Goal: Task Accomplishment & Management: Complete application form

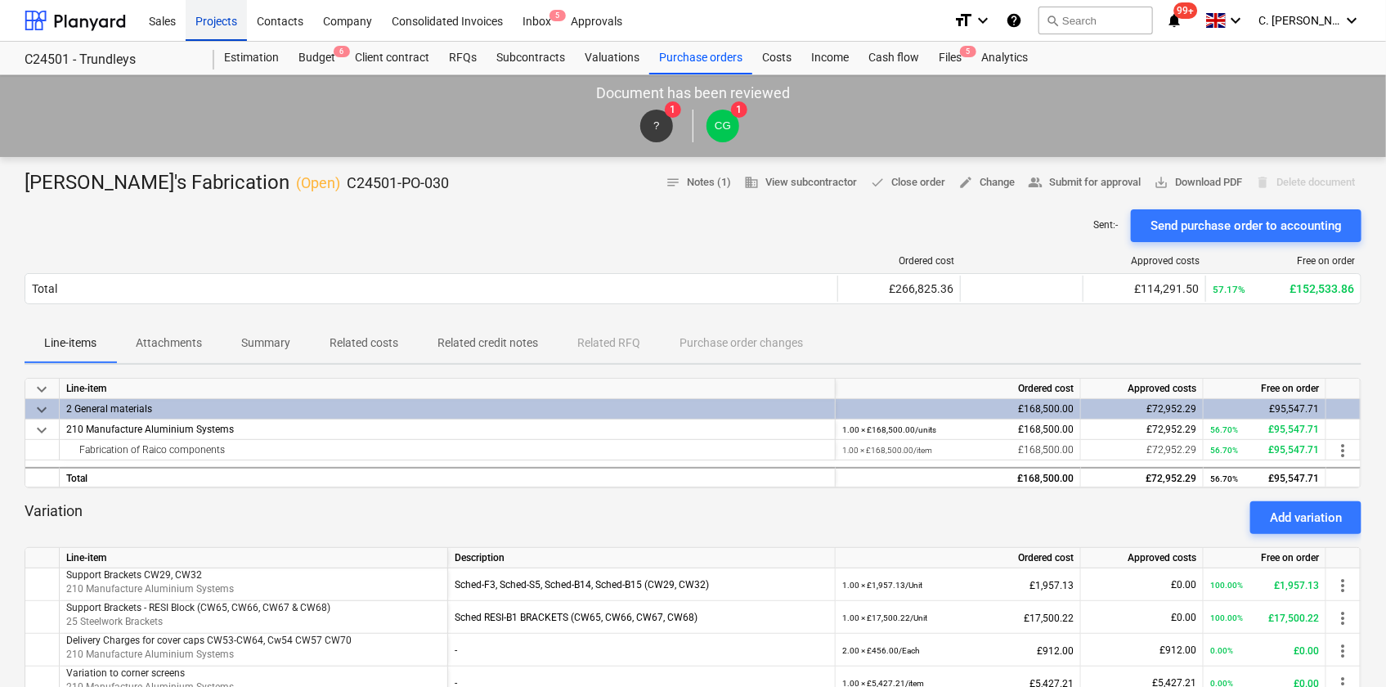
click at [226, 23] on div "Projects" at bounding box center [216, 20] width 61 height 42
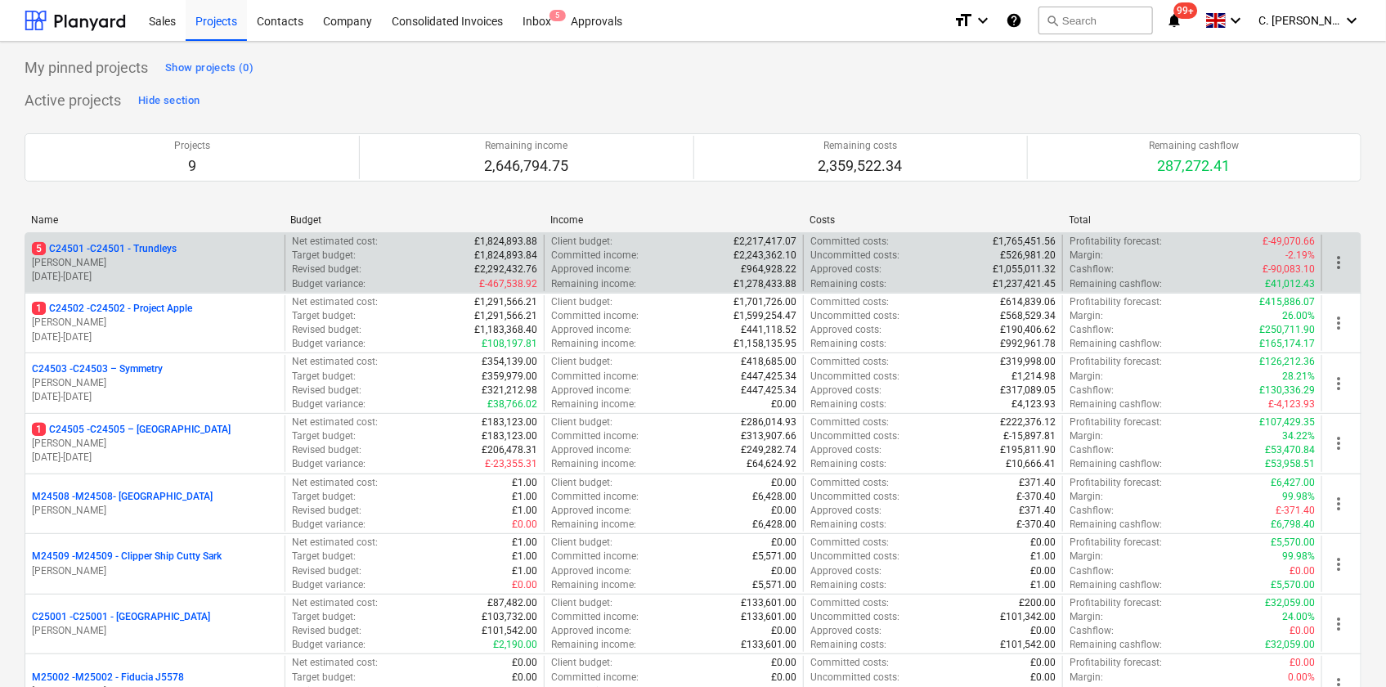
click at [164, 250] on p "5 C24501 - C24501 - Trundleys" at bounding box center [104, 249] width 145 height 14
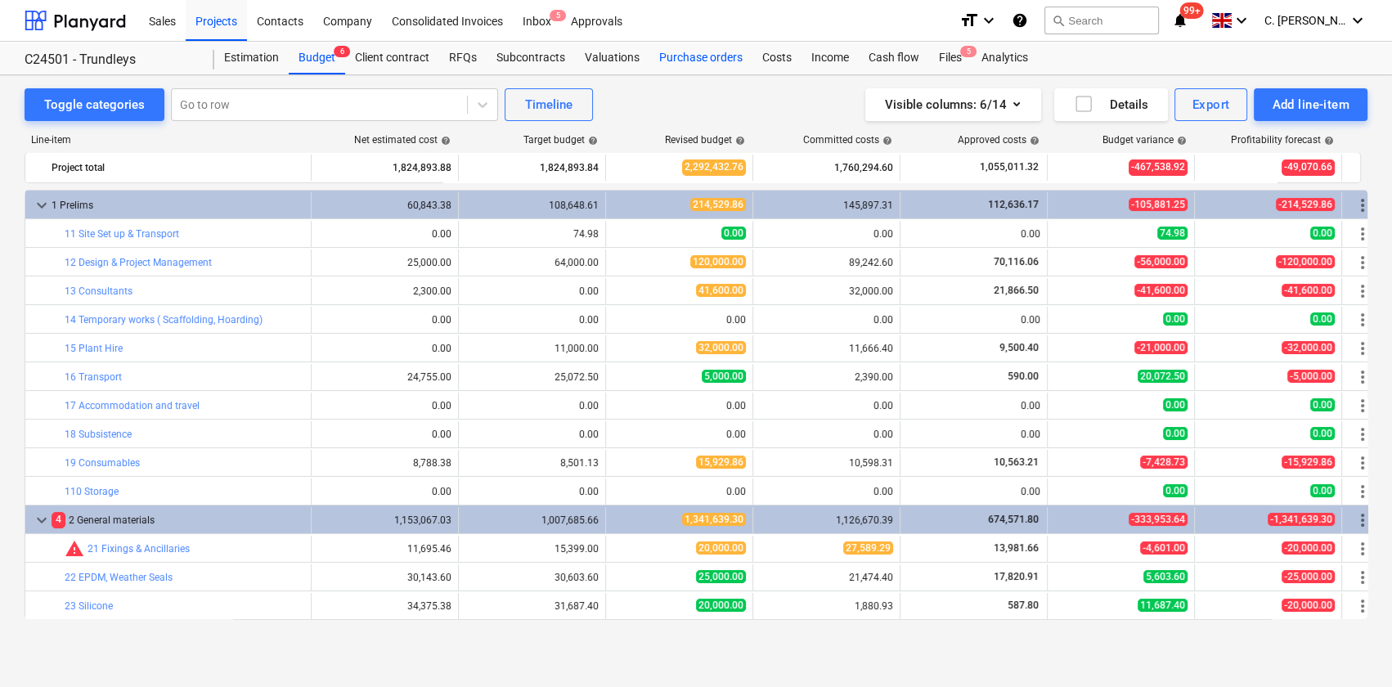
click at [664, 57] on div "Purchase orders" at bounding box center [700, 58] width 103 height 33
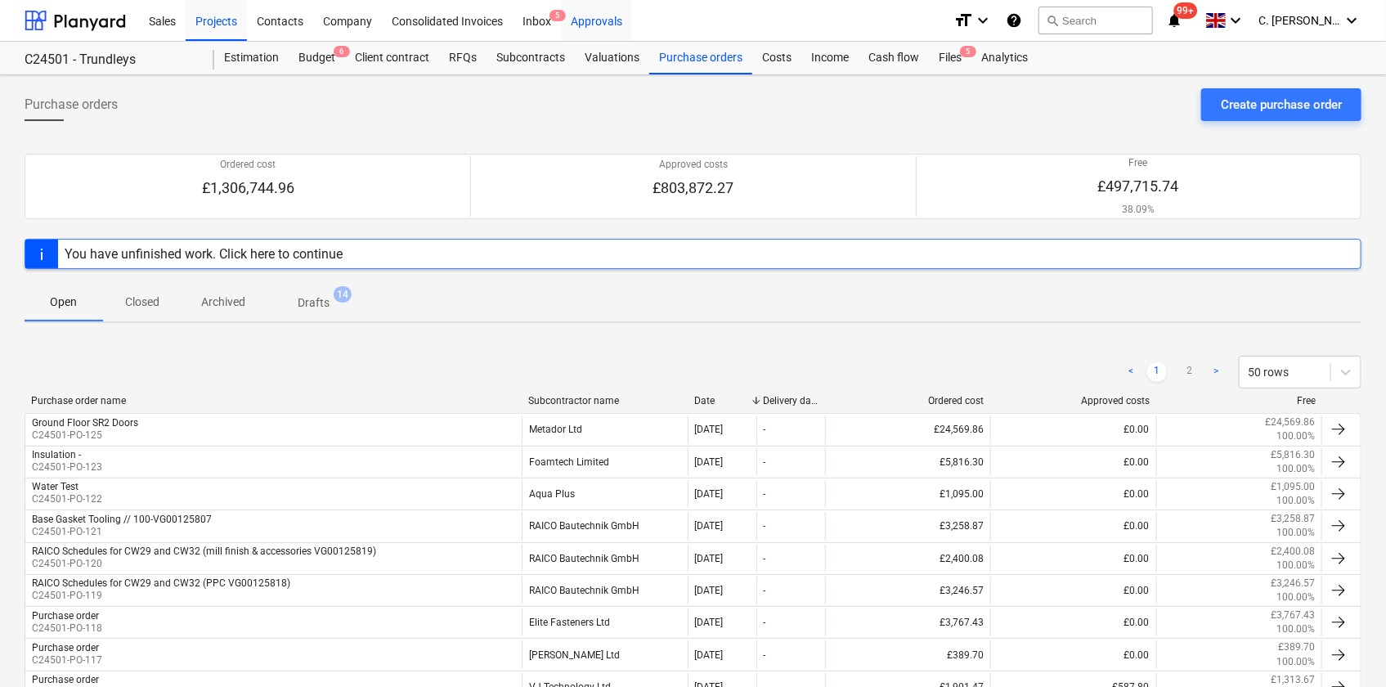
click at [599, 16] on div "Approvals" at bounding box center [596, 20] width 71 height 42
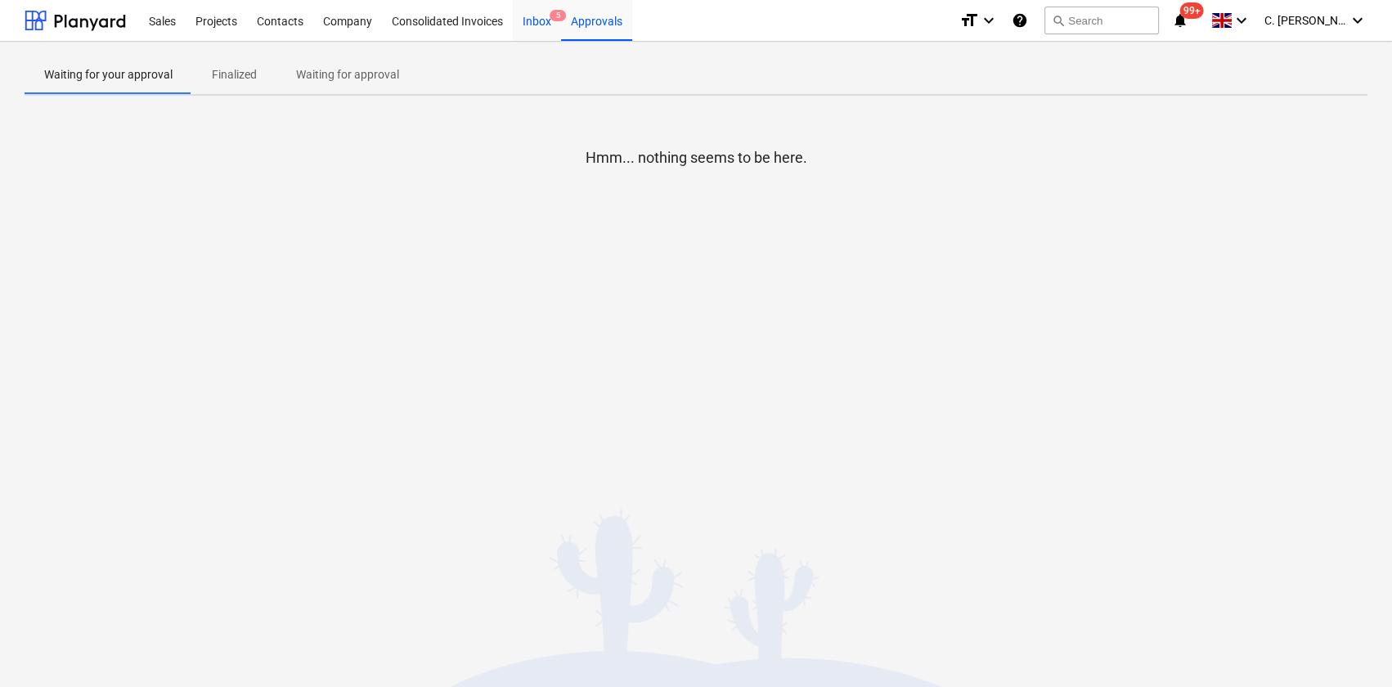
click at [533, 16] on div "Inbox 5" at bounding box center [537, 20] width 48 height 42
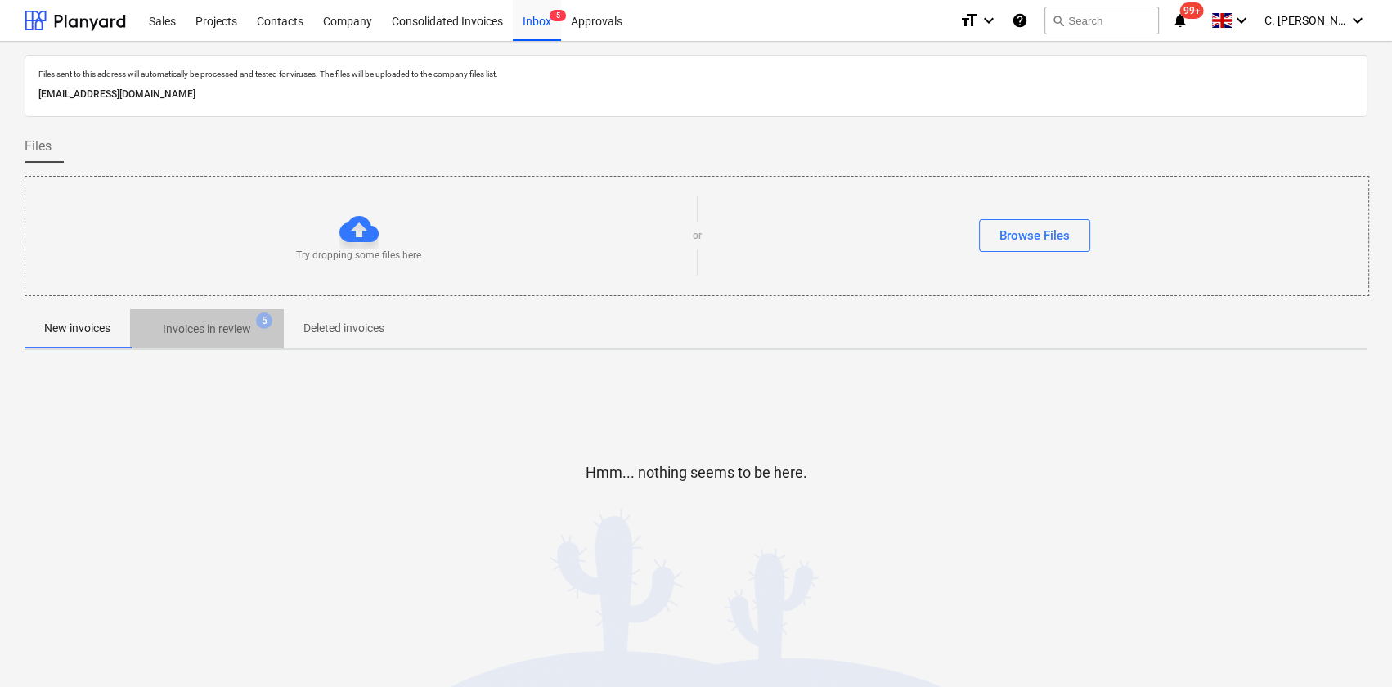
click at [196, 334] on p "Invoices in review" at bounding box center [207, 329] width 88 height 17
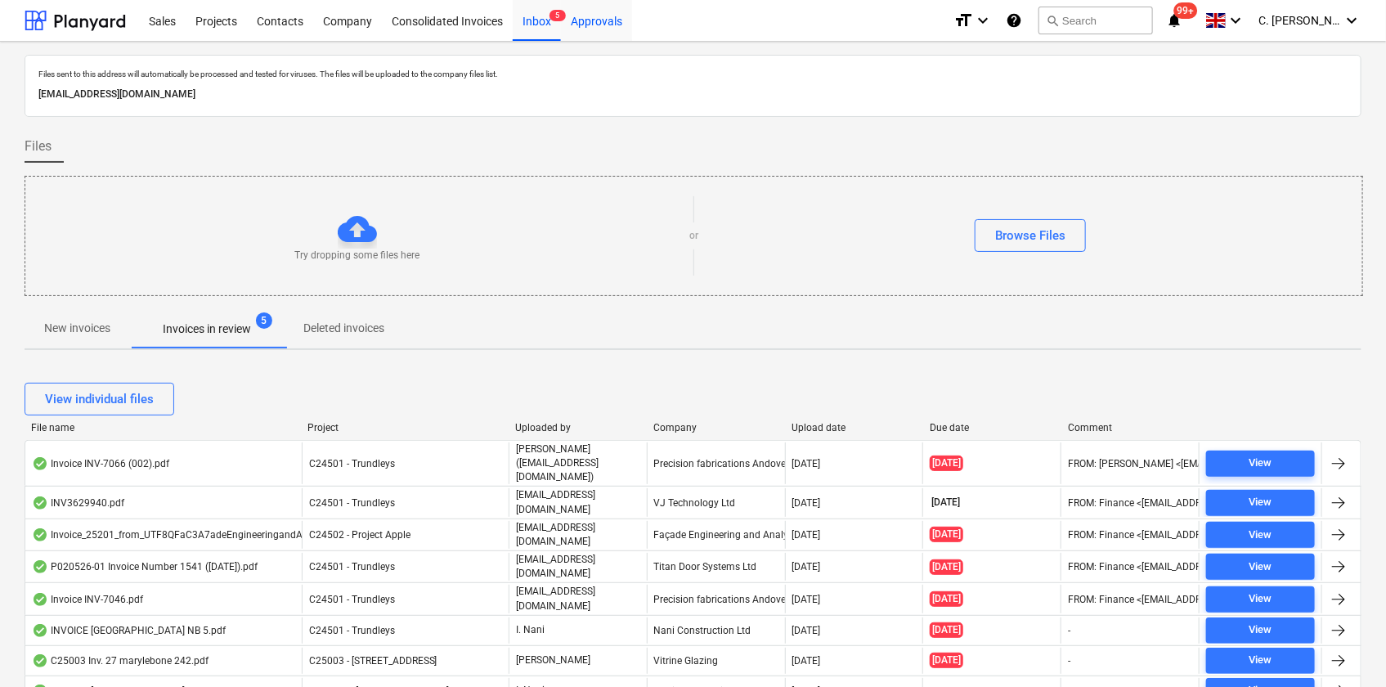
click at [581, 27] on div "Approvals" at bounding box center [596, 20] width 71 height 42
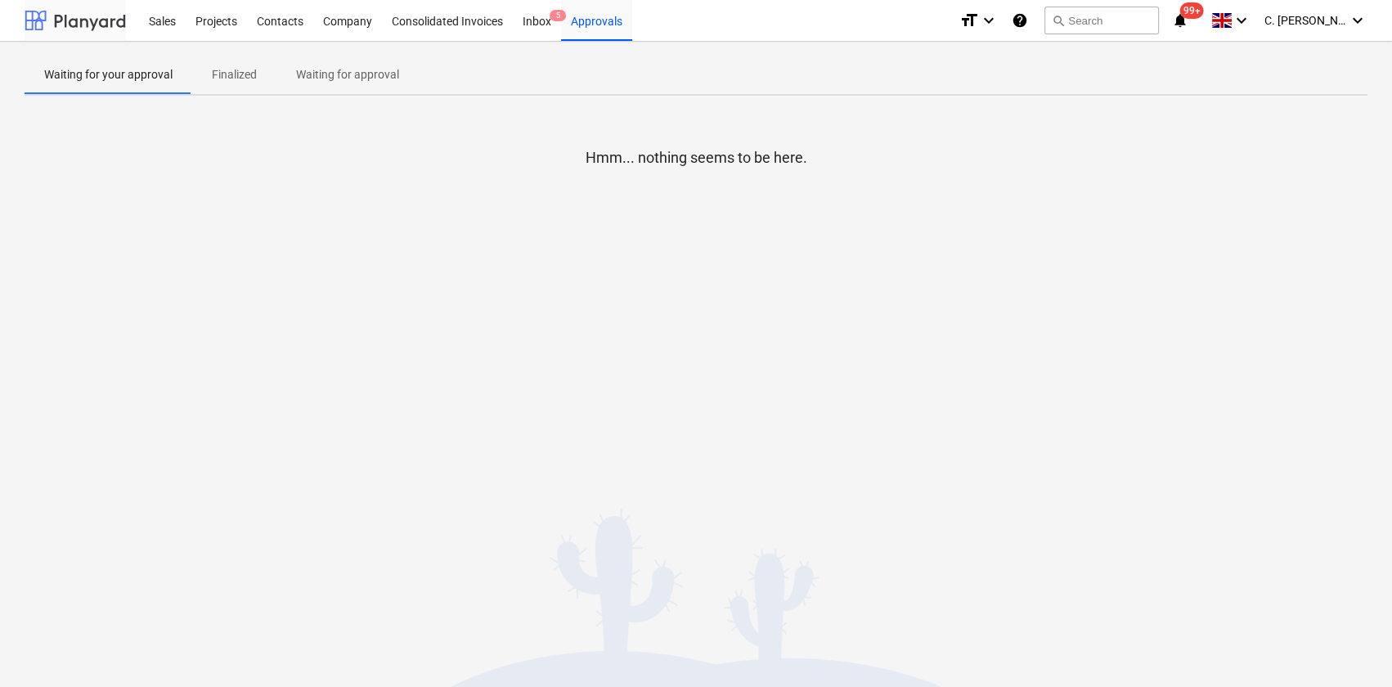
click at [84, 29] on div at bounding box center [75, 20] width 101 height 41
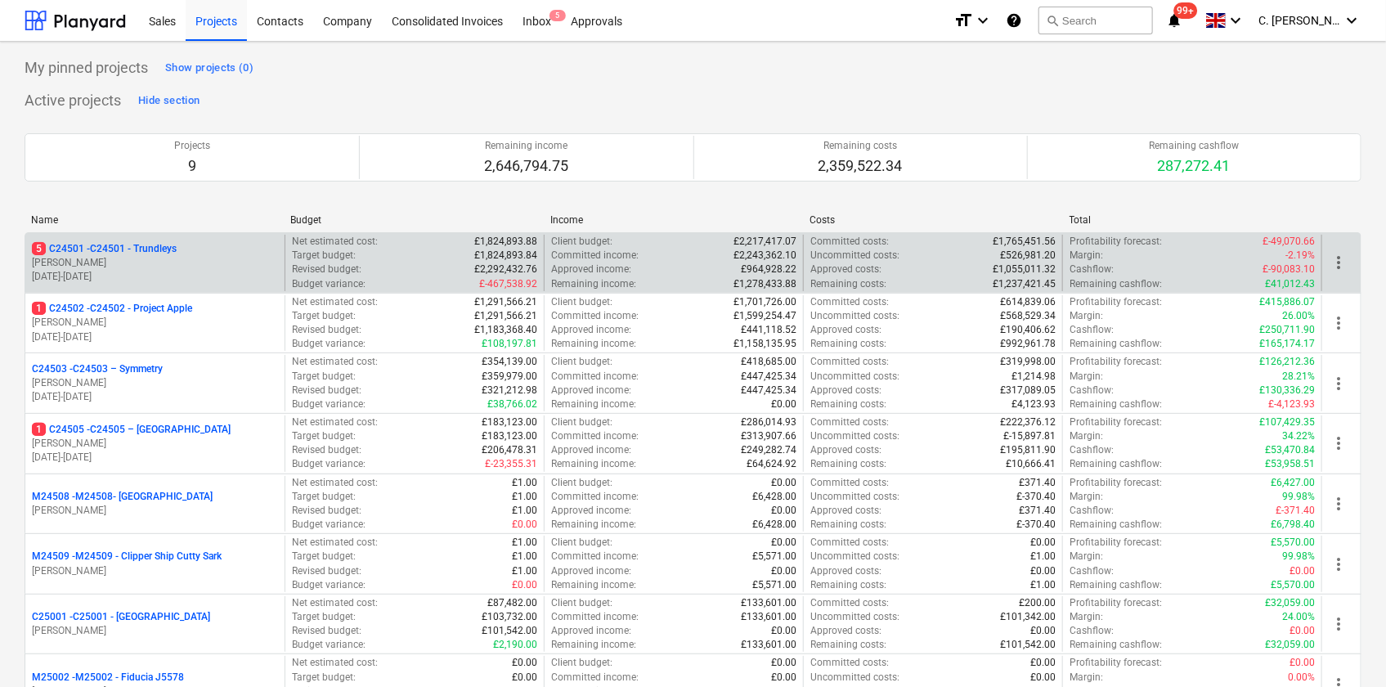
click at [87, 250] on p "5 C24501 - C24501 - Trundleys" at bounding box center [104, 249] width 145 height 14
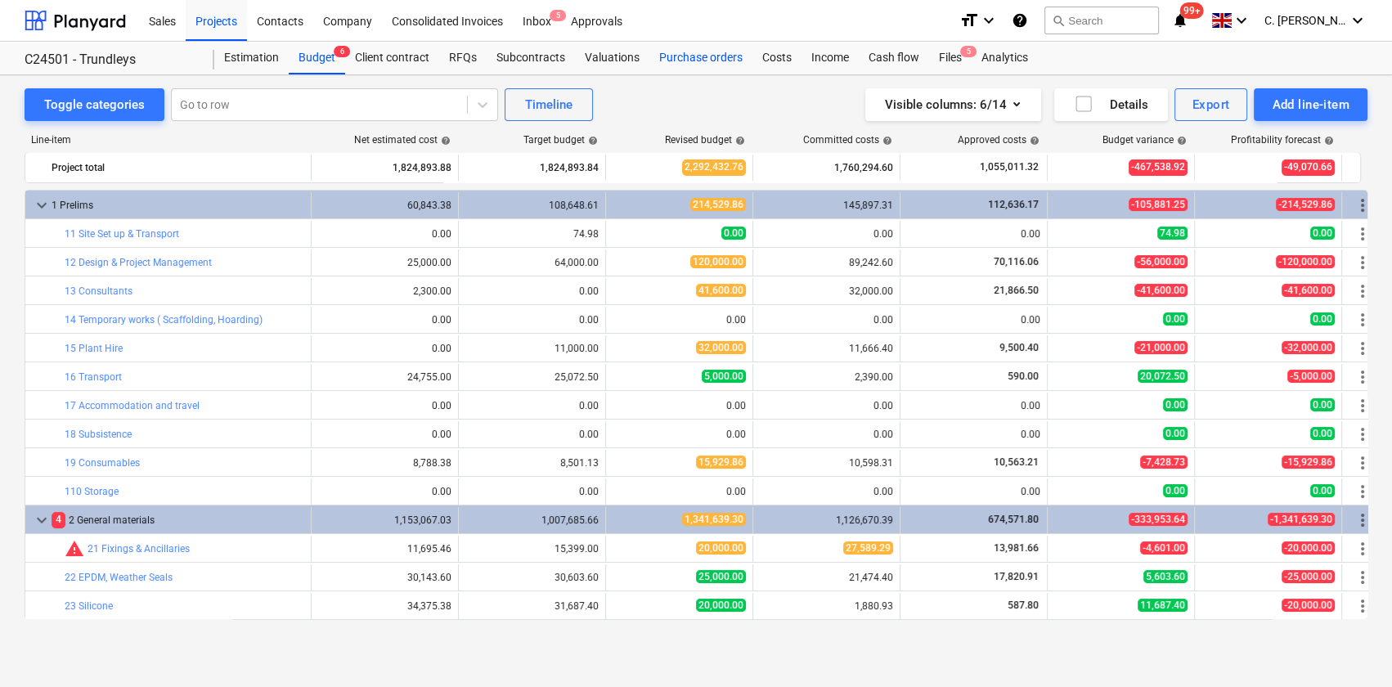
click at [682, 62] on div "Purchase orders" at bounding box center [700, 58] width 103 height 33
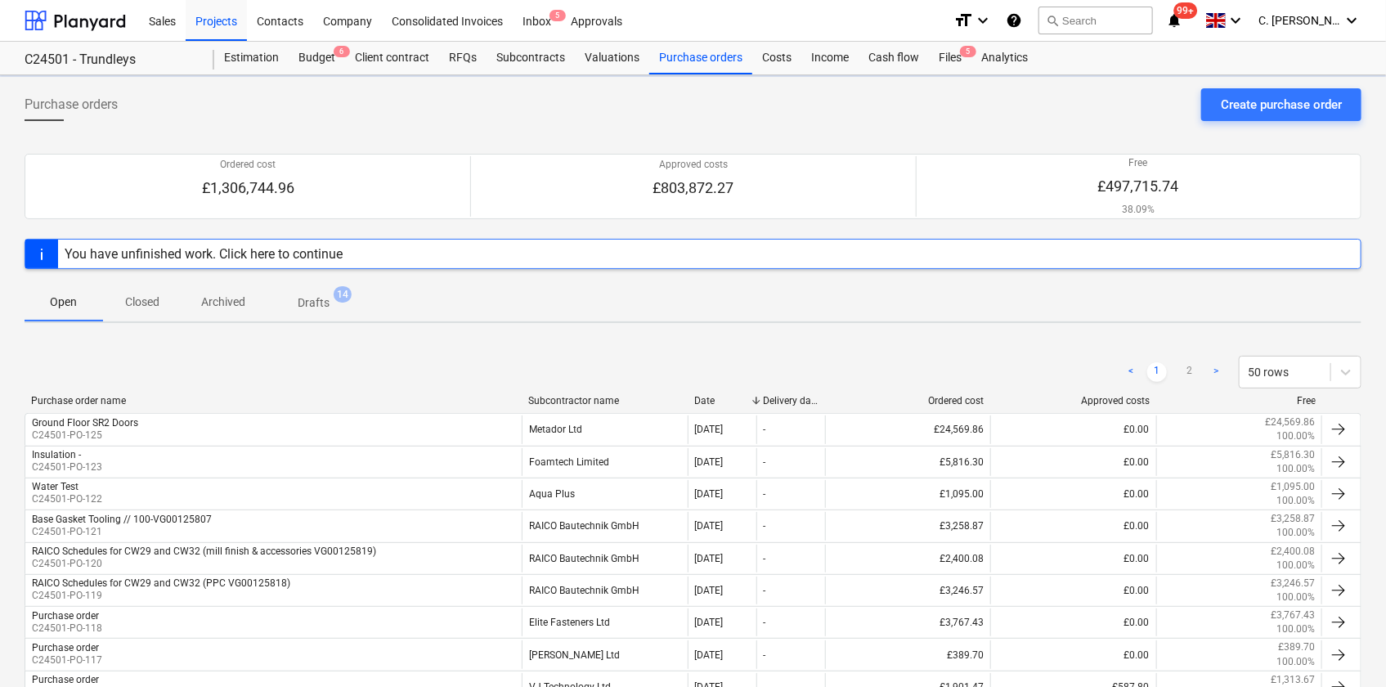
click at [590, 400] on div "Subcontractor name" at bounding box center [604, 400] width 153 height 11
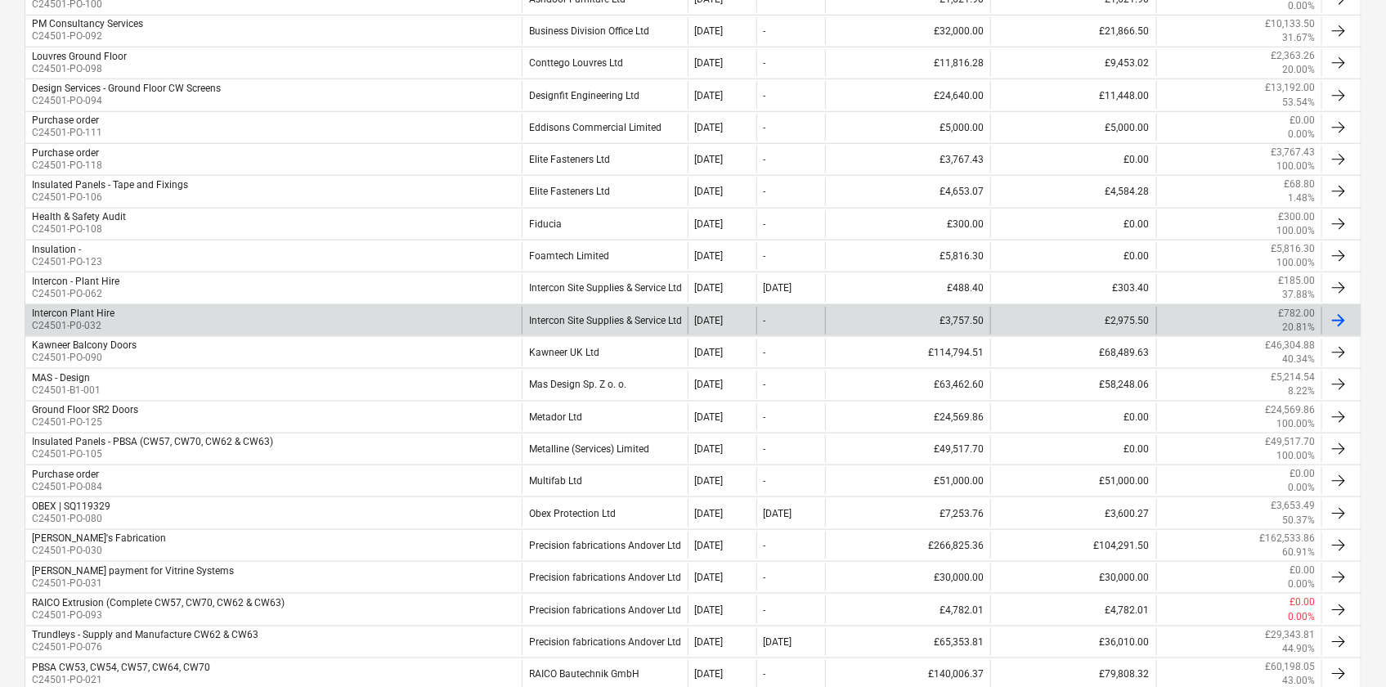
scroll to position [669, 0]
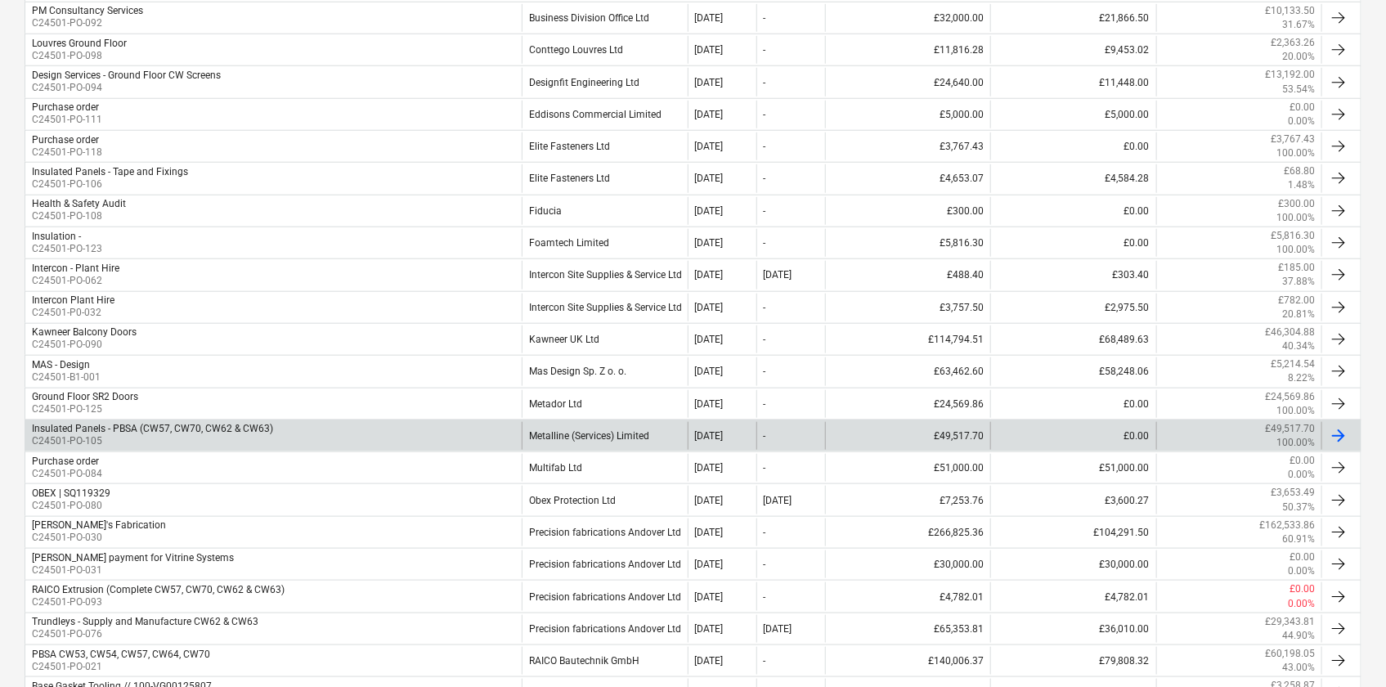
click at [585, 428] on div "Metalline (Services) Limited" at bounding box center [604, 436] width 165 height 28
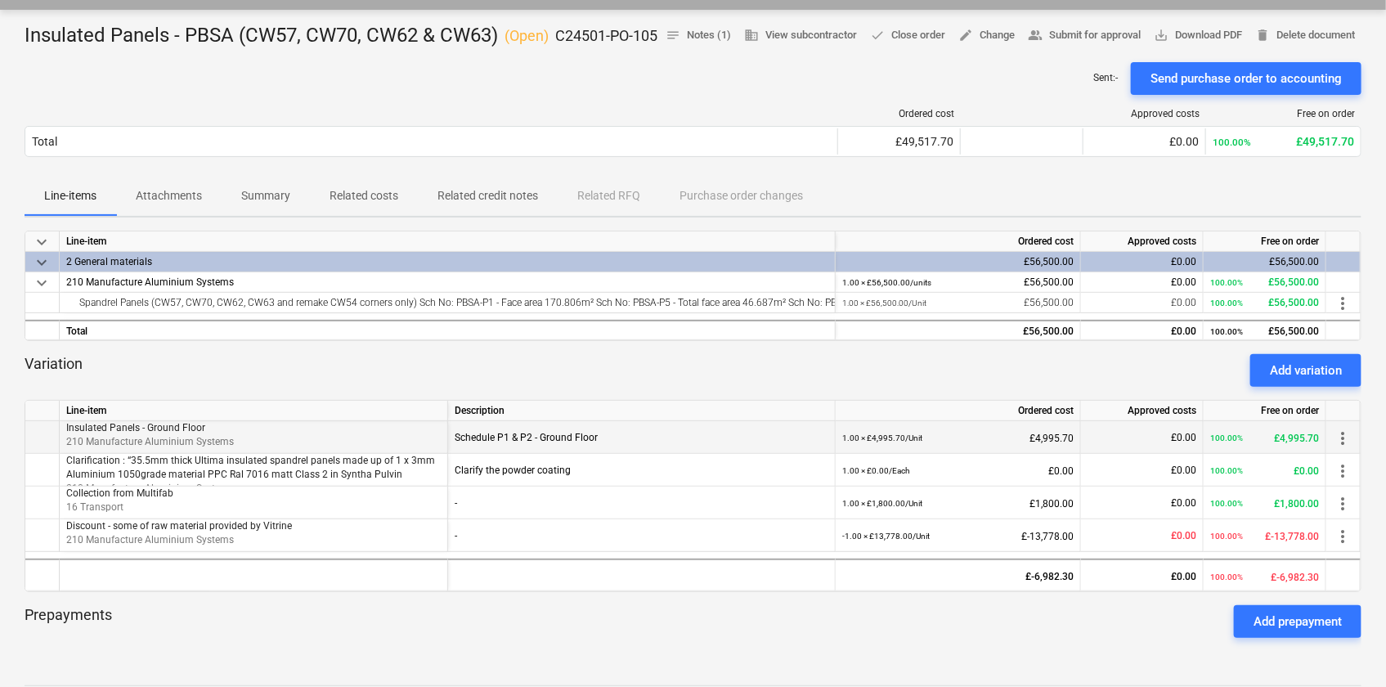
scroll to position [148, 0]
click at [1312, 380] on div "Add variation" at bounding box center [1306, 369] width 72 height 21
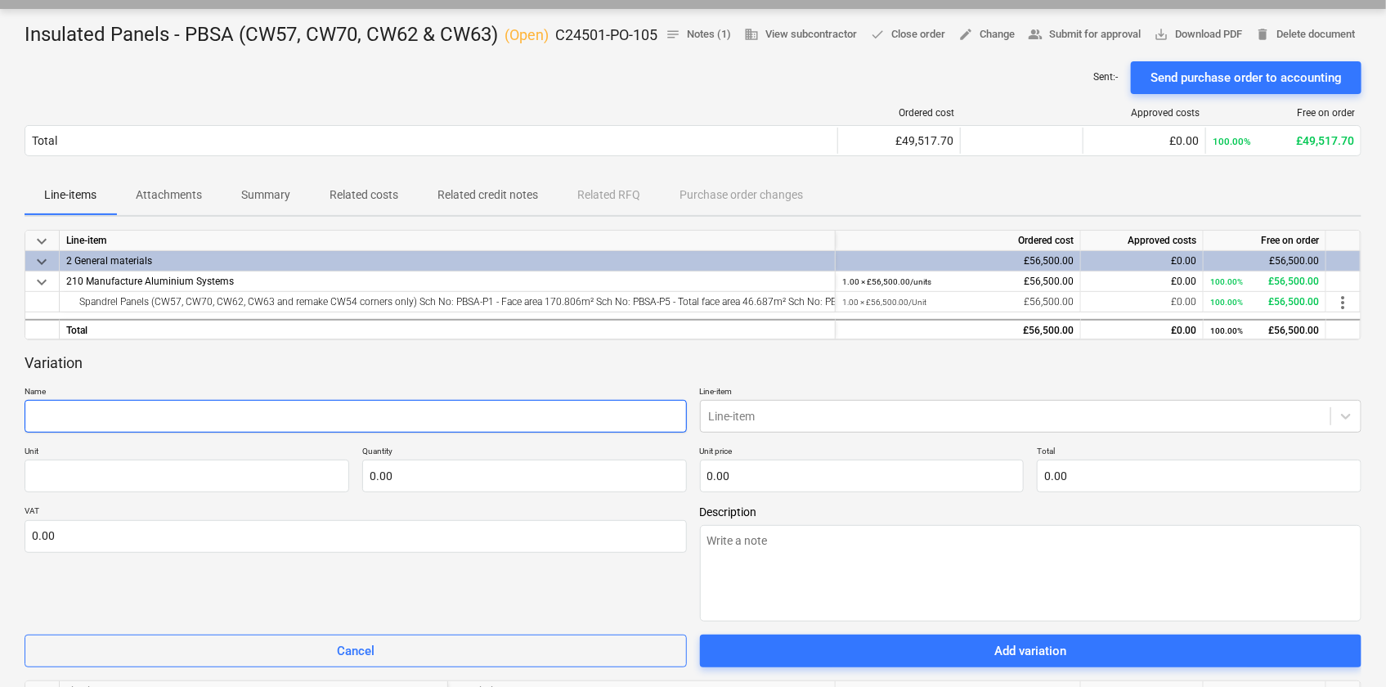
click at [183, 433] on input "text" at bounding box center [356, 416] width 662 height 33
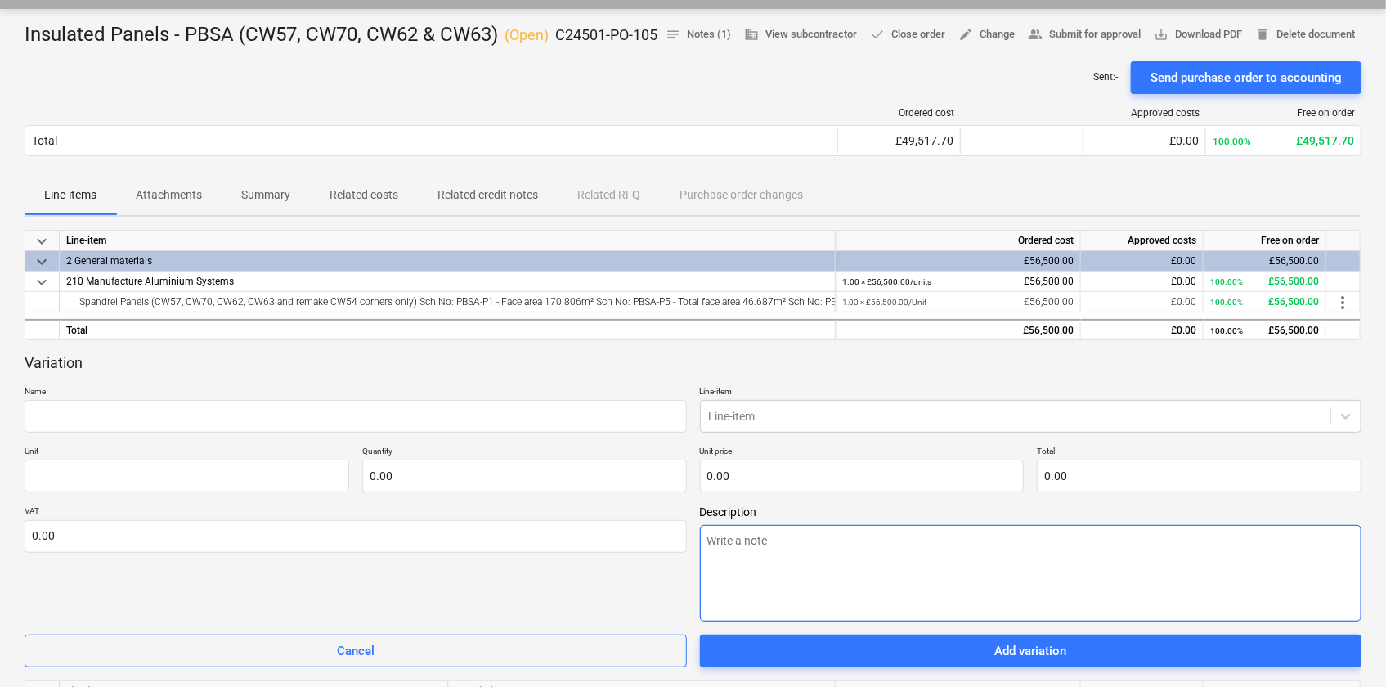
click at [951, 591] on textarea at bounding box center [1031, 573] width 662 height 96
type textarea "x"
type textarea "P"
type textarea "x"
type textarea "PB"
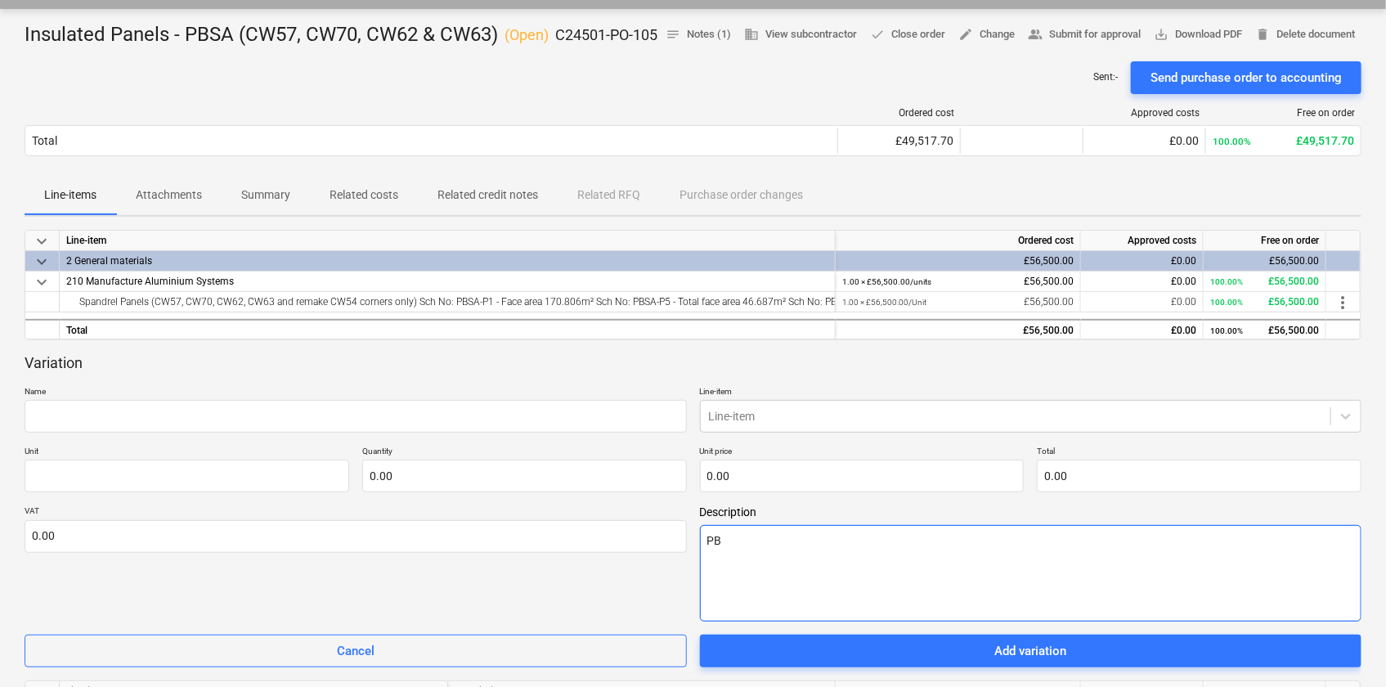
type textarea "x"
type textarea "PBS"
type textarea "x"
type textarea "PBSA"
type textarea "x"
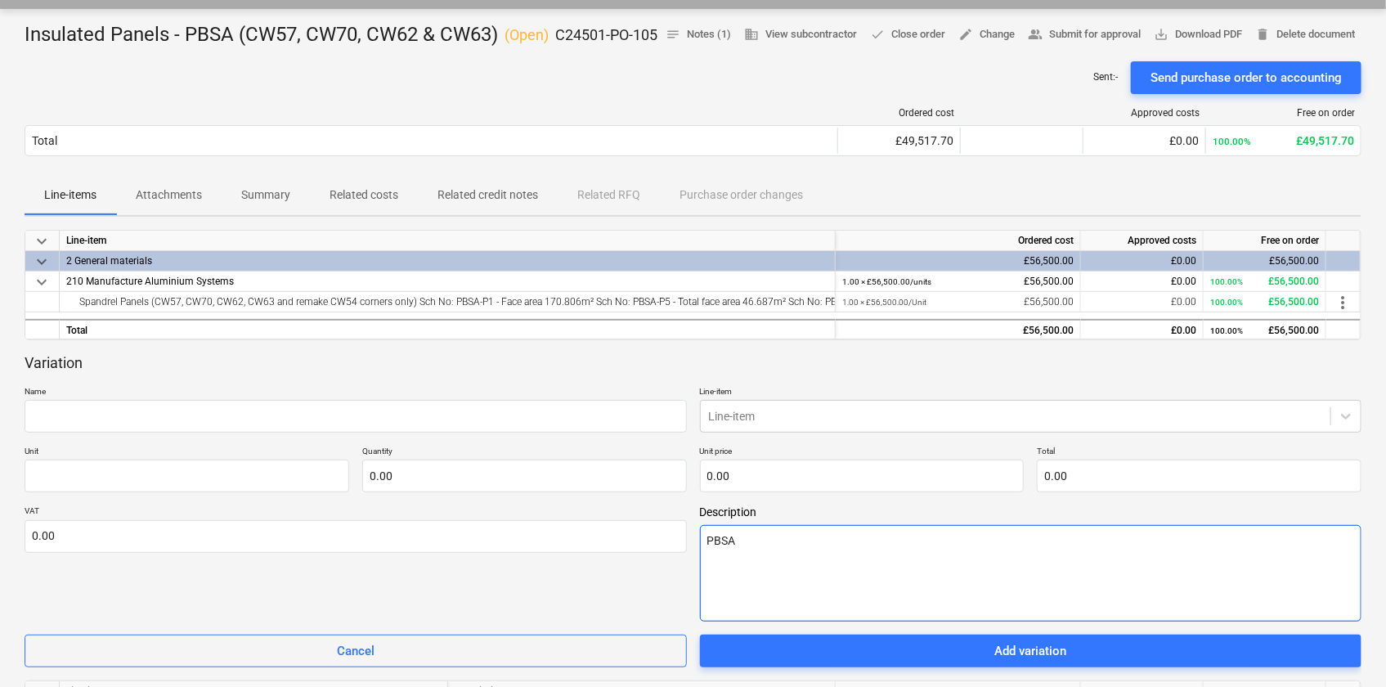
type textarea "PBSA-"
type textarea "x"
type textarea "PBSA-P"
type textarea "x"
type textarea "PBSA-P4"
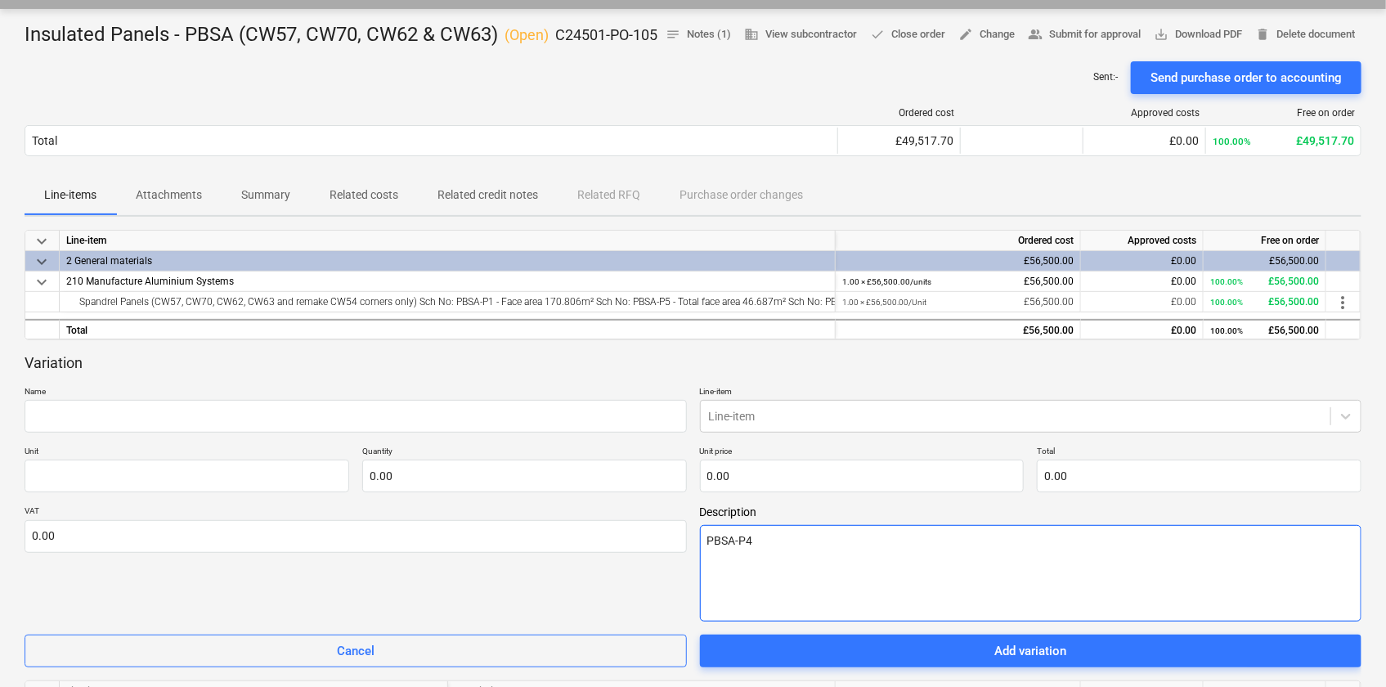
type textarea "x"
type textarea "PBSA-P4"
type textarea "x"
type textarea "PBSA-P4 A"
type textarea "x"
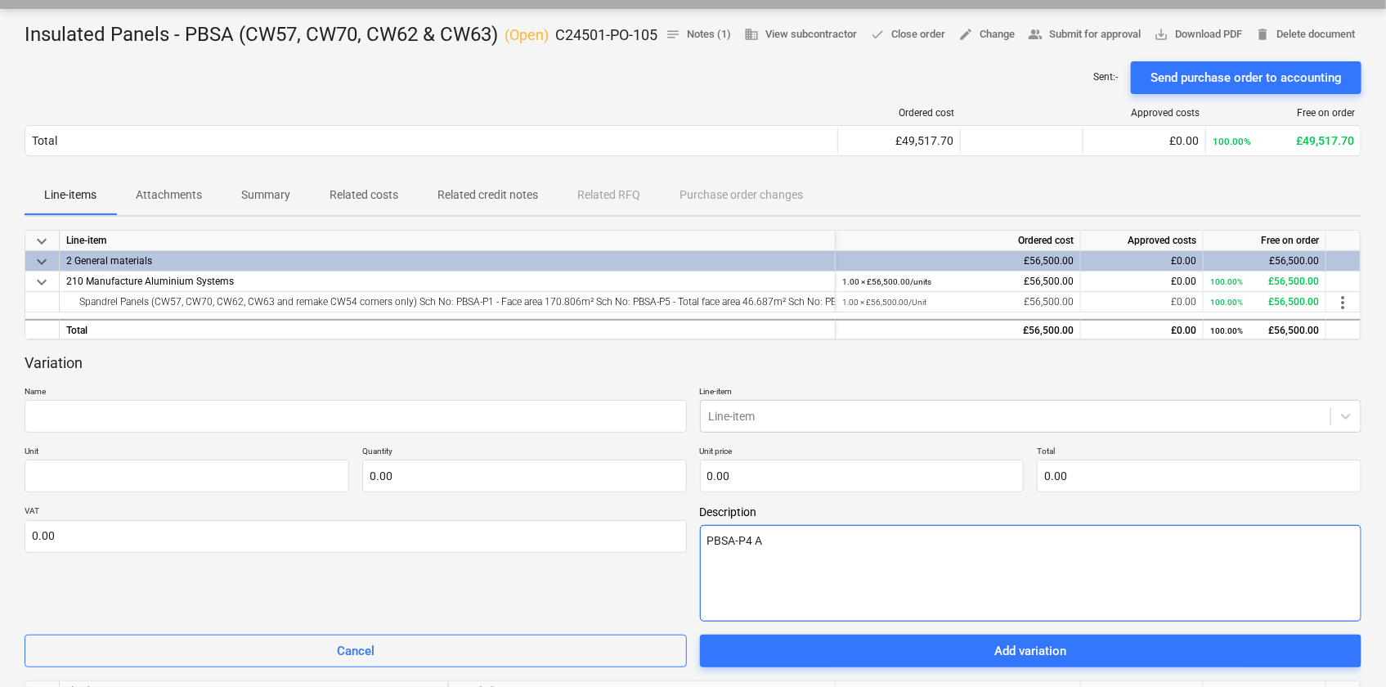
type textarea "PBSA-P4 Al"
type textarea "x"
type textarea "PBSA-P4 Alu"
type textarea "x"
type textarea "PBSA-P4 Alum"
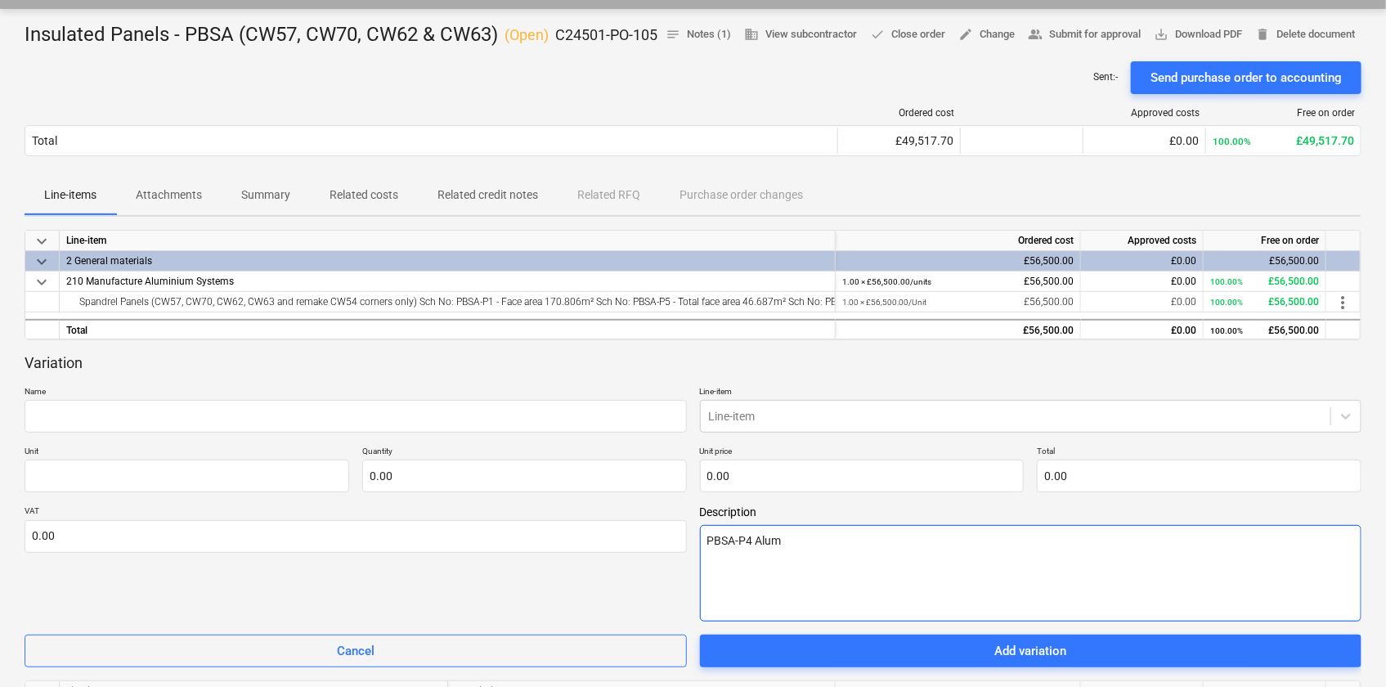
type textarea "x"
type textarea "PBSA-P4 Alumi"
type textarea "x"
type textarea "PBSA-P4 Alumin"
type textarea "x"
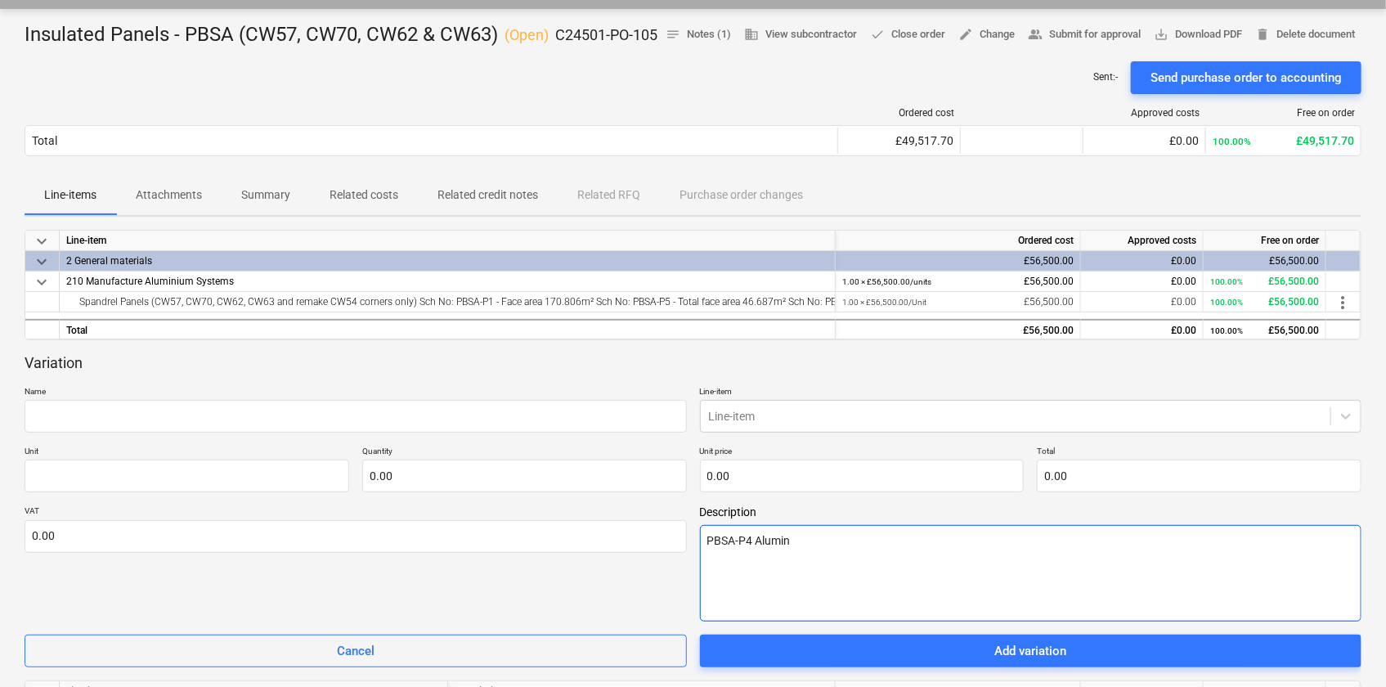
type textarea "PBSA-P4 Alumini"
type textarea "x"
type textarea "PBSA-P4 Aluminiu"
type textarea "x"
type textarea "PBSA-P4 Aluminium"
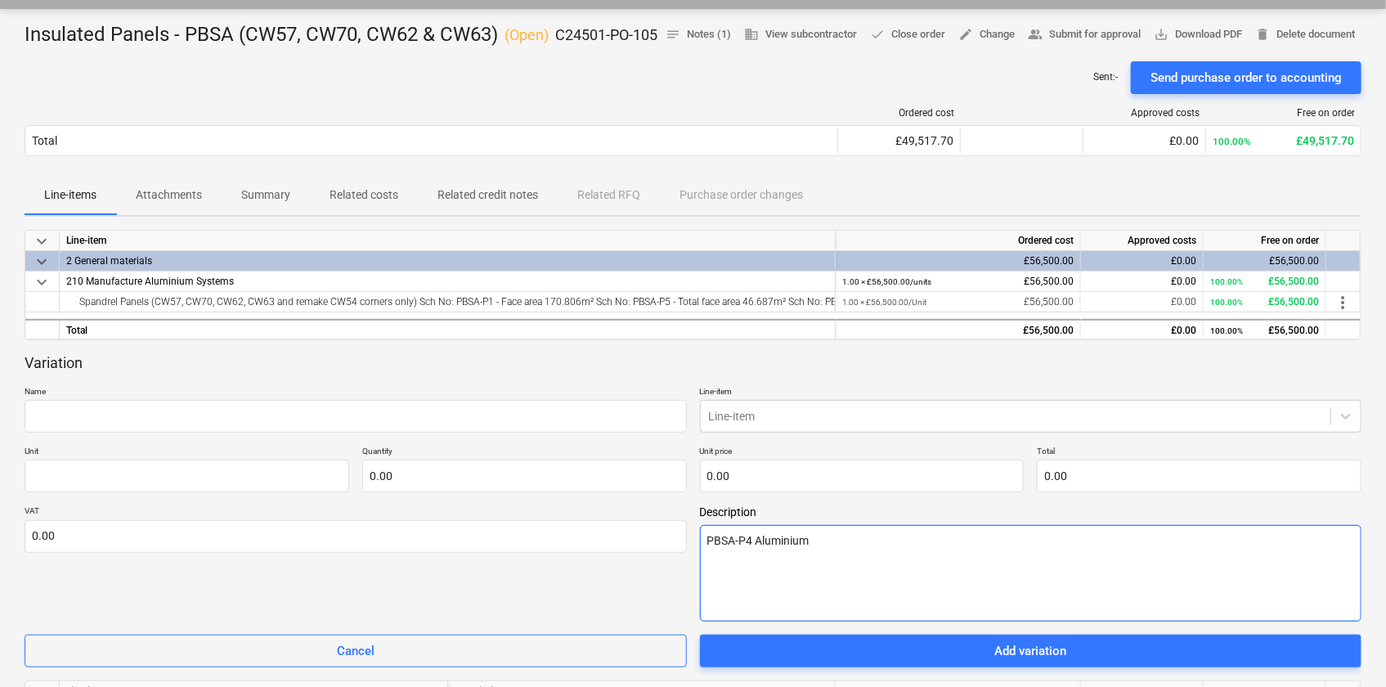
type textarea "x"
type textarea "PBSA-P4 Aluminium"
type textarea "x"
type textarea "PBSA-P4 Aluminium P"
type textarea "x"
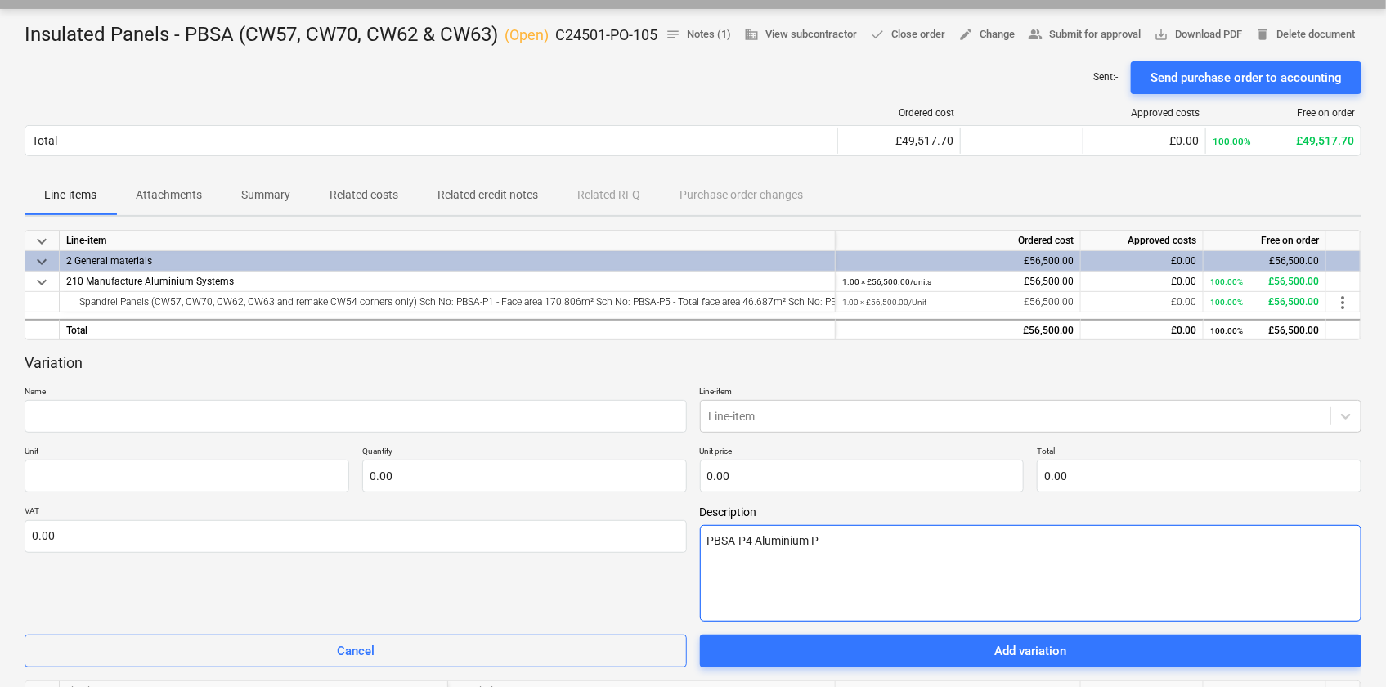
type textarea "PBSA-P4 Aluminium Pr"
type textarea "x"
type textarea "PBSA-P4 Aluminium Pre"
type textarea "x"
type textarea "PBSA-P4 Aluminium Pres"
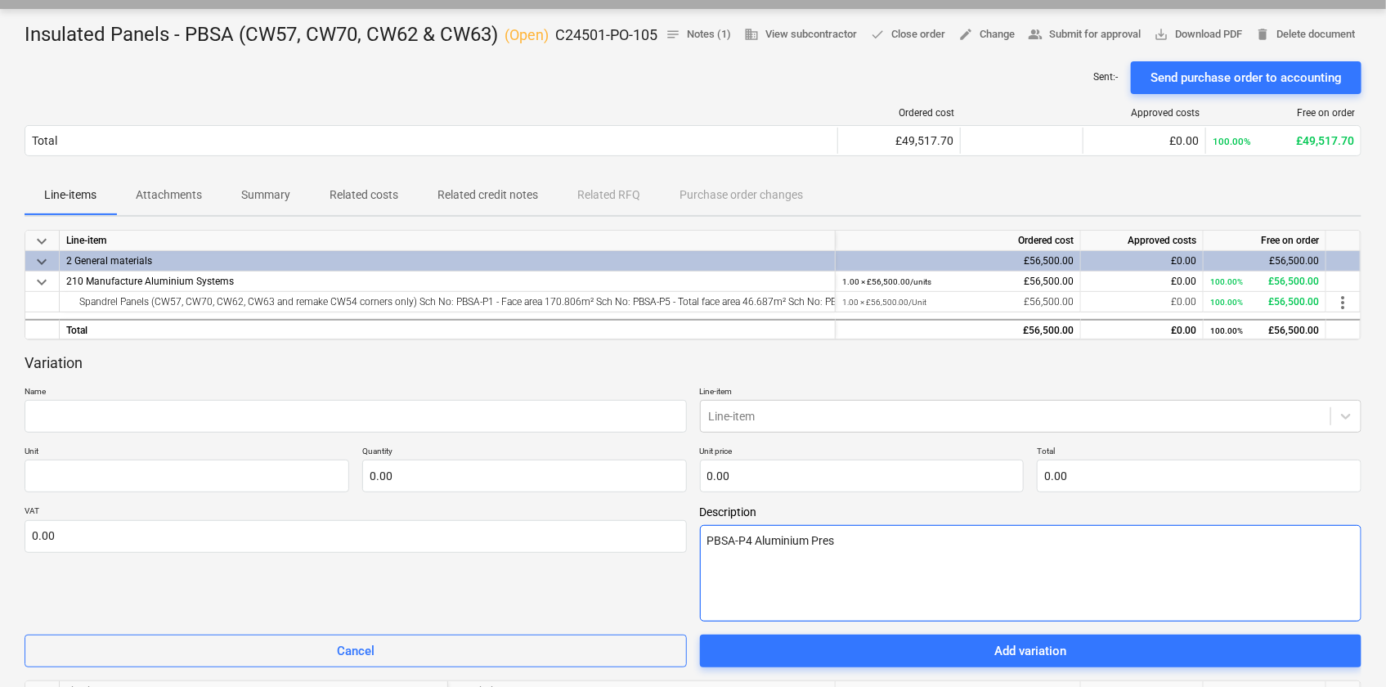
type textarea "x"
type textarea "PBSA-P4 Aluminium Press"
type textarea "x"
type textarea "PBSA-P4 Aluminium Pressi"
type textarea "x"
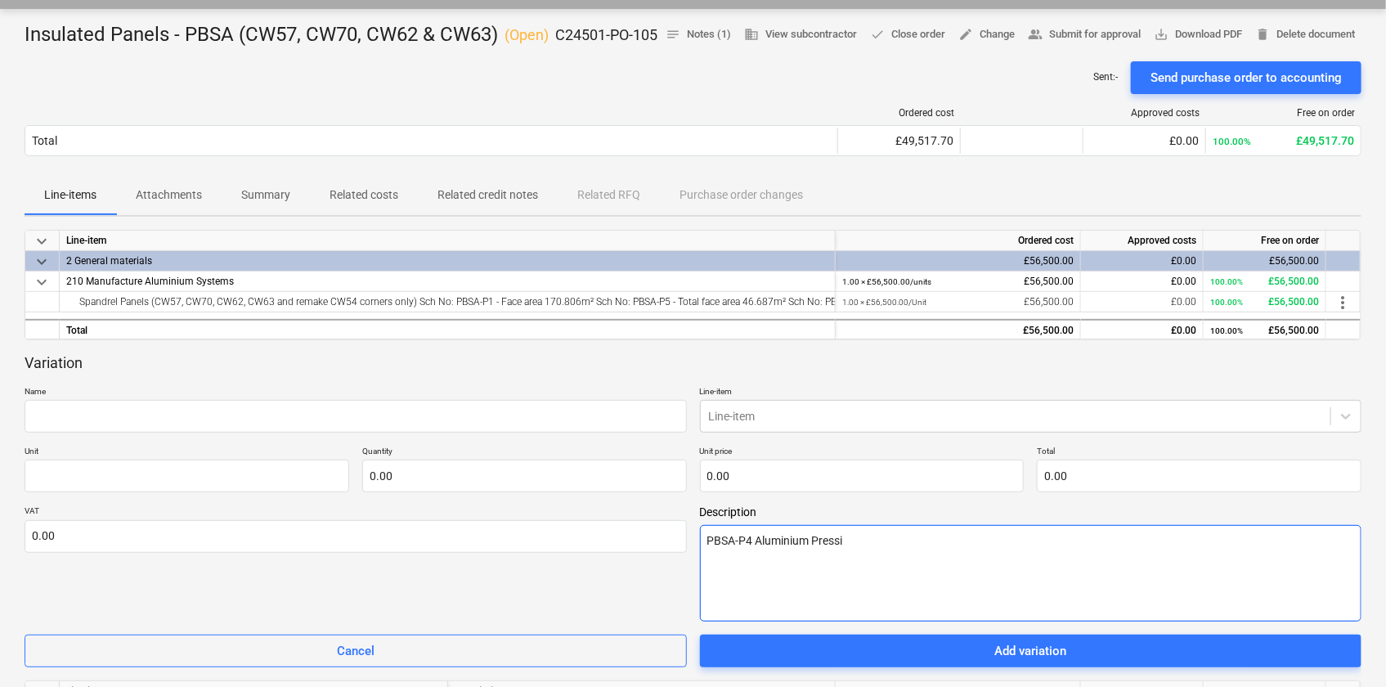
type textarea "PBSA-P4 Aluminium Pressin"
type textarea "x"
type textarea "PBSA-P4 Aluminium Pressing"
type textarea "x"
type textarea "PBSA-P4 Aluminium Pressings"
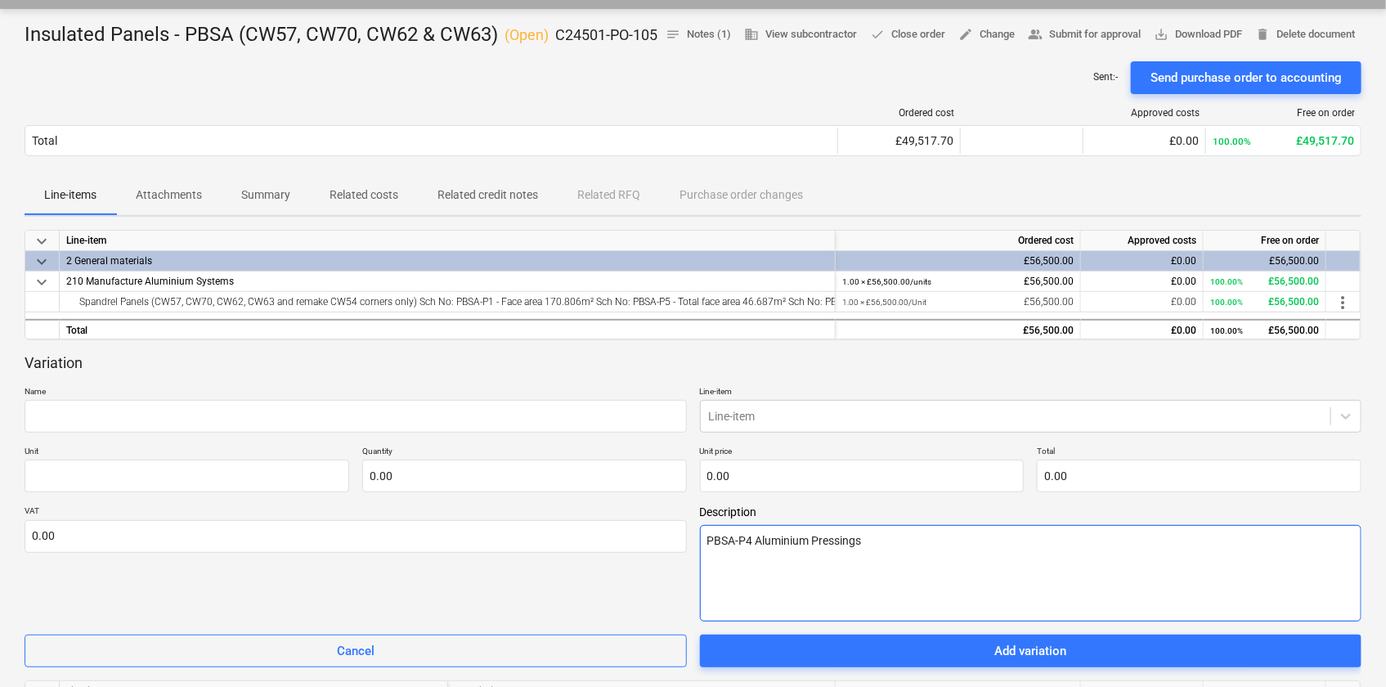
type textarea "x"
type textarea "PBSA-P4 Aluminium Pressings"
type textarea "x"
type textarea "PBSA-P4 Aluminium Pressings ("
type textarea "x"
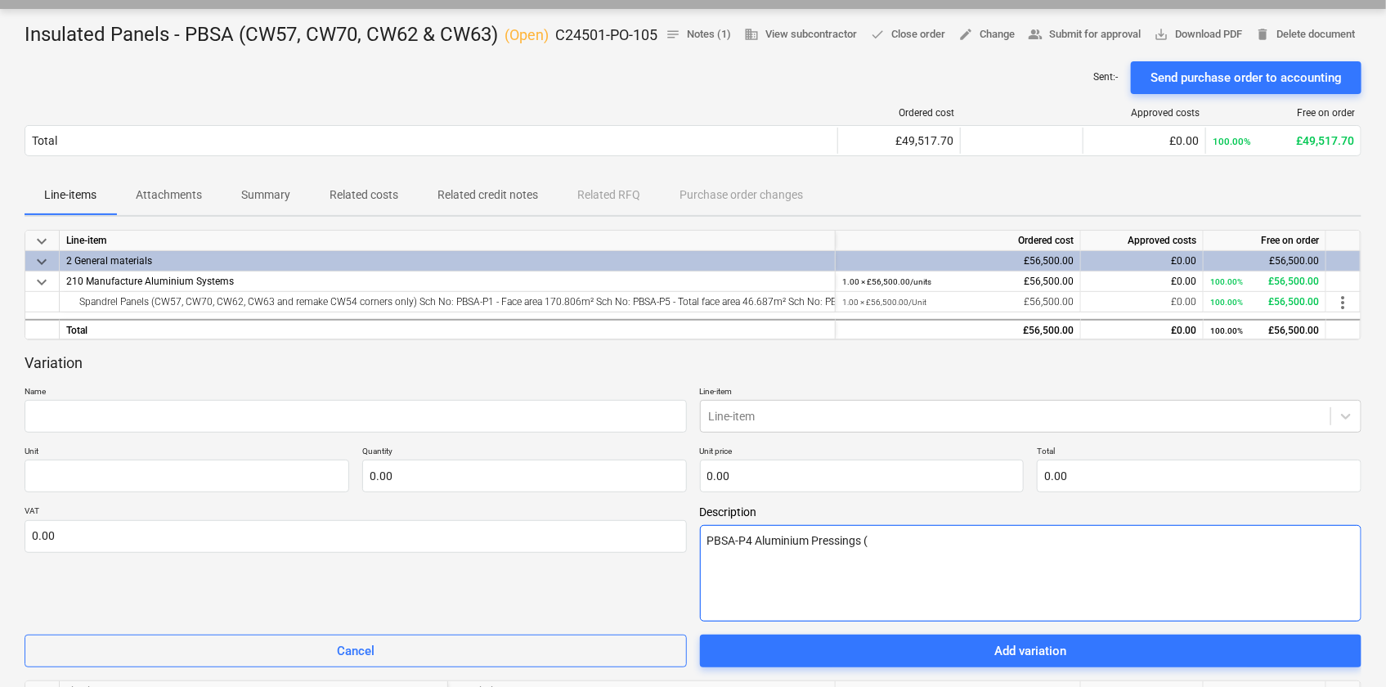
type textarea "PBSA-P4 Aluminium Pressings (C"
type textarea "x"
type textarea "PBSA-P4 Aluminium Pressings (CW"
drag, startPoint x: 872, startPoint y: 570, endPoint x: 886, endPoint y: 570, distance: 13.9
click at [886, 570] on textarea "PBSA-P4 Aluminium Pressings (CW" at bounding box center [1031, 573] width 662 height 96
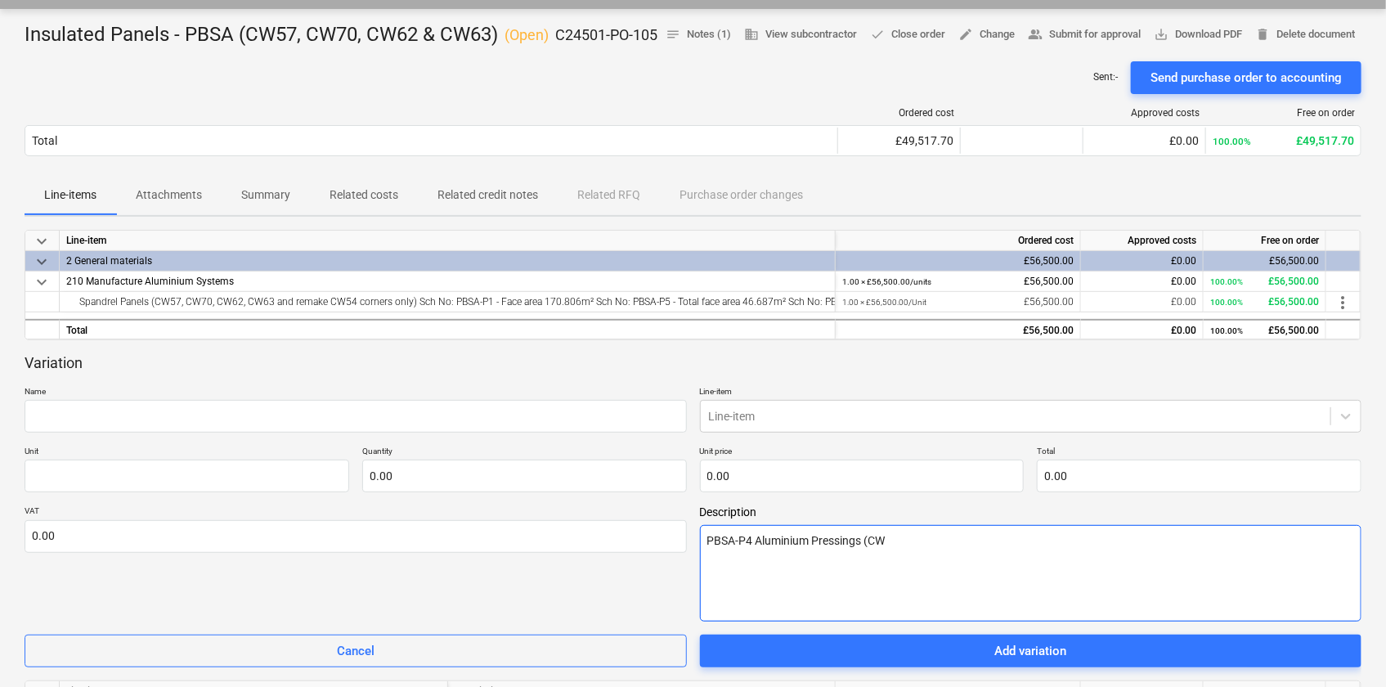
paste textarea "53, CW54, CW57, CW62, CW63, CW64, CW70"
type textarea "x"
type textarea "PBSA-P4 Aluminium Pressings (CW53, CW54, CW57, CW62, CW63, CW64, CW70"
type textarea "x"
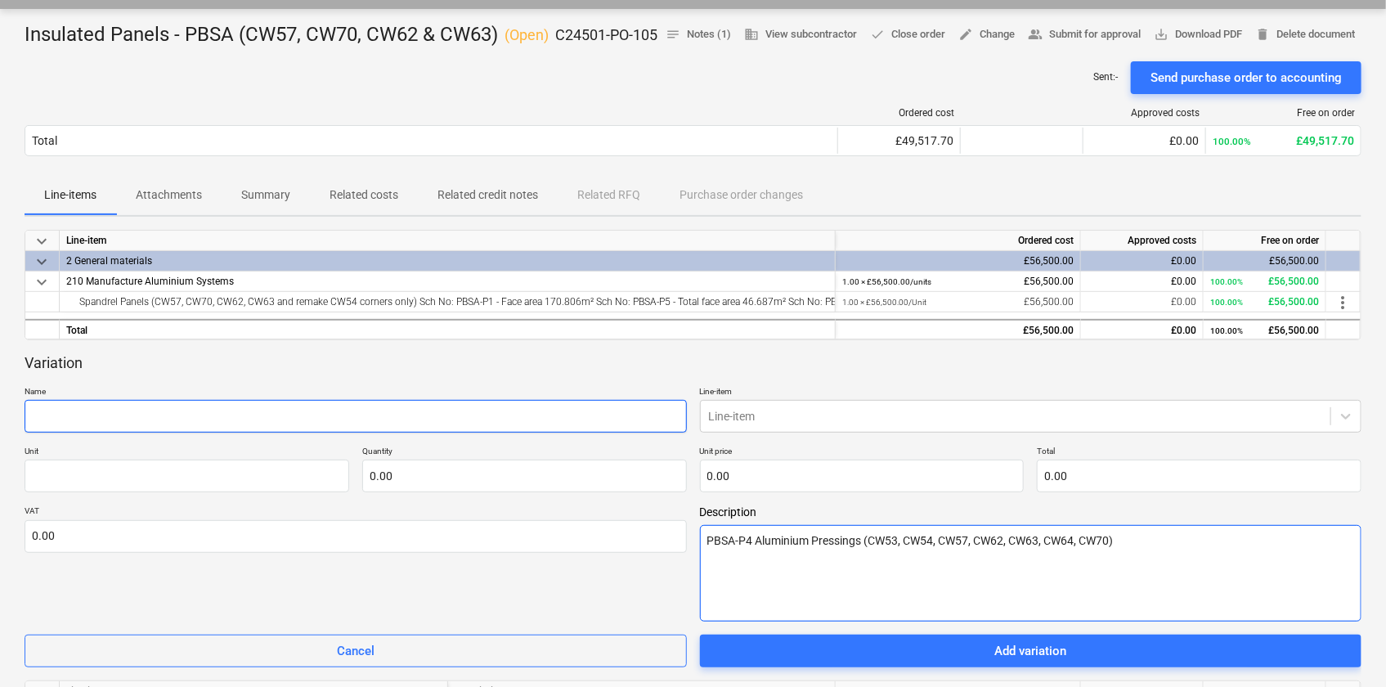
type textarea "PBSA-P4 Aluminium Pressings (CW53, CW54, CW57, CW62, CW63, CW64, CW70)"
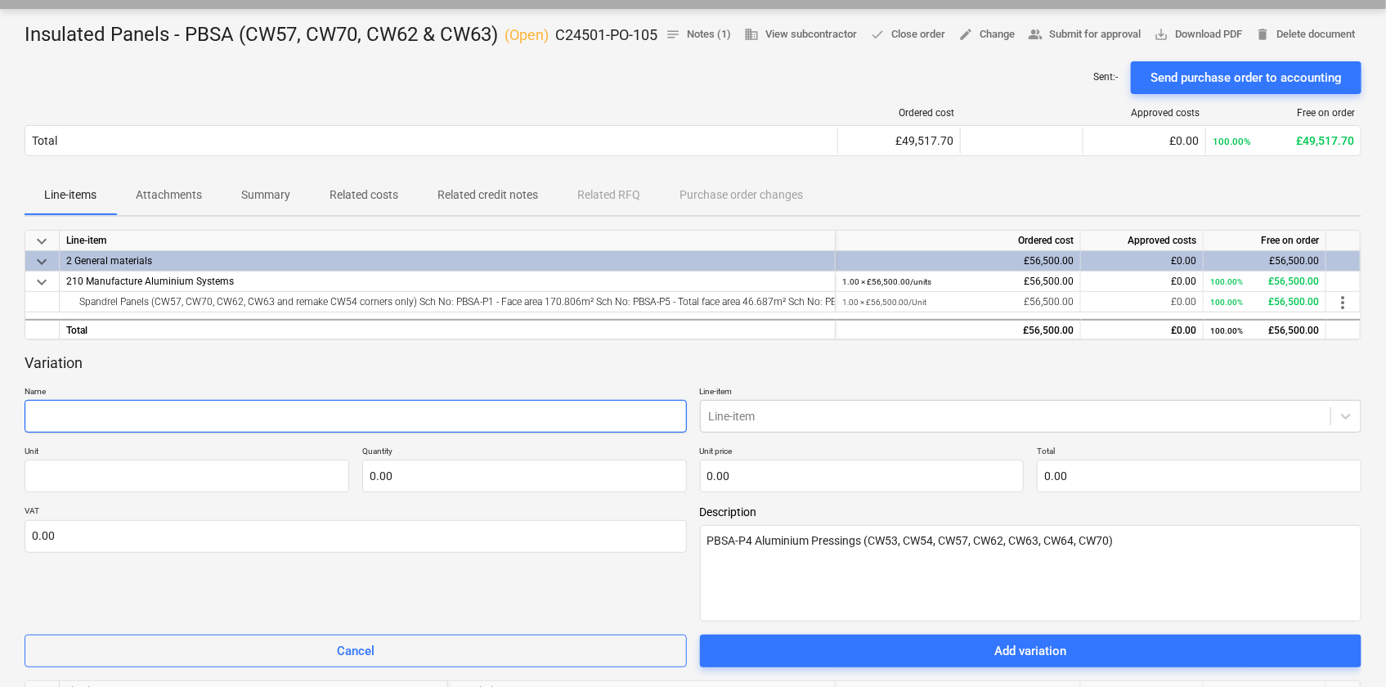
click at [262, 433] on input "text" at bounding box center [356, 416] width 662 height 33
type textarea "x"
type input "A"
type textarea "x"
type input "Al"
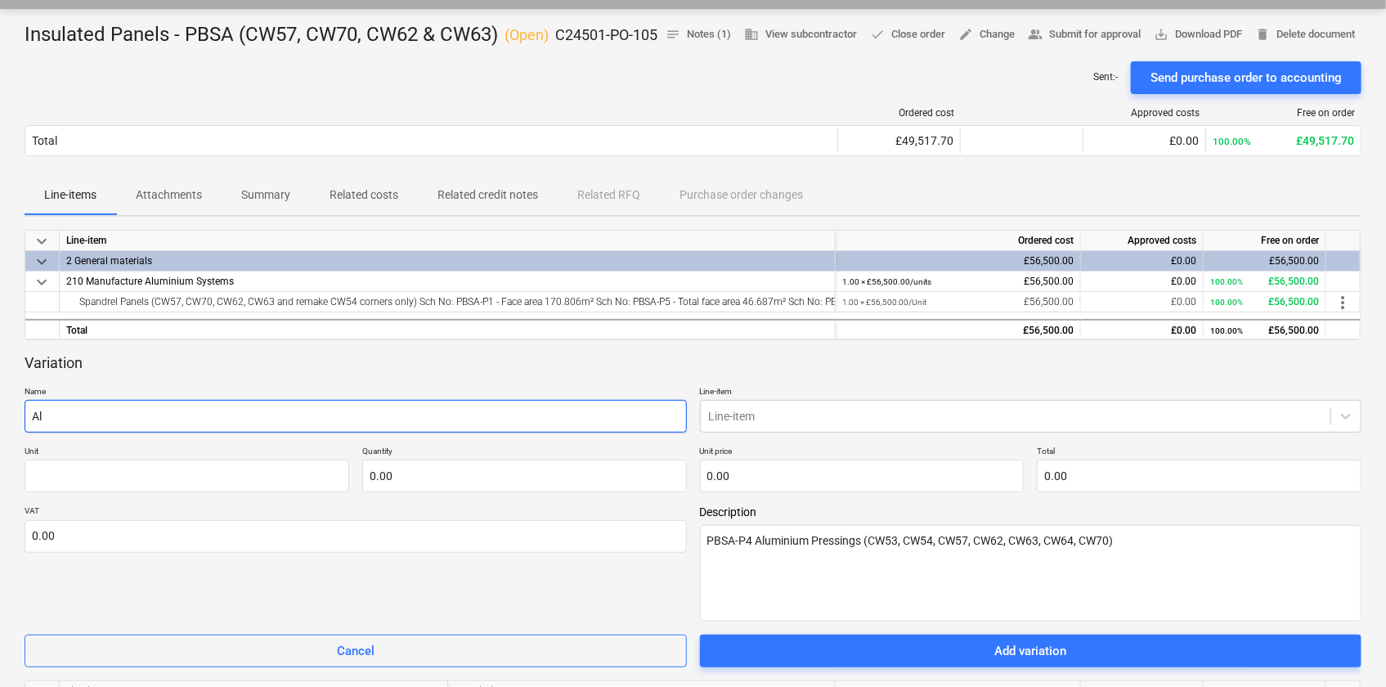
type textarea "x"
type input "Alu"
type textarea "x"
type input "Alum"
type textarea "x"
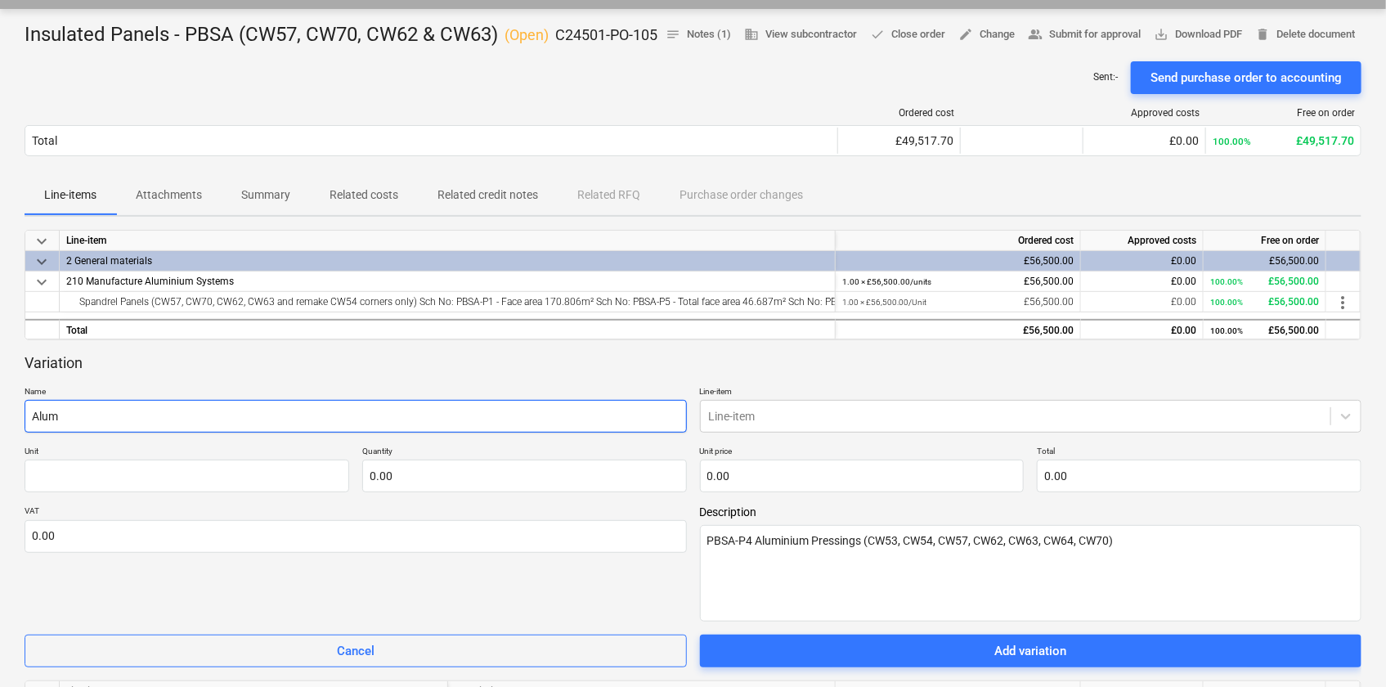
type input "Alumi"
type textarea "x"
type input "Alumin"
type textarea "x"
type input "Alumini"
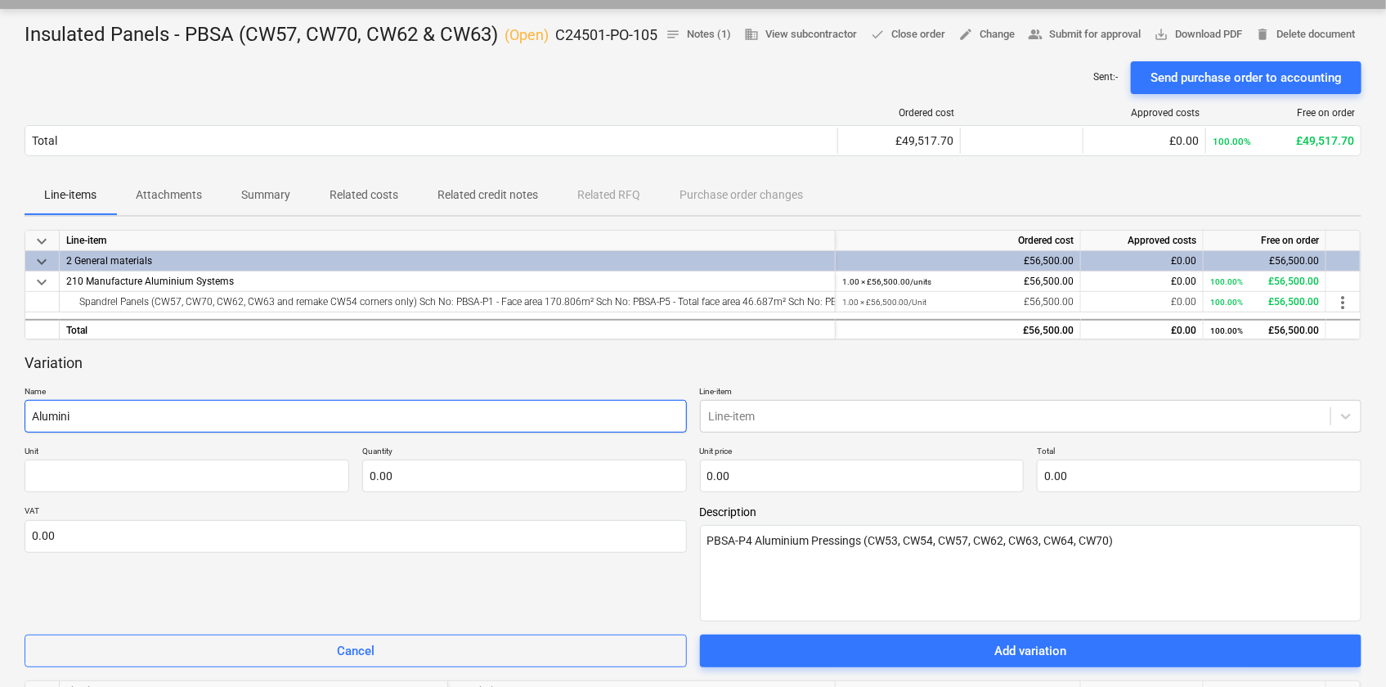
type textarea "x"
type input "Aluminiu"
type textarea "x"
type input "Aluminium"
type textarea "x"
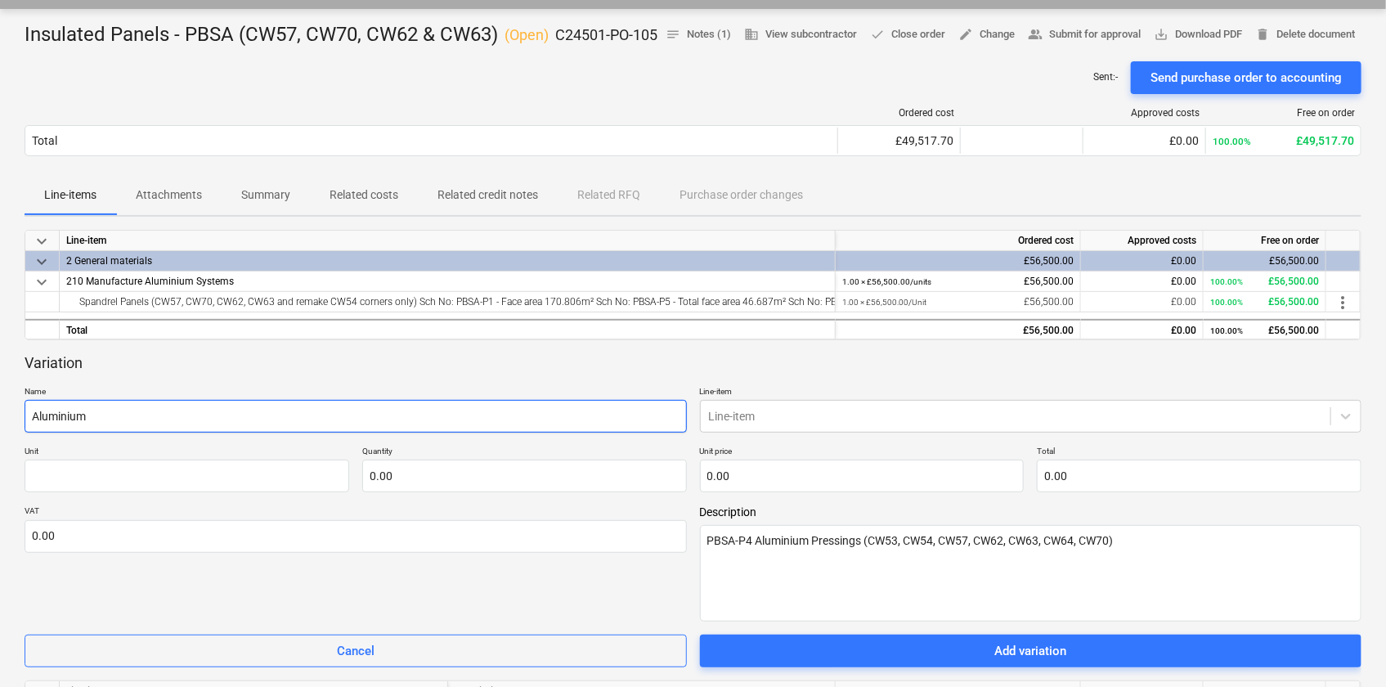
type input "Aluminium"
type textarea "x"
type input "Aluminium p"
type textarea "x"
type input "Aluminium pr"
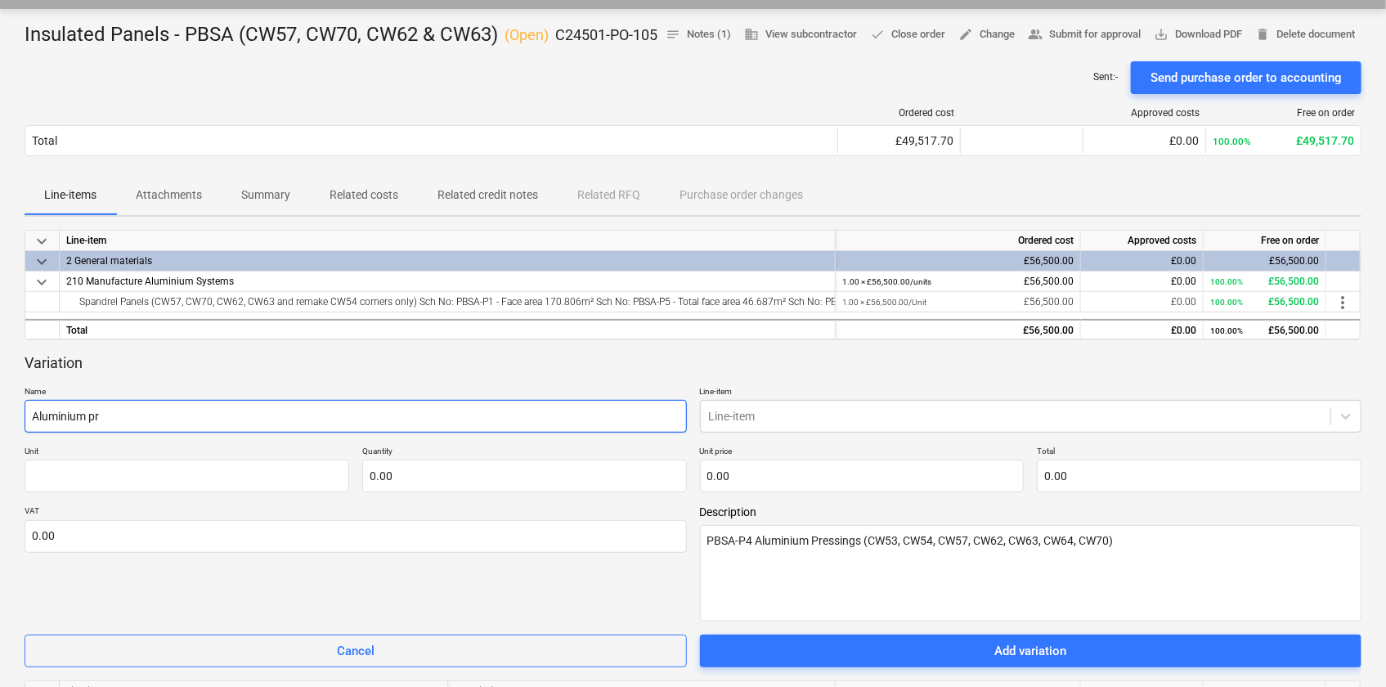
type textarea "x"
type input "Aluminium pre"
type textarea "x"
type input "Aluminium pres"
type textarea "x"
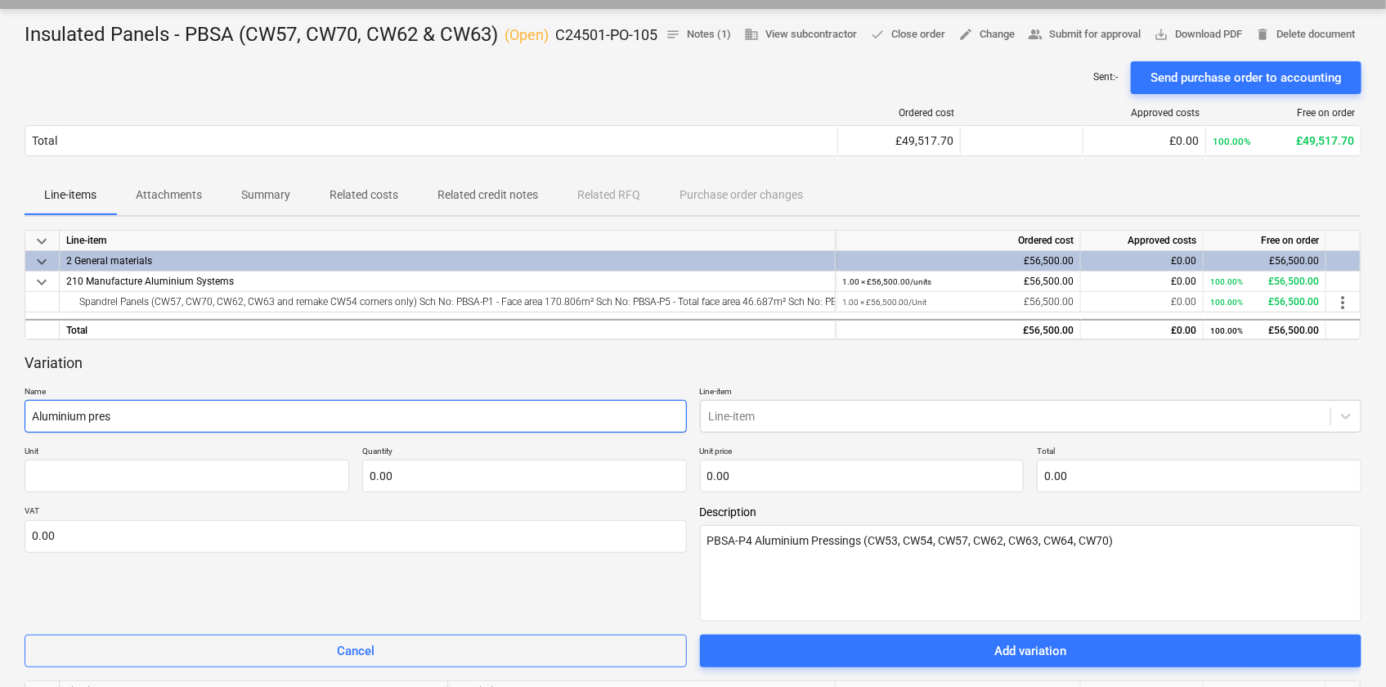
type input "Aluminium press"
type textarea "x"
type input "Aluminium pressi"
type textarea "x"
type input "Aluminium pressing"
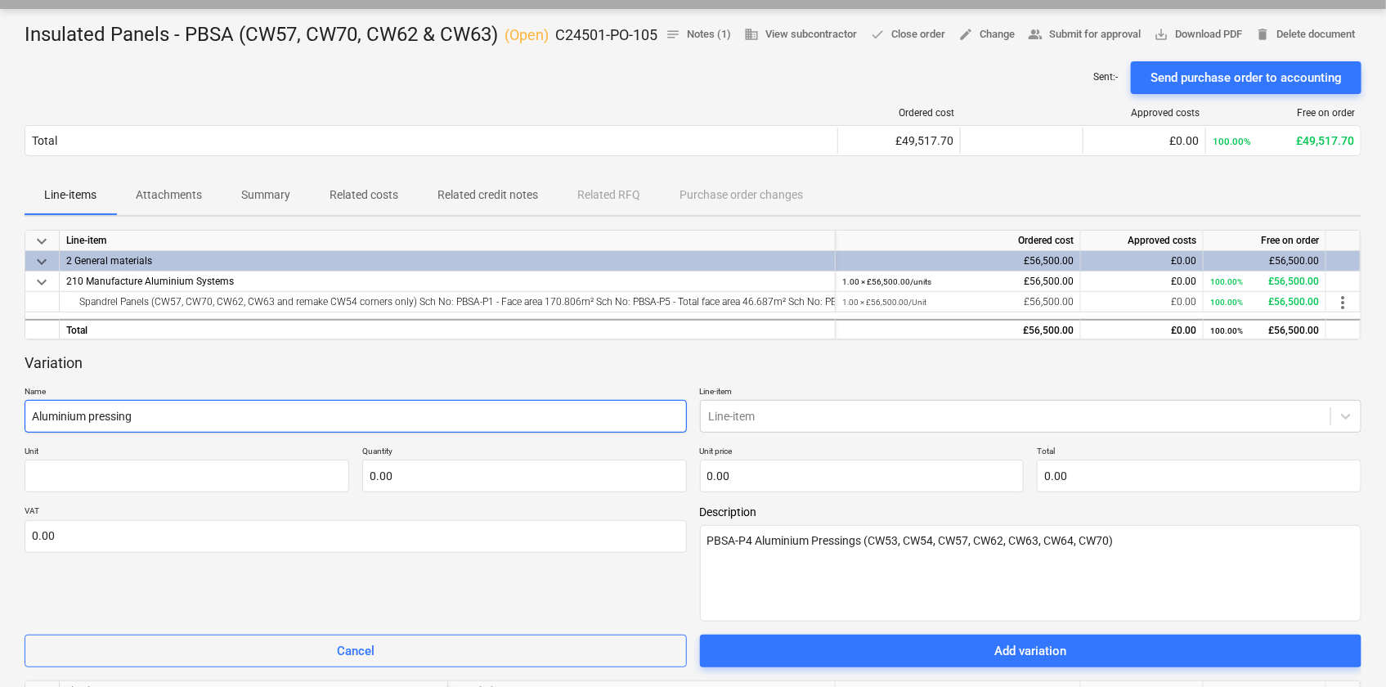
type textarea "x"
type input "Aluminium pressings"
type textarea "x"
type input "Aluminium pressings"
type textarea "x"
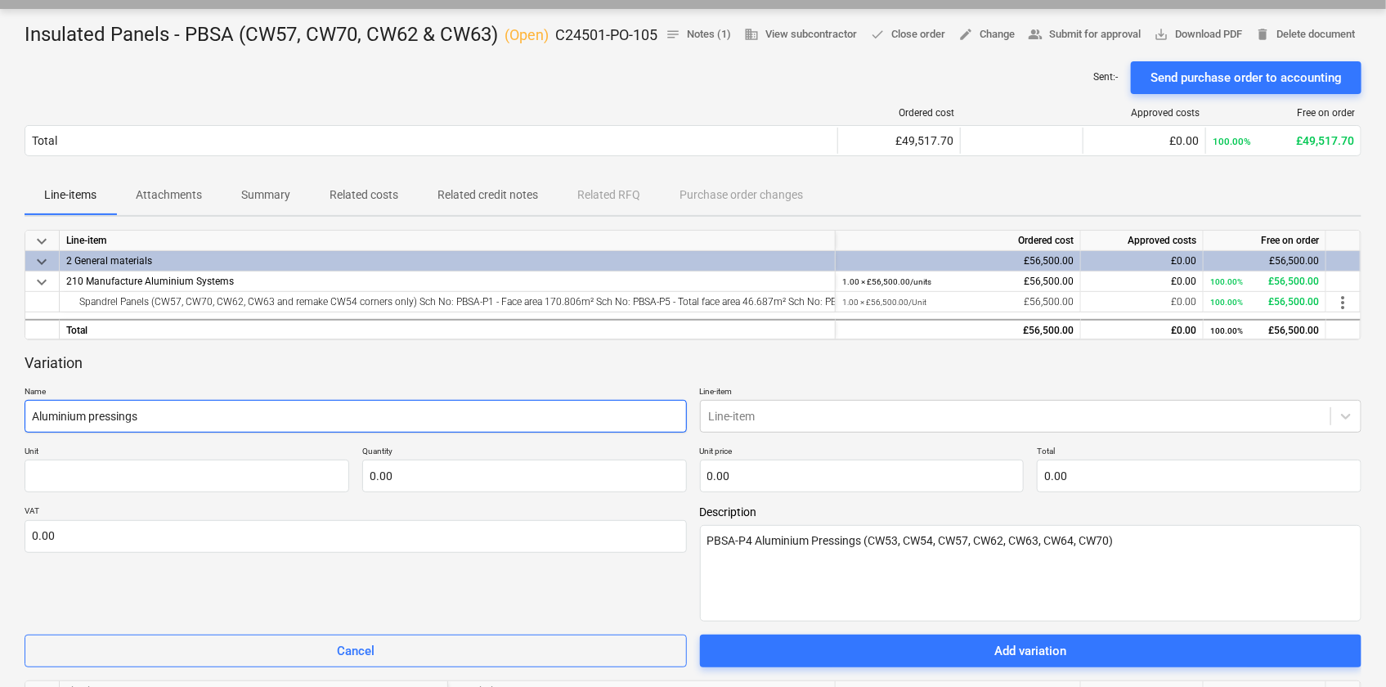
type input "Aluminium pressings P"
type textarea "x"
type input "Aluminium pressings PB"
type textarea "x"
type input "Aluminium pressings PBS"
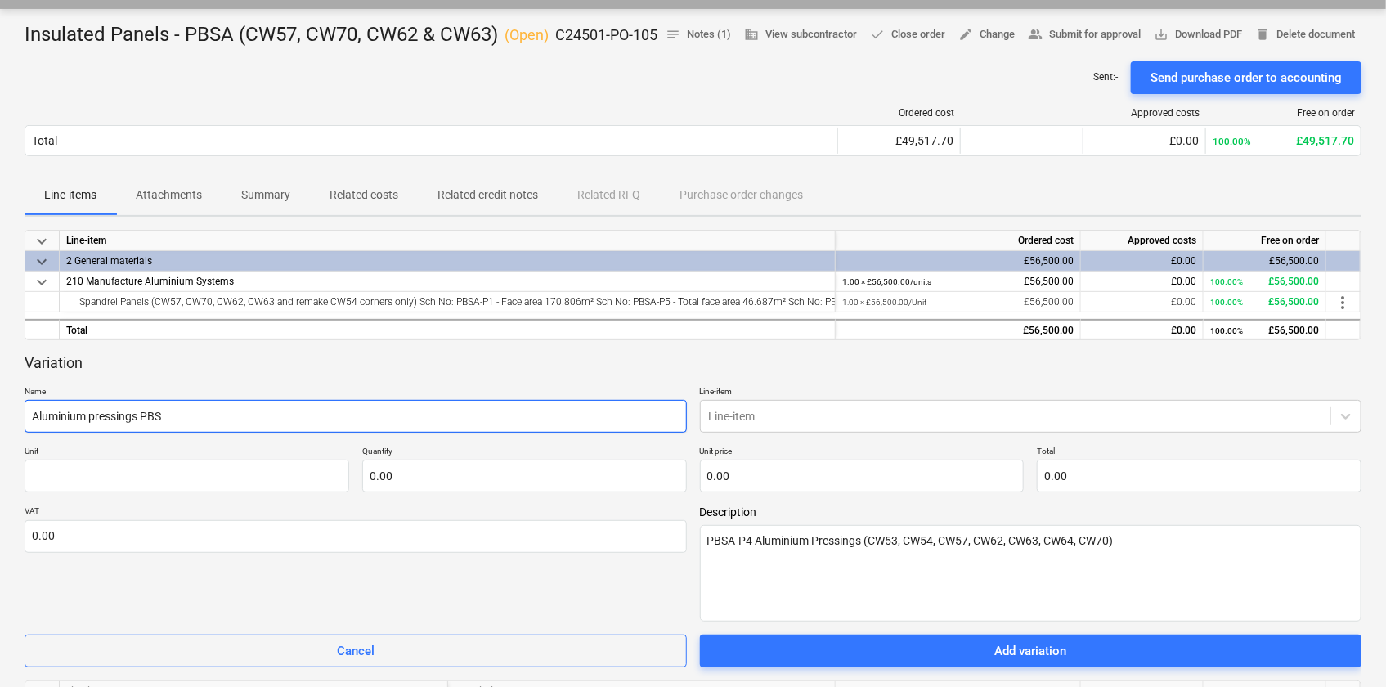
type textarea "x"
type input "Aluminium pressings PBSA"
type textarea "x"
type input "Aluminium pressings PBSA"
type textarea "x"
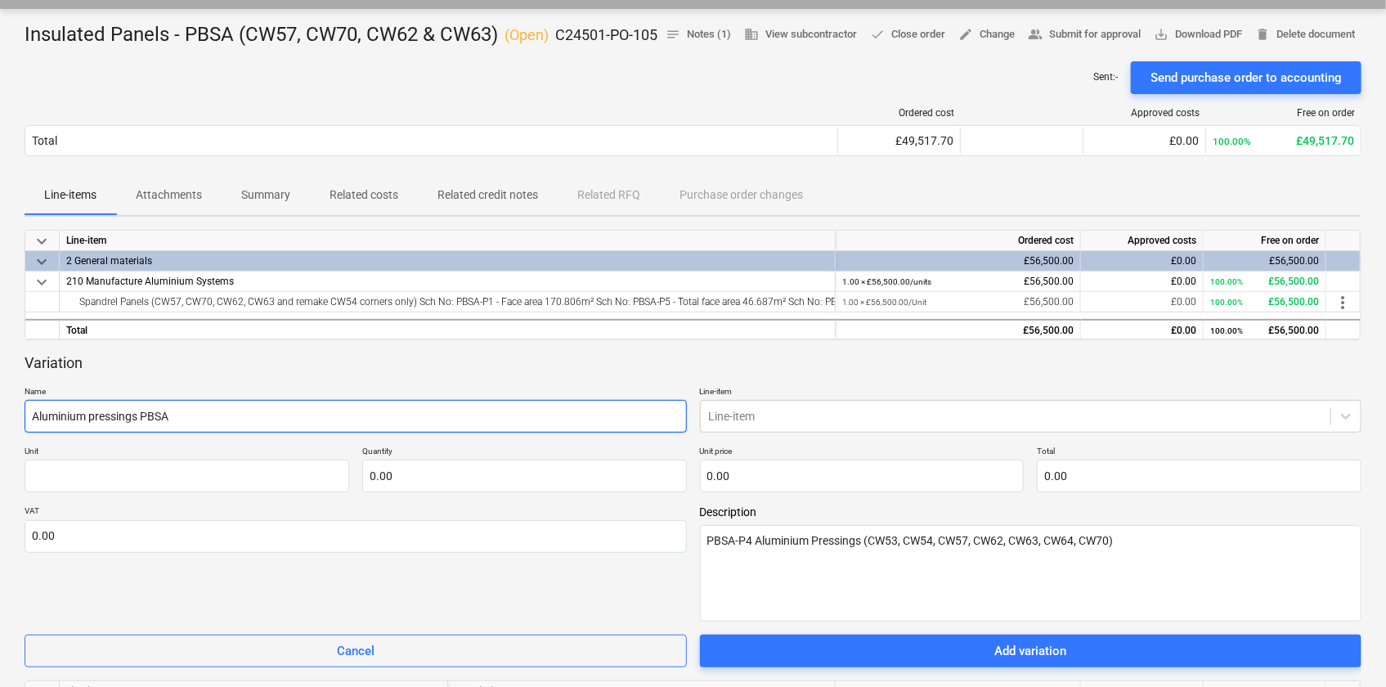
type input "Aluminium pressings PBSA ("
paste input "CW53, CW54, CW57, CW62, CW63, CW64, CW70"
type textarea "x"
type input "Aluminium pressings PBSA (CW53, CW54, CW57, CW62, CW63, CW64, CW70"
type textarea "x"
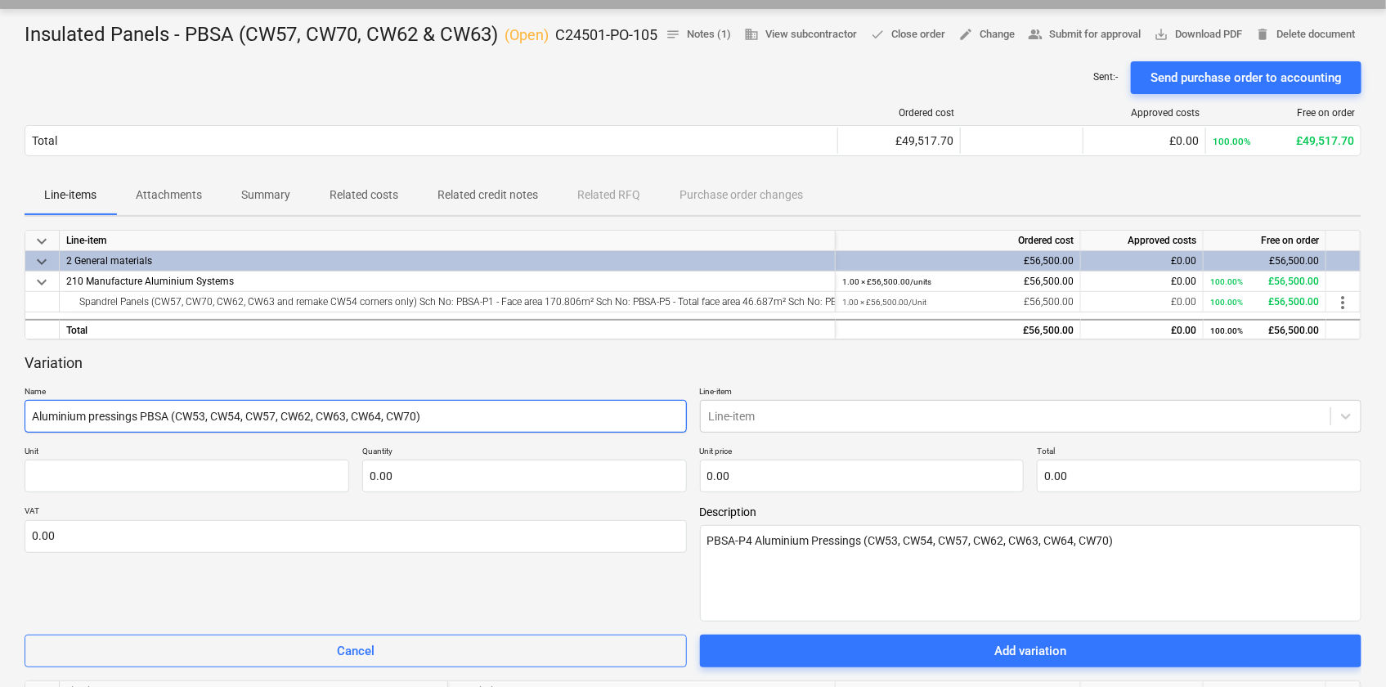
click at [285, 433] on input "Aluminium pressings PBSA (CW53, CW54, CW57, CW62, CW63, CW64, CW70)" at bounding box center [356, 416] width 662 height 33
type input "Aluminium pressings PBSA (CW53, CW54, CW57, CW62, CW63, CW64, CW70)"
click at [753, 446] on body "Sales Projects Contacts Company Consolidated Invoices Inbox 5 Approvals format_…" at bounding box center [693, 195] width 1386 height 687
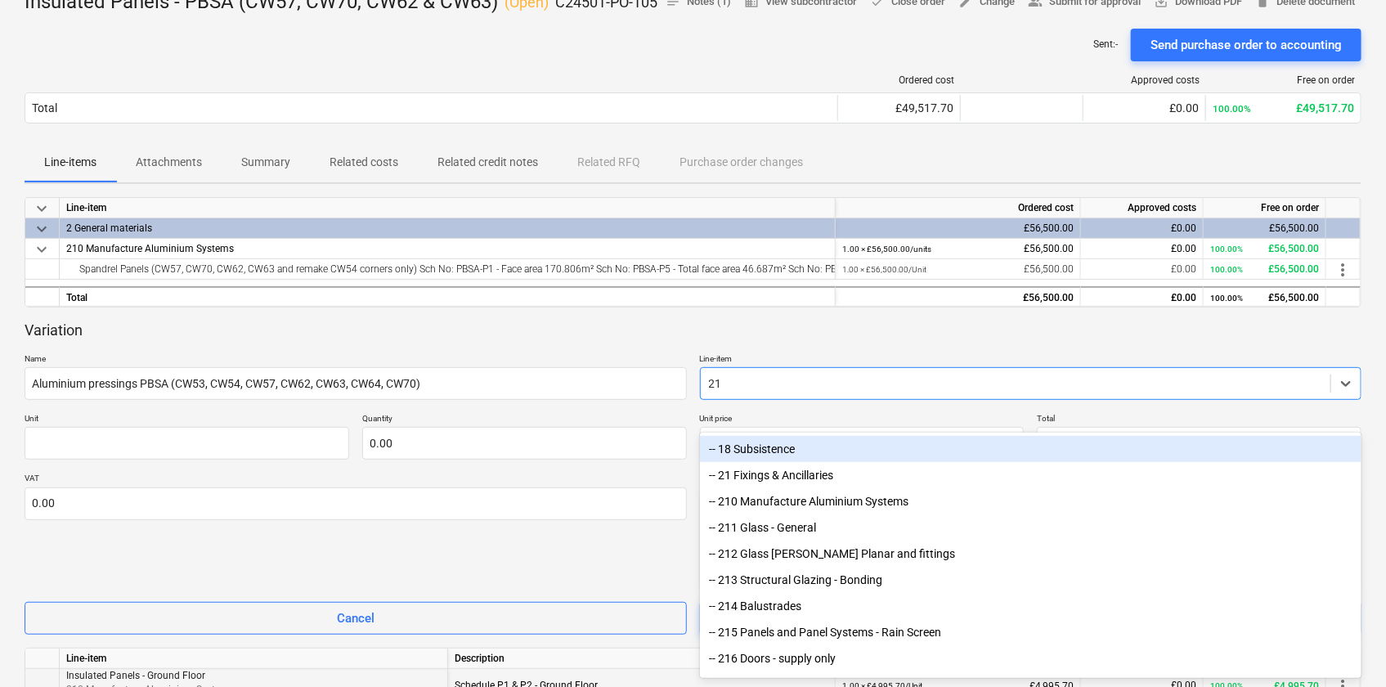
type input "210"
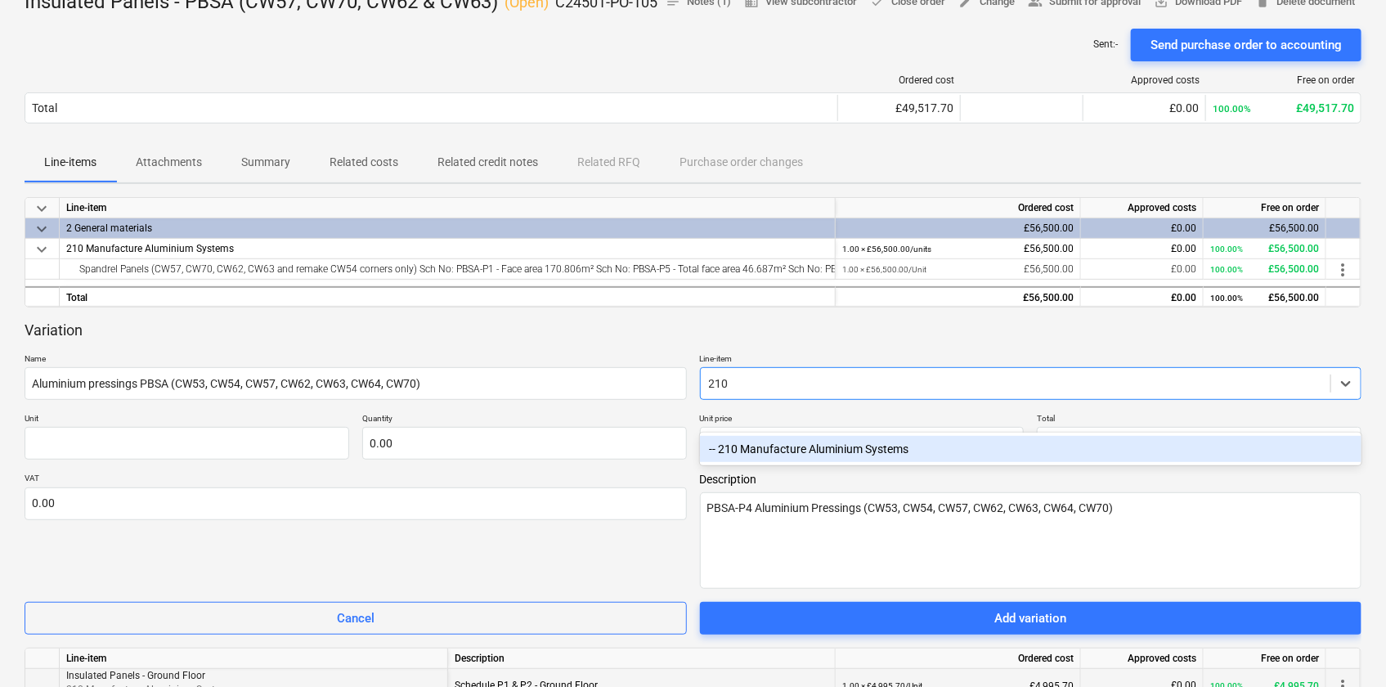
click at [778, 447] on div "-- 210 Manufacture Aluminium Systems" at bounding box center [1031, 449] width 662 height 26
type textarea "x"
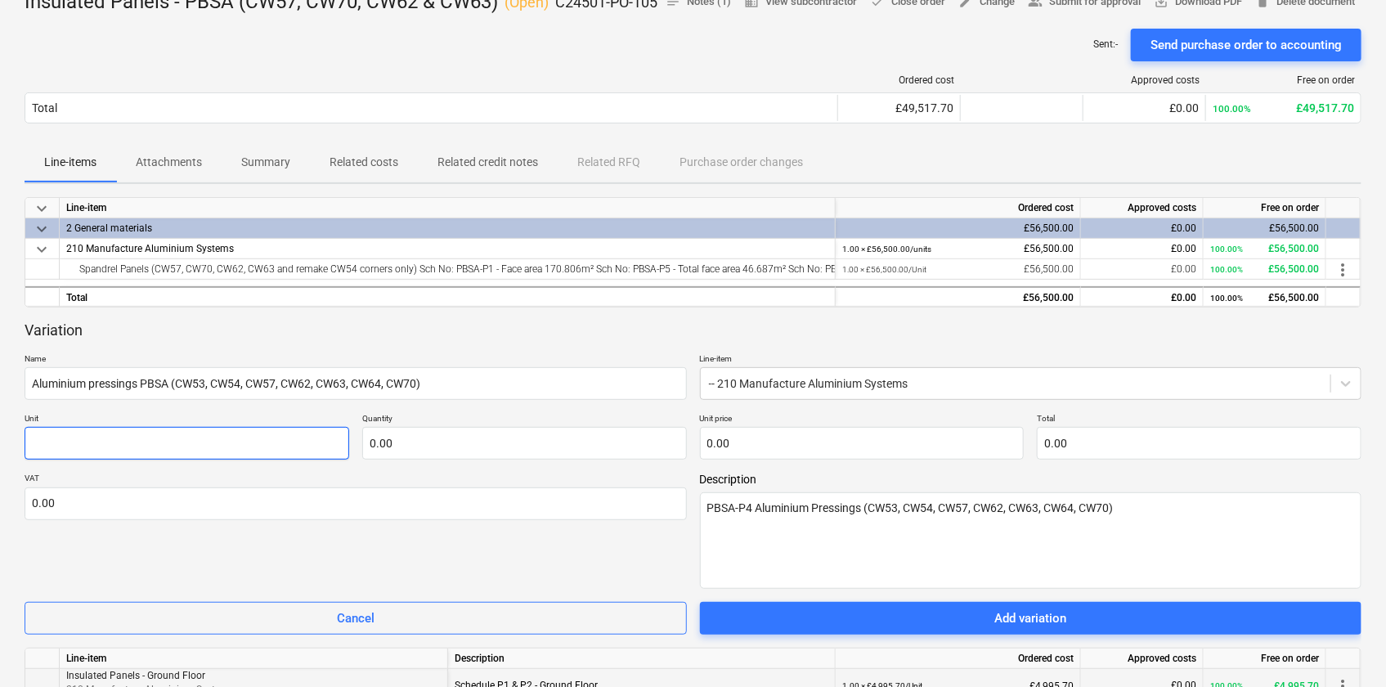
click at [193, 460] on input "text" at bounding box center [187, 443] width 325 height 33
type textarea "x"
type input "Um"
type textarea "x"
type input "Umn"
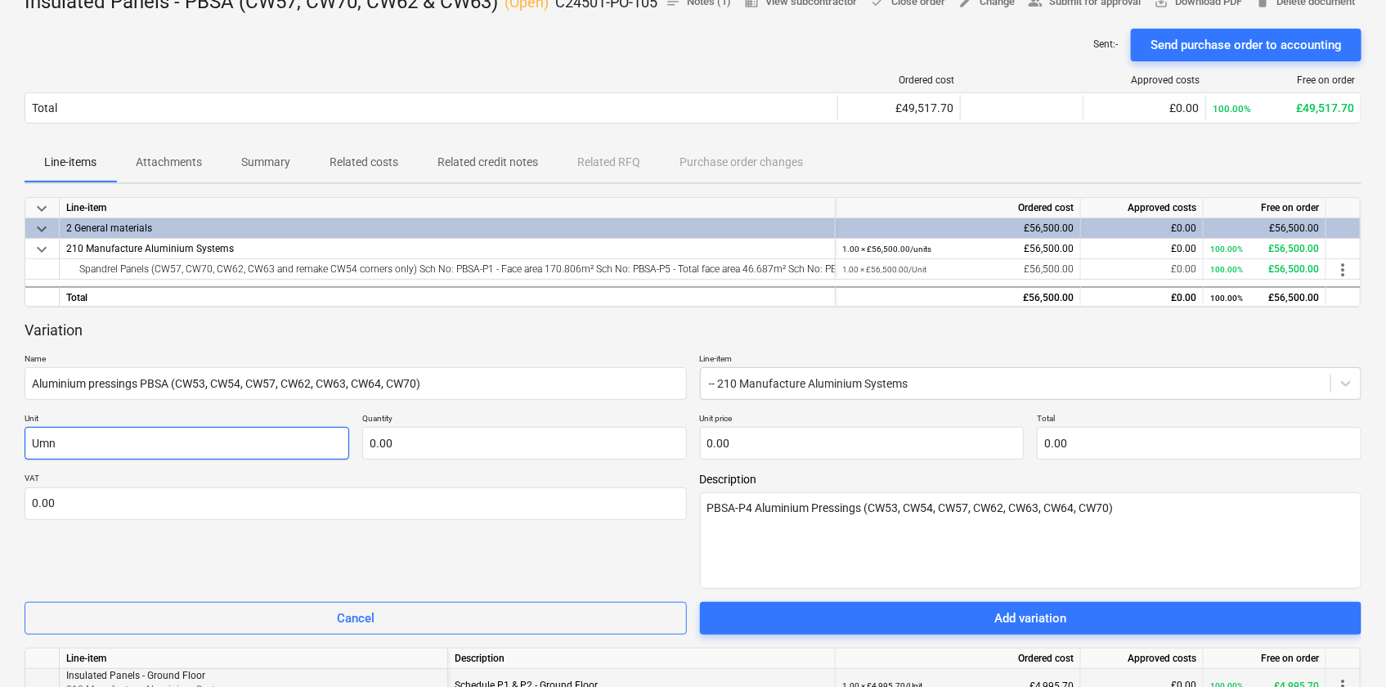
type textarea "x"
type input "Umni"
type textarea "x"
type input "Umnit"
type textarea "x"
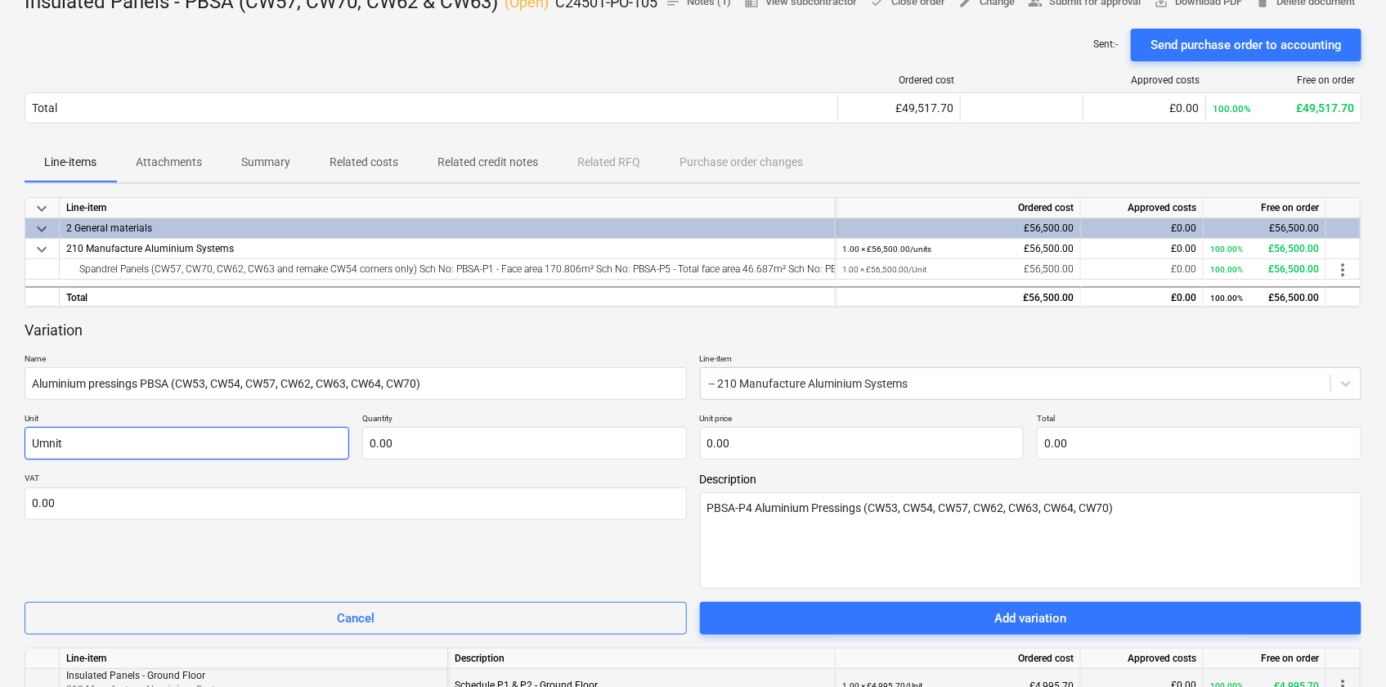
type input "Umni"
type textarea "x"
type input "Umn"
type textarea "x"
type input "Um"
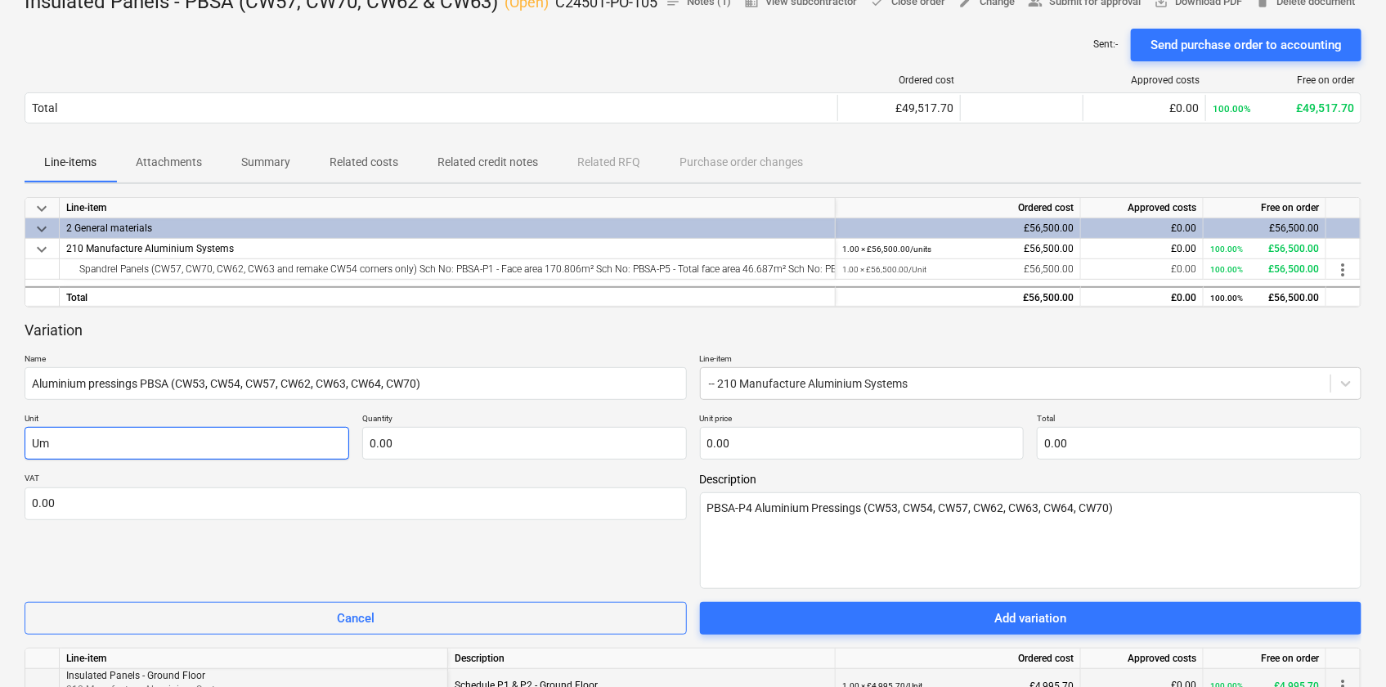
type textarea "x"
type input "U"
type textarea "x"
type input "Un"
type textarea "x"
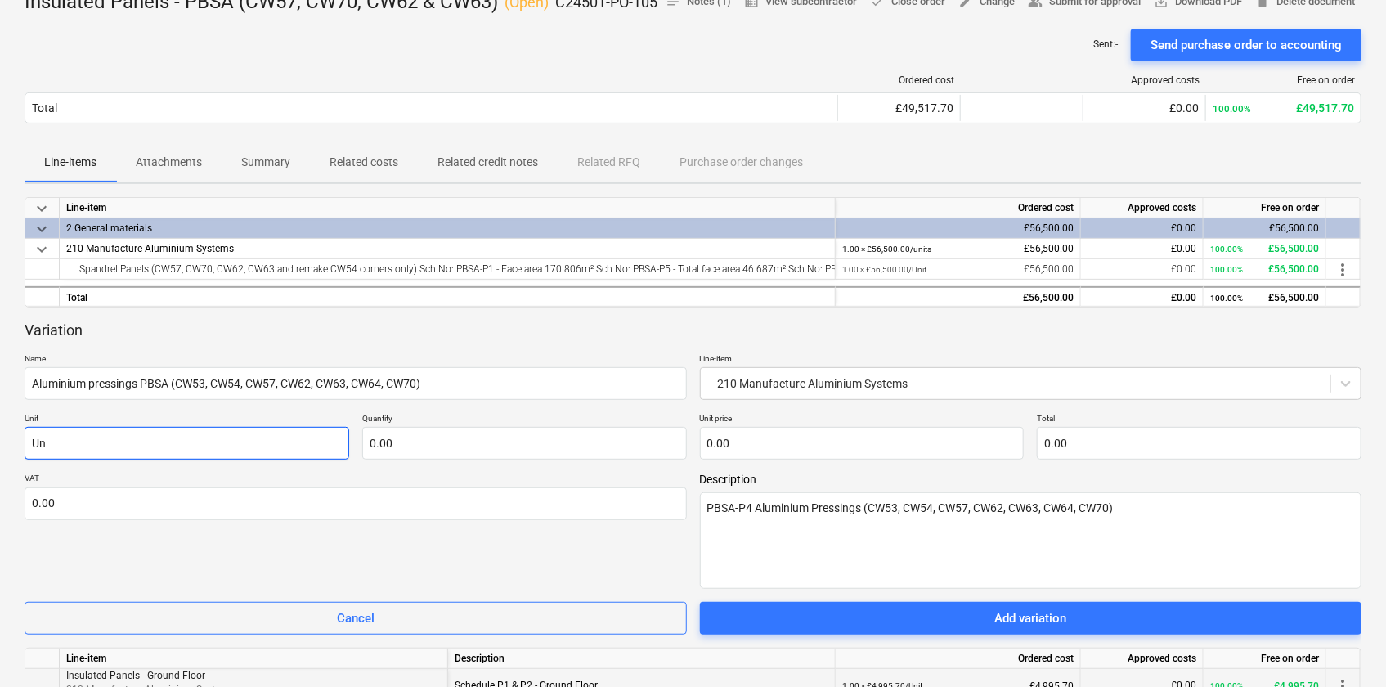
type input "Uni"
type textarea "x"
type input "Unit"
click at [439, 460] on input "text" at bounding box center [524, 443] width 325 height 33
type textarea "x"
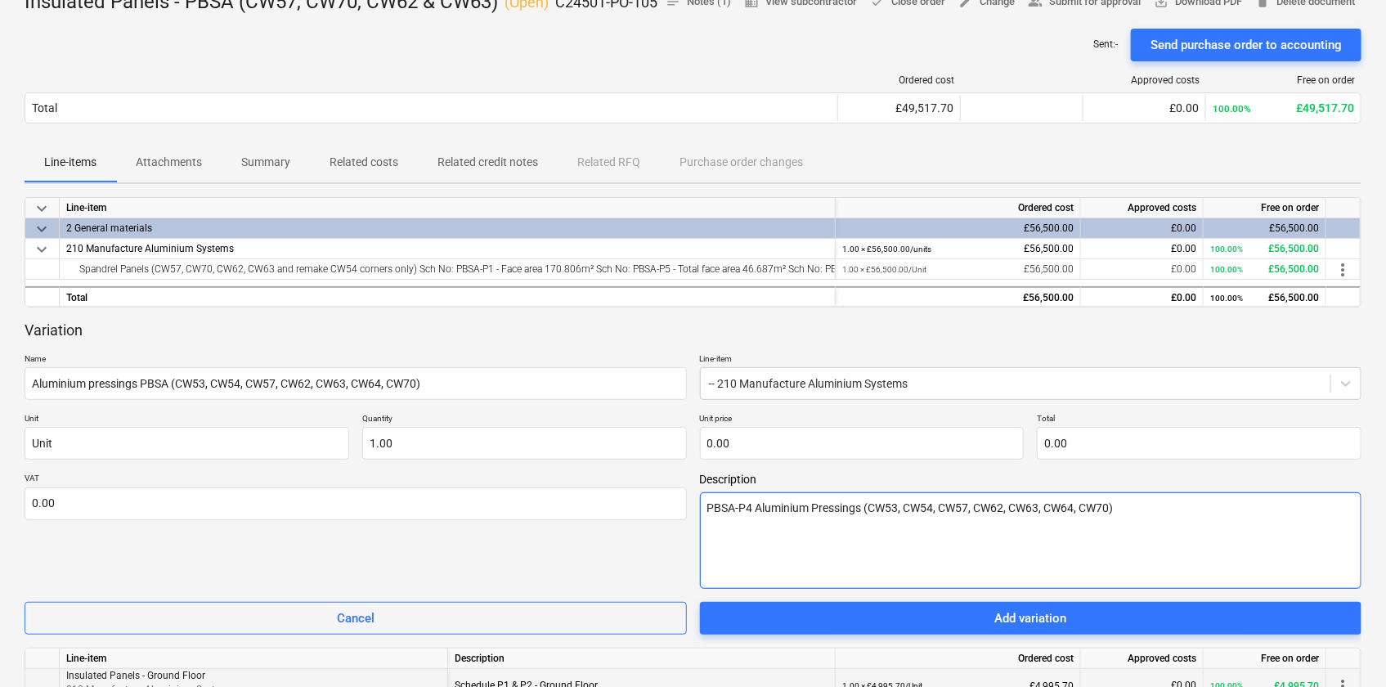
click at [1145, 540] on textarea "PBSA-P4 Aluminium Pressings (CW53, CW54, CW57, CW62, CW63, CW64, CW70)" at bounding box center [1031, 540] width 662 height 96
type input "1.00"
type textarea "x"
type textarea "PBSA-P4 Aluminium Pressings (CW53, CW54, CW57, CW62, CW63, CW64, CW70)"
type textarea "x"
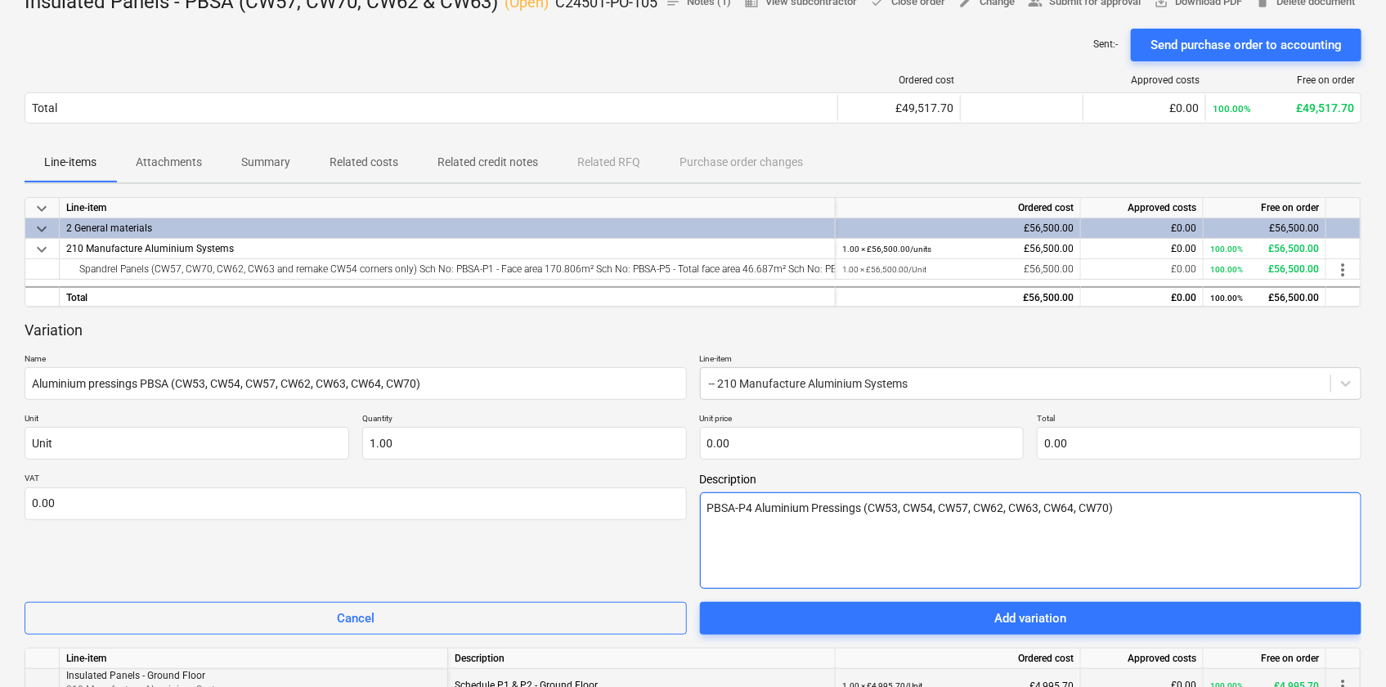
type textarea "PBSA-P4 Aluminium Pressings (CW53, CW54, CW57, CW62, CW63, CW64, CW70) a"
type textarea "x"
type textarea "PBSA-P4 Aluminium Pressings (CW53, CW54, CW57, CW62, CW63, CW64, CW70) as"
type textarea "x"
type textarea "PBSA-P4 Aluminium Pressings (CW53, CW54, CW57, CW62, CW63, CW64, CW70) as"
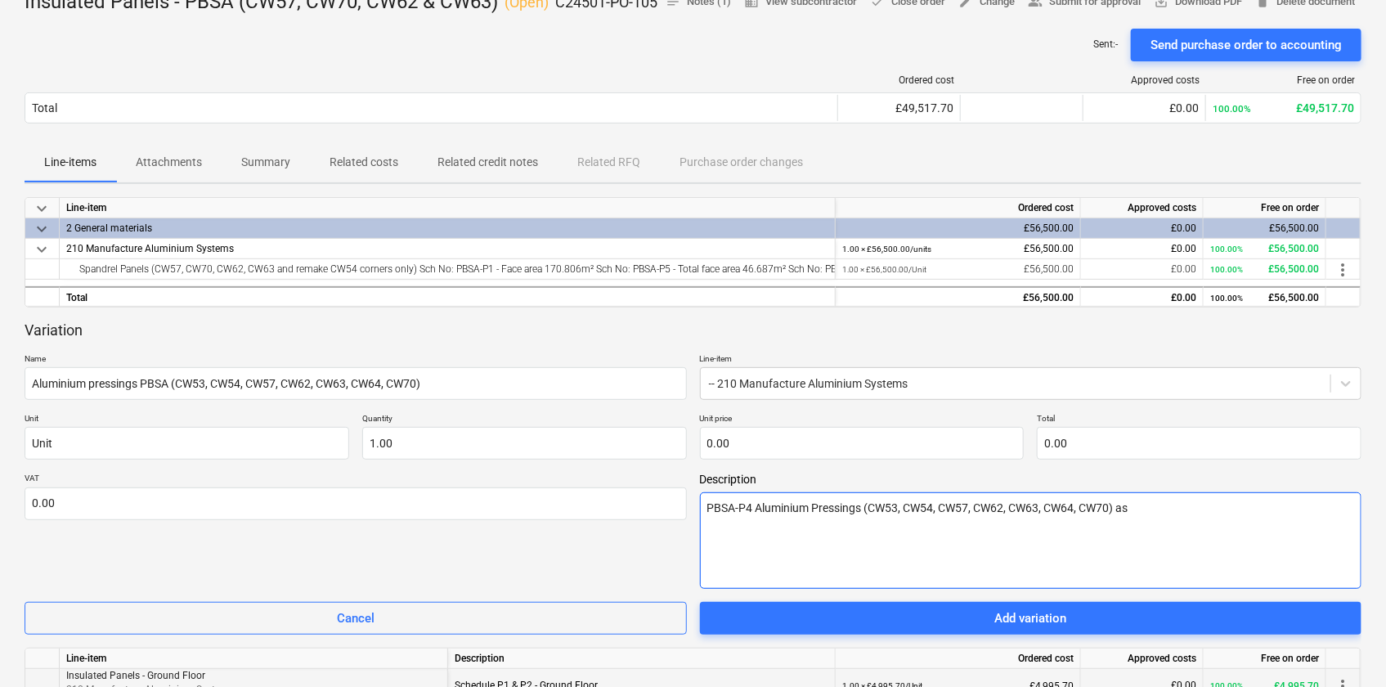
type textarea "x"
type textarea "PBSA-P4 Aluminium Pressings (CW53, CW54, CW57, CW62, CW63, CW64, CW70) as pe"
type textarea "x"
type textarea "PBSA-P4 Aluminium Pressings (CW53, CW54, CW57, CW62, CW63, CW64, CW70) as per"
type textarea "x"
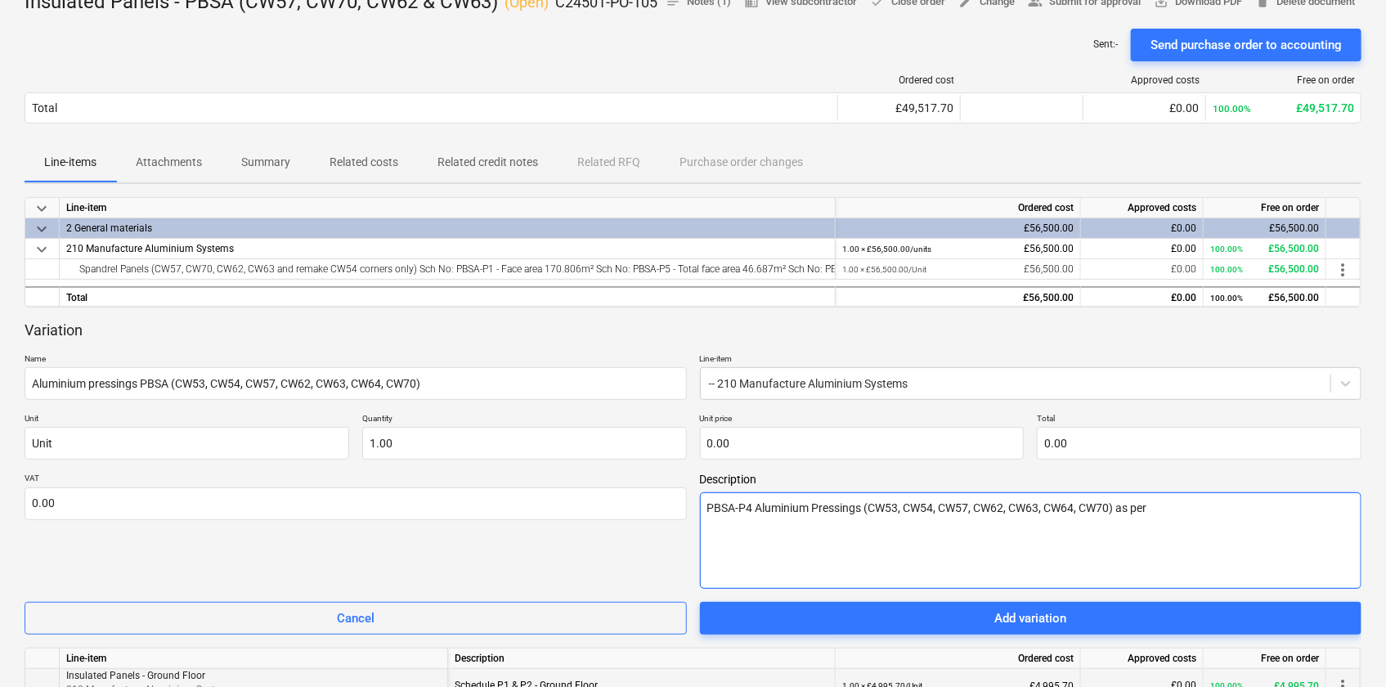
type textarea "PBSA-P4 Aluminium Pressings (CW53, CW54, CW57, CW62, CW63, CW64, CW70) as per"
type textarea "x"
type textarea "PBSA-P4 Aluminium Pressings (CW53, CW54, CW57, CW62, CW63, CW64, CW70) as per q"
type textarea "x"
type textarea "PBSA-P4 Aluminium Pressings (CW53, CW54, CW57, CW62, CW63, CW64, CW70) as per qu"
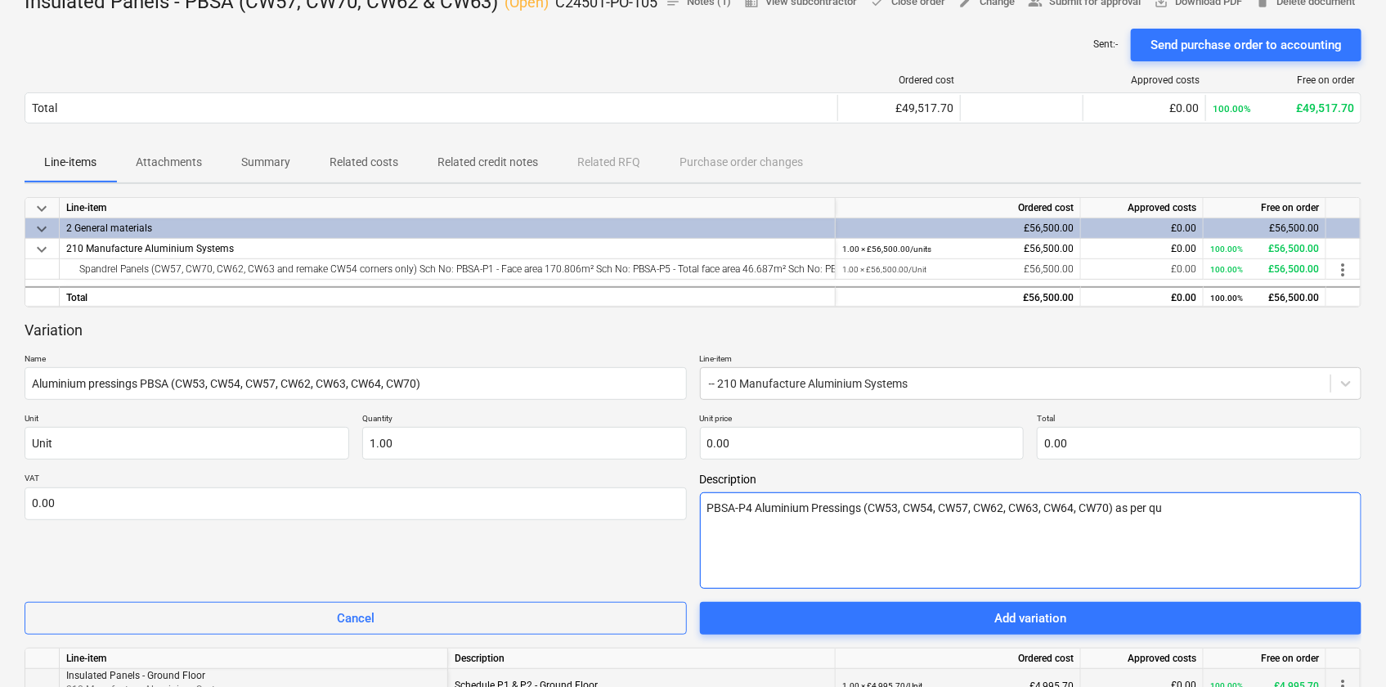
type textarea "x"
type textarea "PBSA-P4 Aluminium Pressings (CW53, CW54, CW57, CW62, CW63, CW64, CW70) as per q…"
type textarea "x"
type textarea "PBSA-P4 Aluminium Pressings (CW53, CW54, CW57, CW62, CW63, CW64, CW70) as per q…"
type textarea "x"
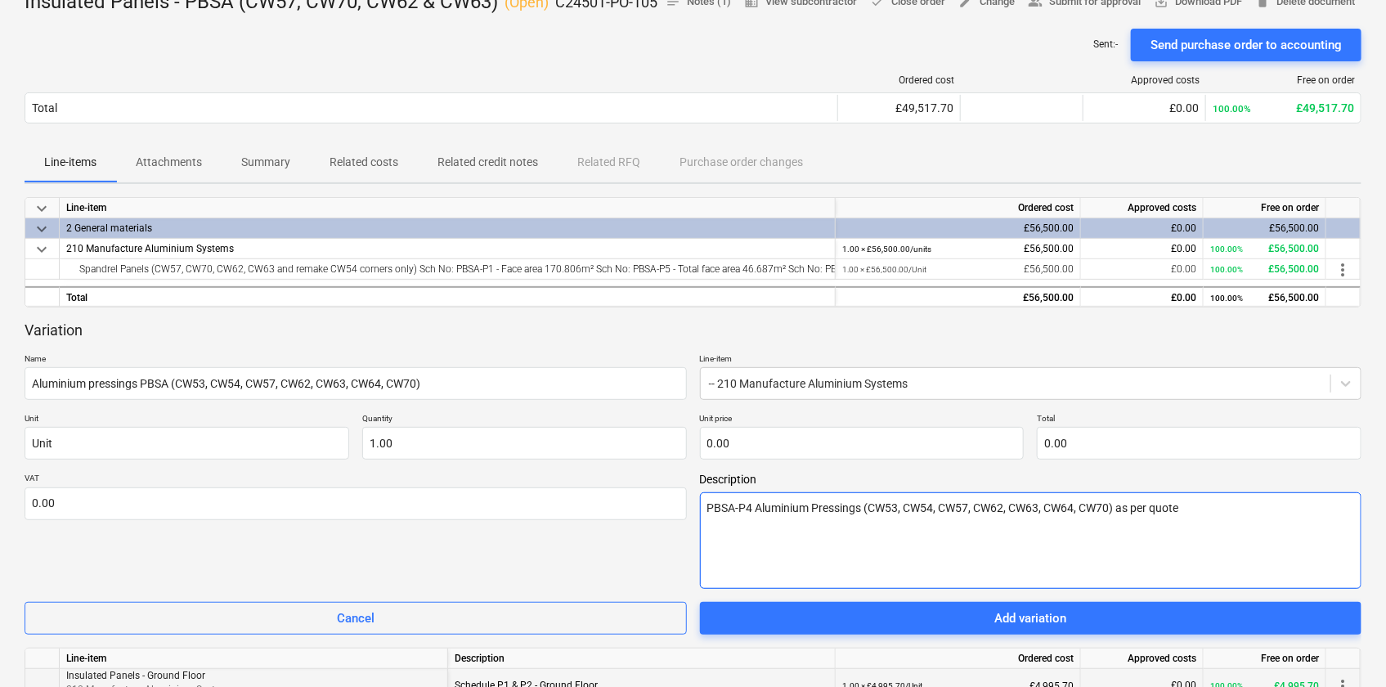
type textarea "PBSA-P4 Aluminium Pressings (CW53, CW54, CW57, CW62, CW63, CW64, CW70) as per q…"
type textarea "x"
type textarea "PBSA-P4 Aluminium Pressings (CW53, CW54, CW57, CW62, CW63, CW64, CW70) as per q…"
type textarea "x"
type textarea "PBSA-P4 Aluminium Pressings (CW53, CW54, CW57, CW62, CW63, CW64, CW70) as per q…"
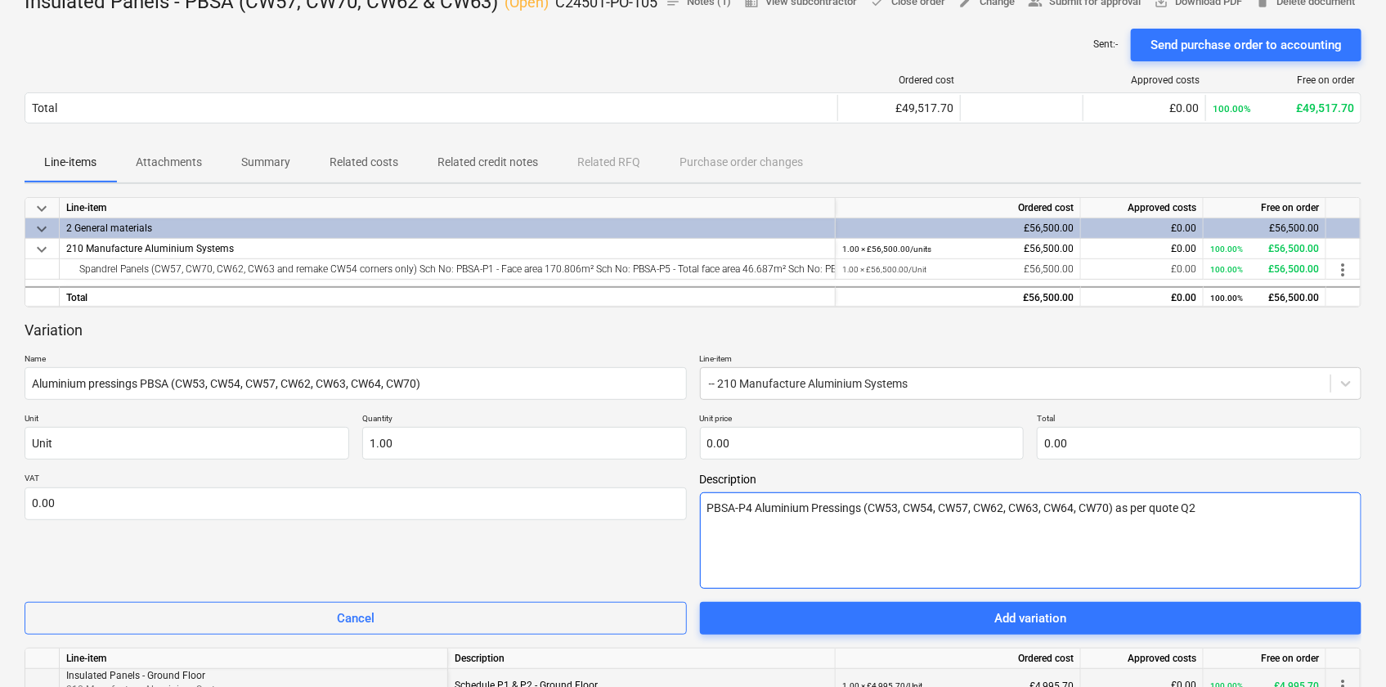
type textarea "x"
type textarea "PBSA-P4 Aluminium Pressings (CW53, CW54, CW57, CW62, CW63, CW64, CW70) as per q…"
type textarea "x"
type textarea "PBSA-P4 Aluminium Pressings (CW53, CW54, CW57, CW62, CW63, CW64, CW70) as per q…"
type textarea "x"
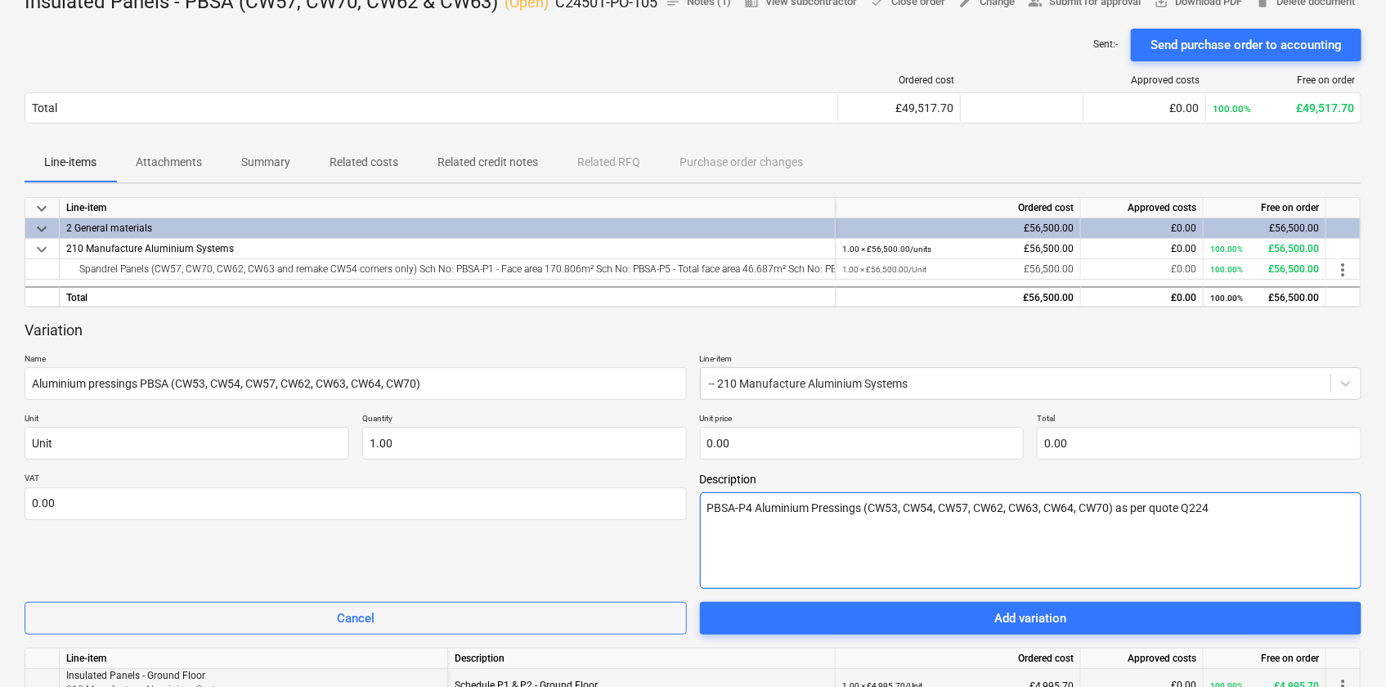
type textarea "PBSA-P4 Aluminium Pressings (CW53, CW54, CW57, CW62, CW63, CW64, CW70) as per q…"
type textarea "x"
type textarea "PBSA-P4 Aluminium Pressings (CW53, CW54, CW57, CW62, CW63, CW64, CW70) as per q…"
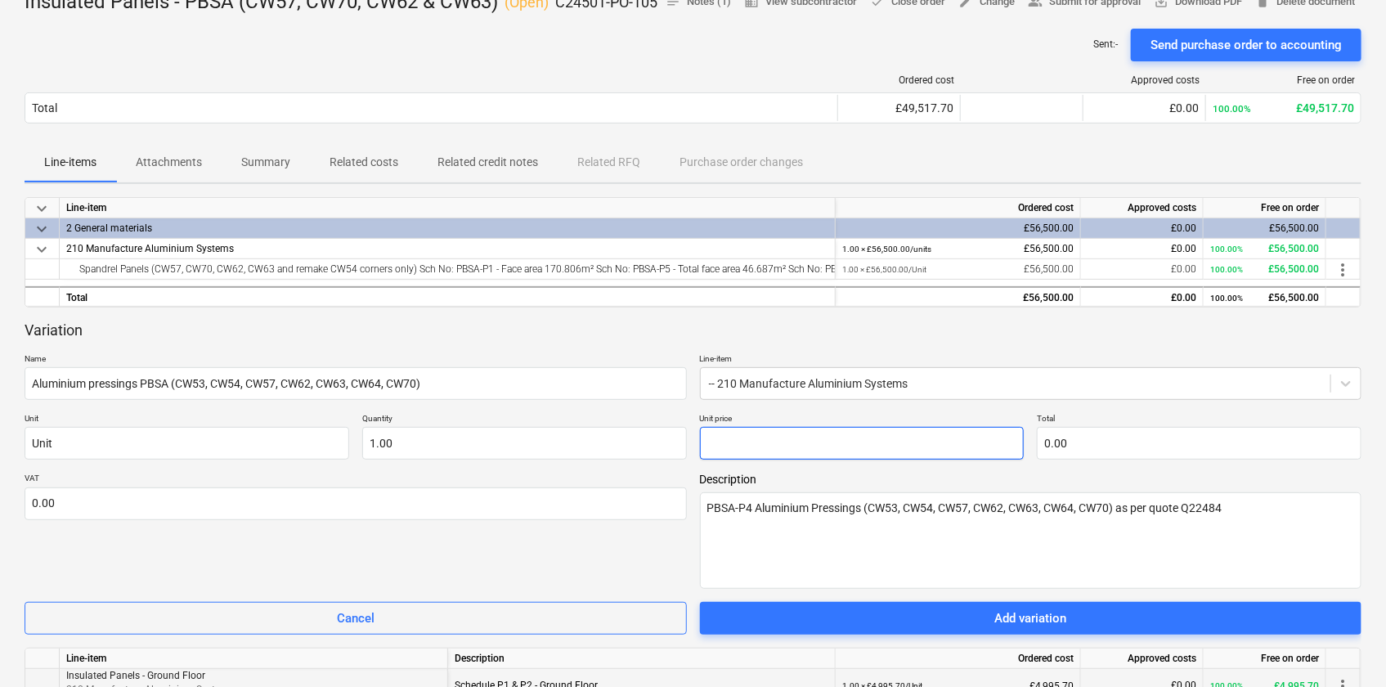
click at [754, 460] on input "text" at bounding box center [862, 443] width 325 height 33
type textarea "x"
type input "4"
type input "4.00"
type textarea "x"
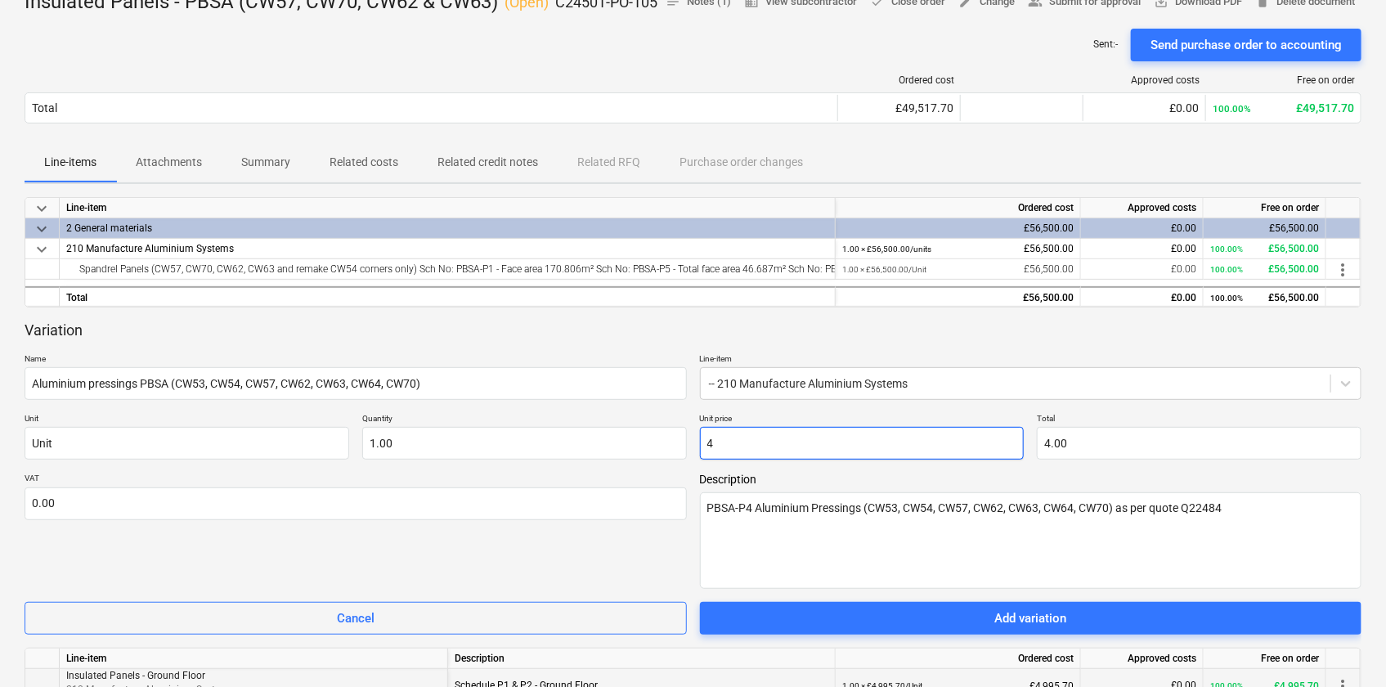
type input "48"
type input "48.00"
type textarea "x"
type input "485"
type input "485.00"
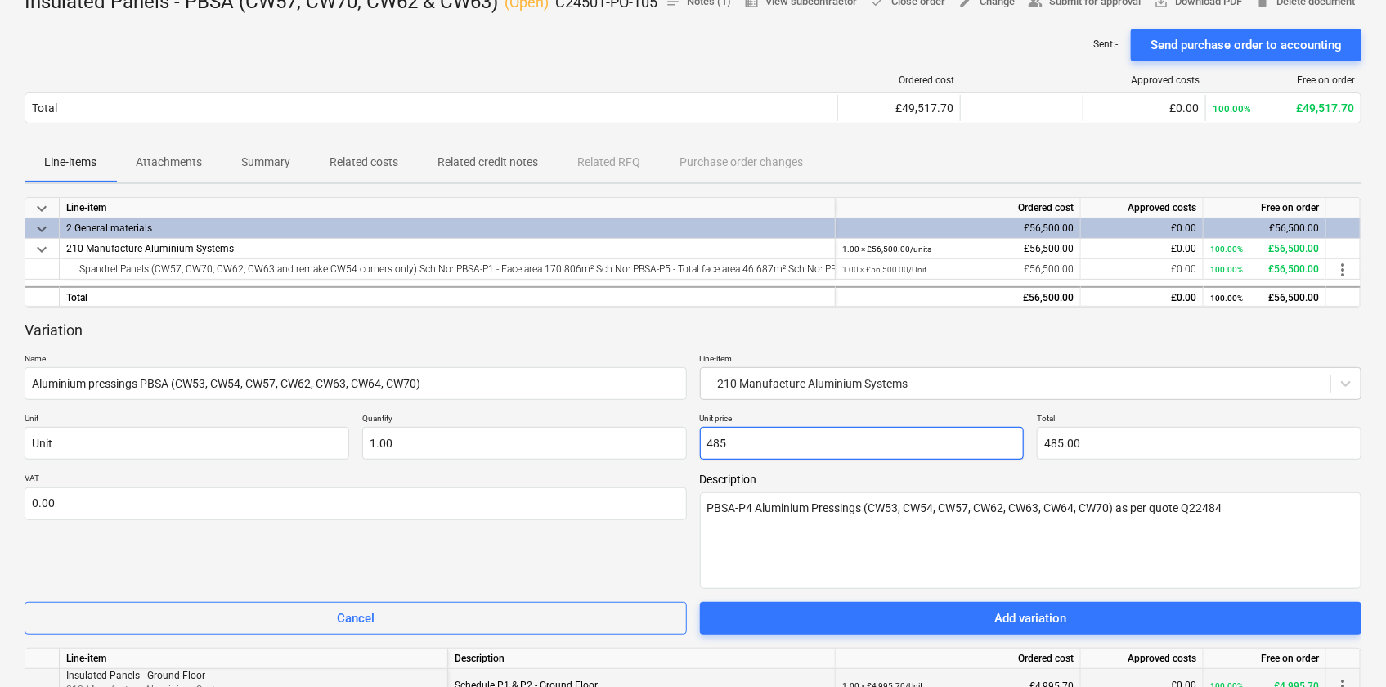
type textarea "x"
type input "4850"
type input "4,850.00"
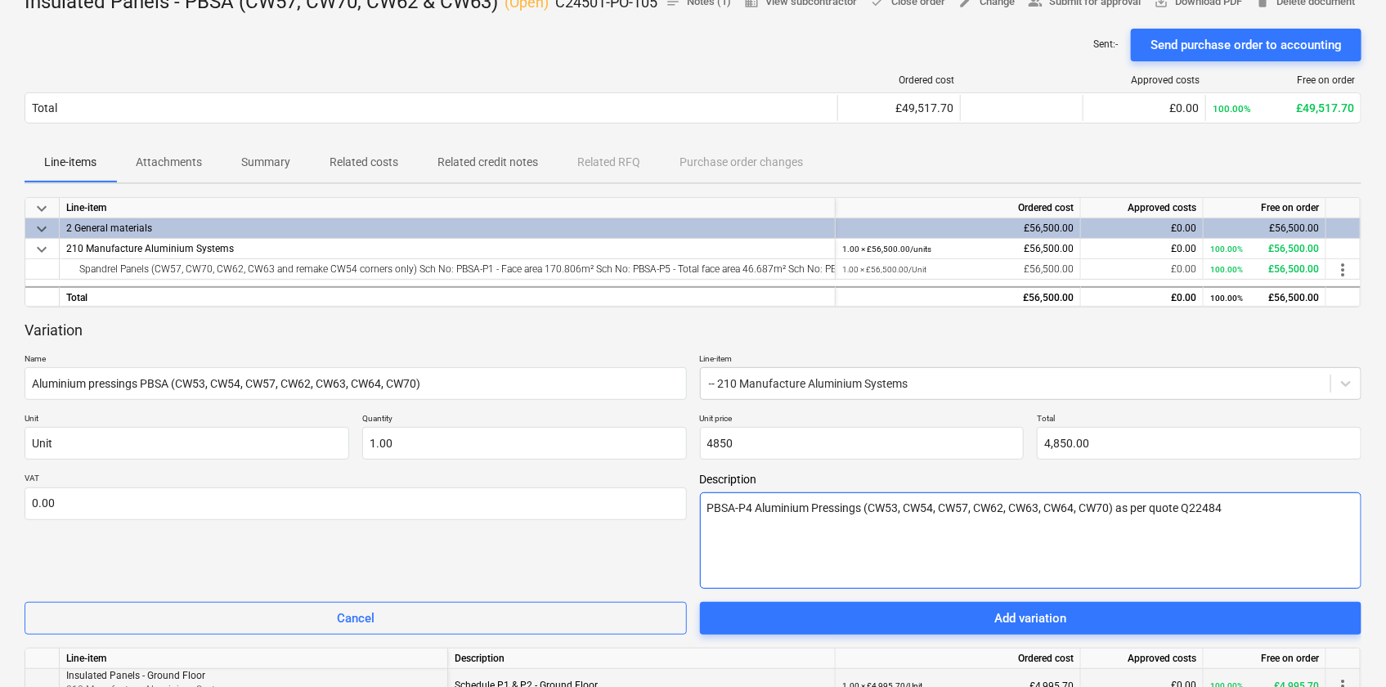
type input "4,850.00"
click at [818, 568] on textarea "PBSA-P4 Aluminium Pressings (CW53, CW54, CW57, CW62, CW63, CW64, CW70) as per q…" at bounding box center [1031, 540] width 662 height 96
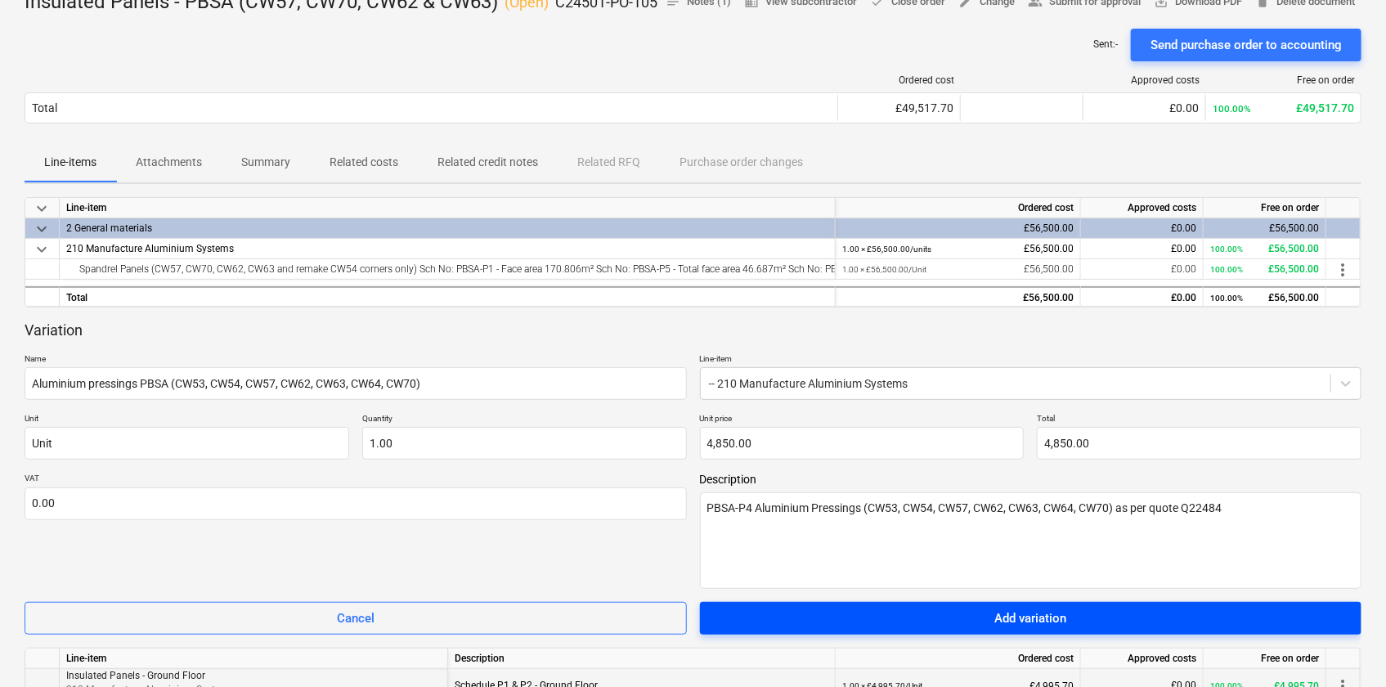
click at [1115, 629] on span "Add variation" at bounding box center [1031, 618] width 623 height 21
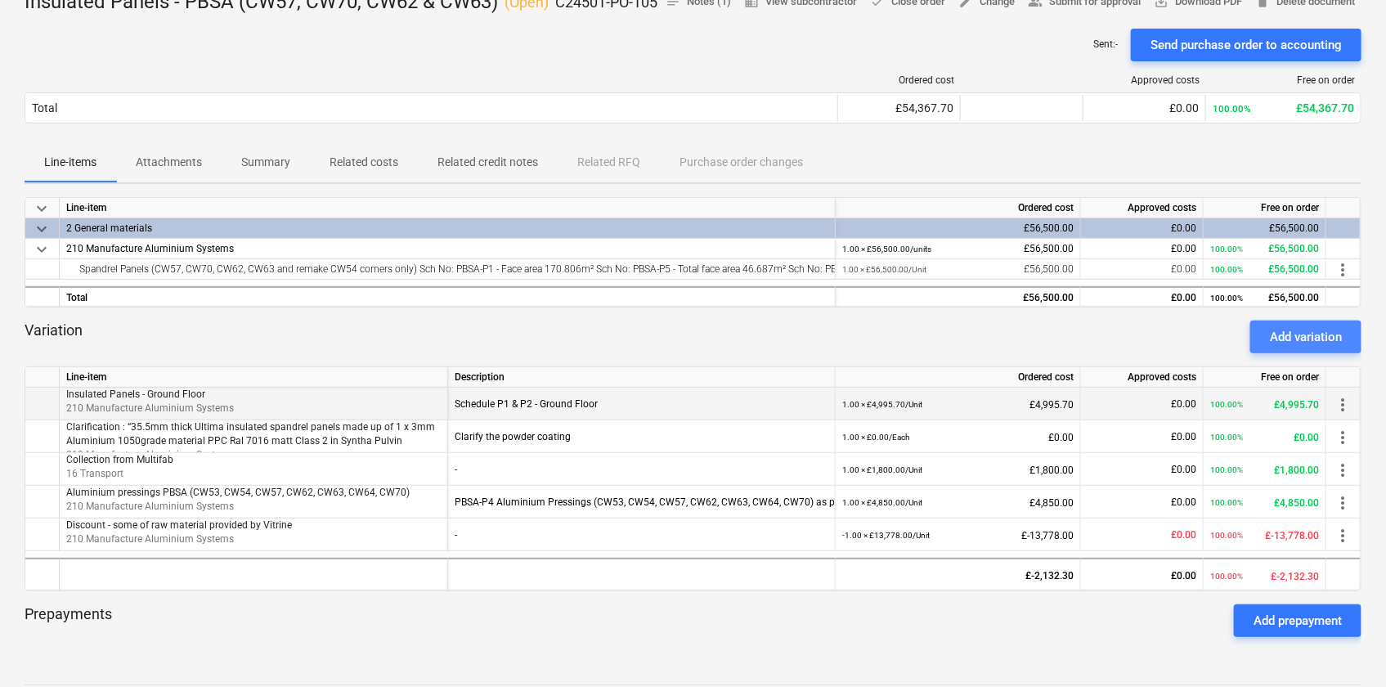
click at [1325, 348] on div "Add variation" at bounding box center [1306, 336] width 72 height 21
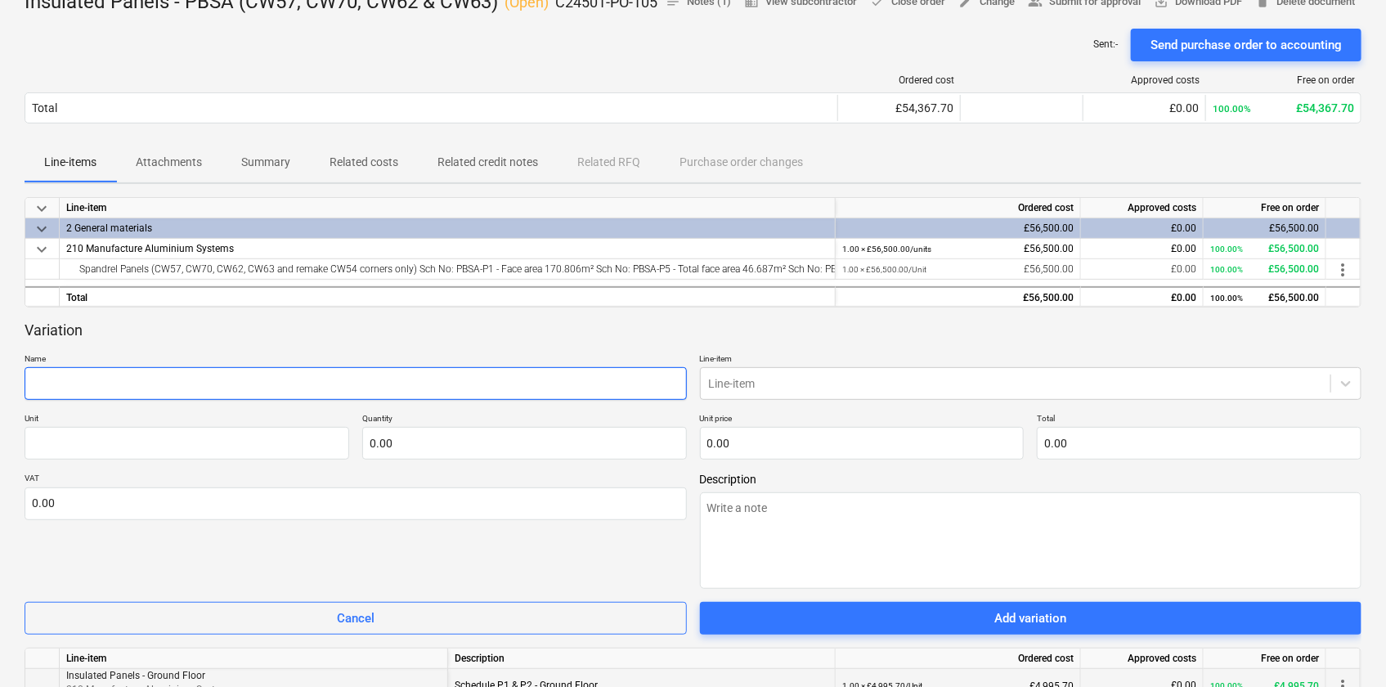
click at [143, 400] on input "text" at bounding box center [356, 383] width 662 height 33
type textarea "x"
type input "U"
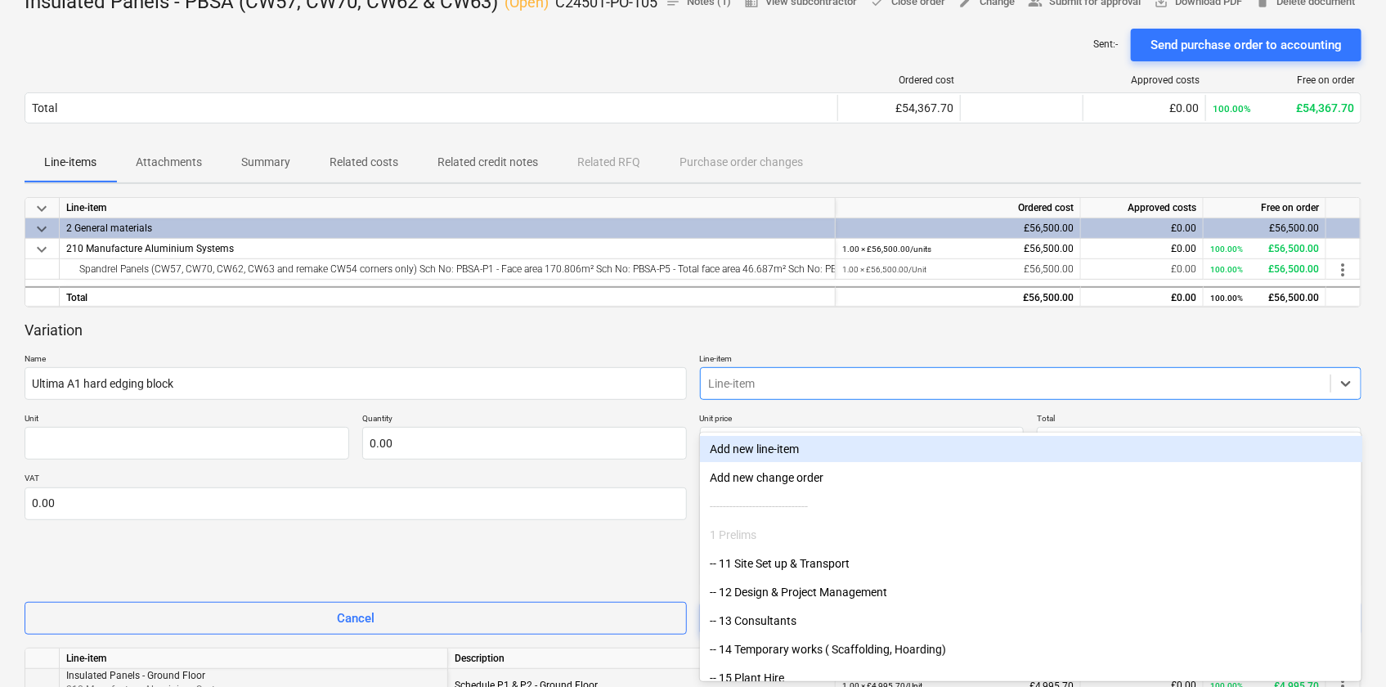
click at [784, 392] on div at bounding box center [1016, 383] width 614 height 16
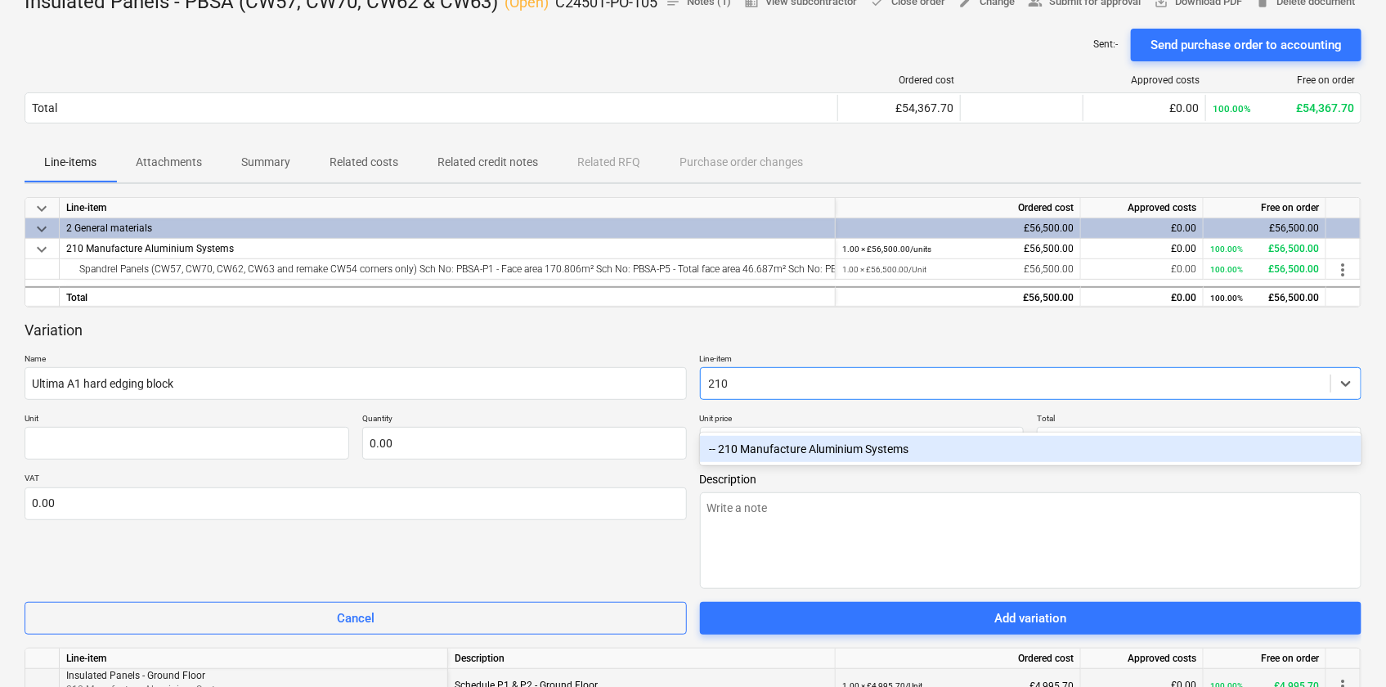
click at [800, 450] on div "-- 210 Manufacture Aluminium Systems" at bounding box center [1031, 449] width 662 height 26
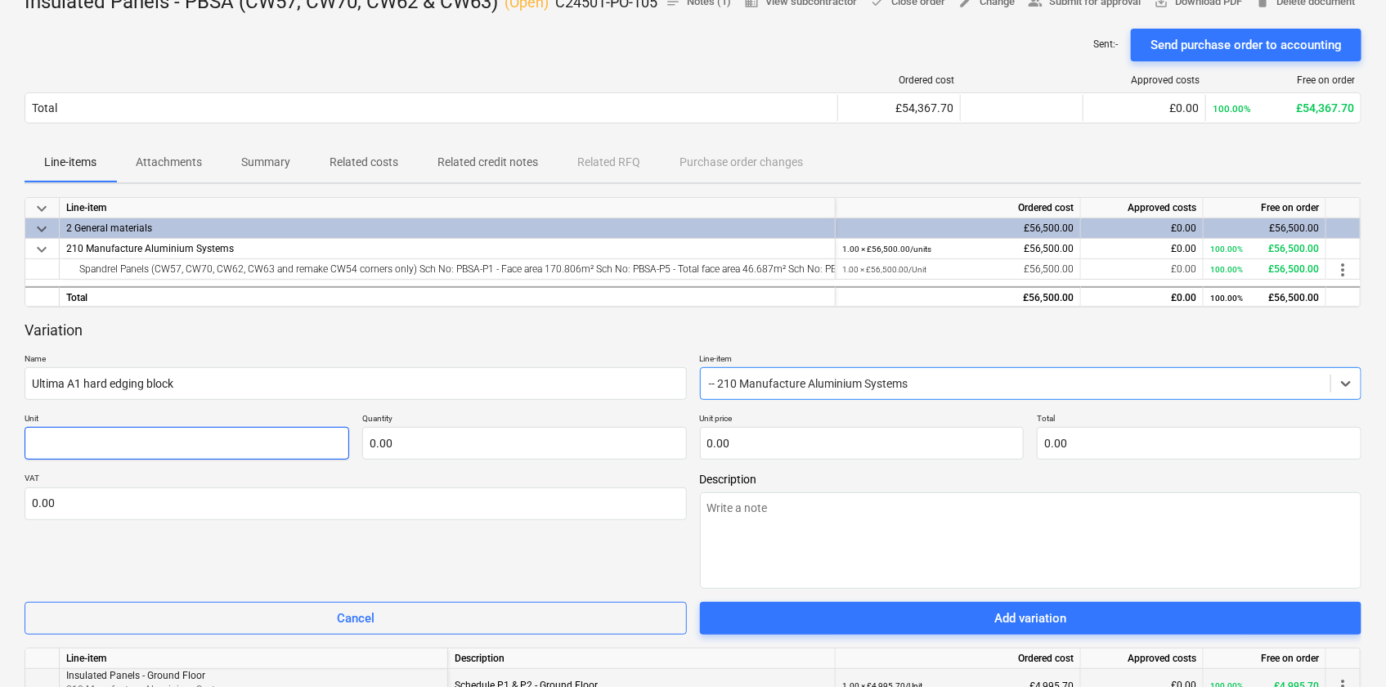
click at [129, 458] on input "text" at bounding box center [187, 443] width 325 height 33
click at [464, 460] on input "text" at bounding box center [524, 443] width 325 height 33
click at [821, 457] on input "text" at bounding box center [862, 443] width 325 height 33
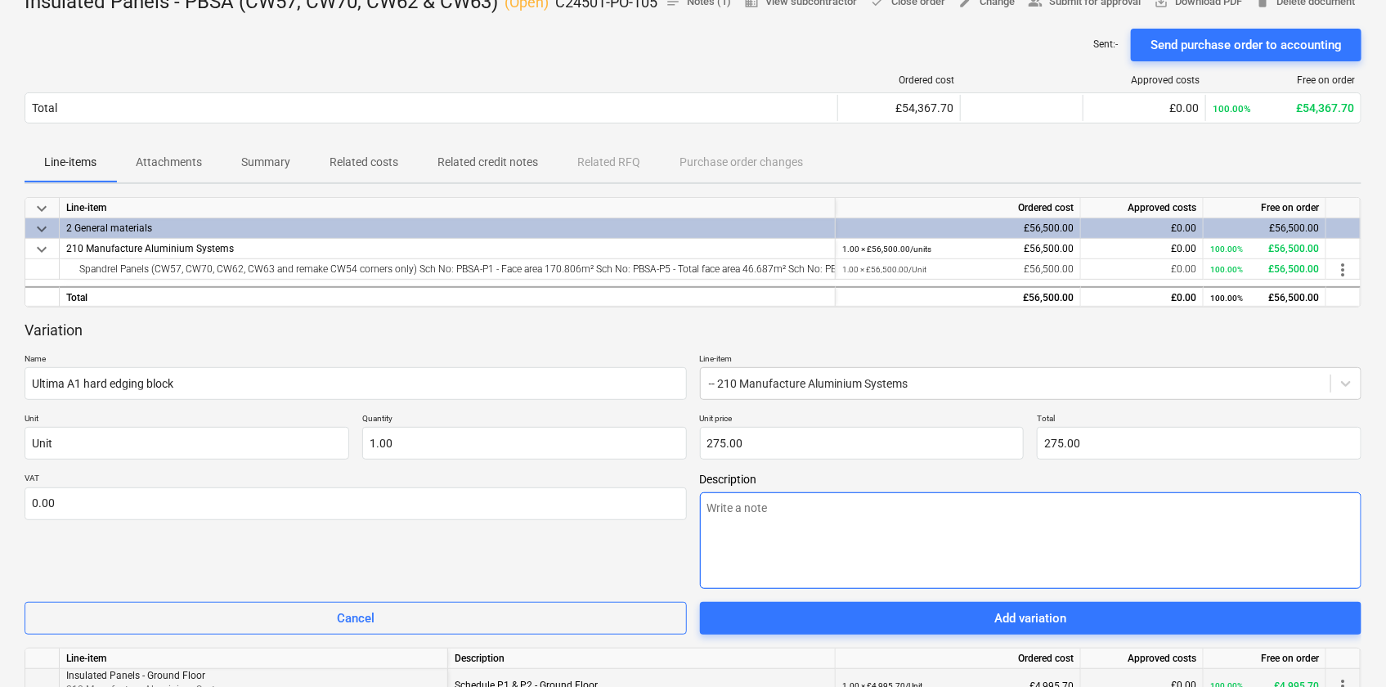
click at [763, 540] on textarea at bounding box center [1031, 540] width 662 height 96
click at [787, 537] on textarea at bounding box center [1031, 540] width 662 height 96
paste textarea "Ultima A1 hard edging block"
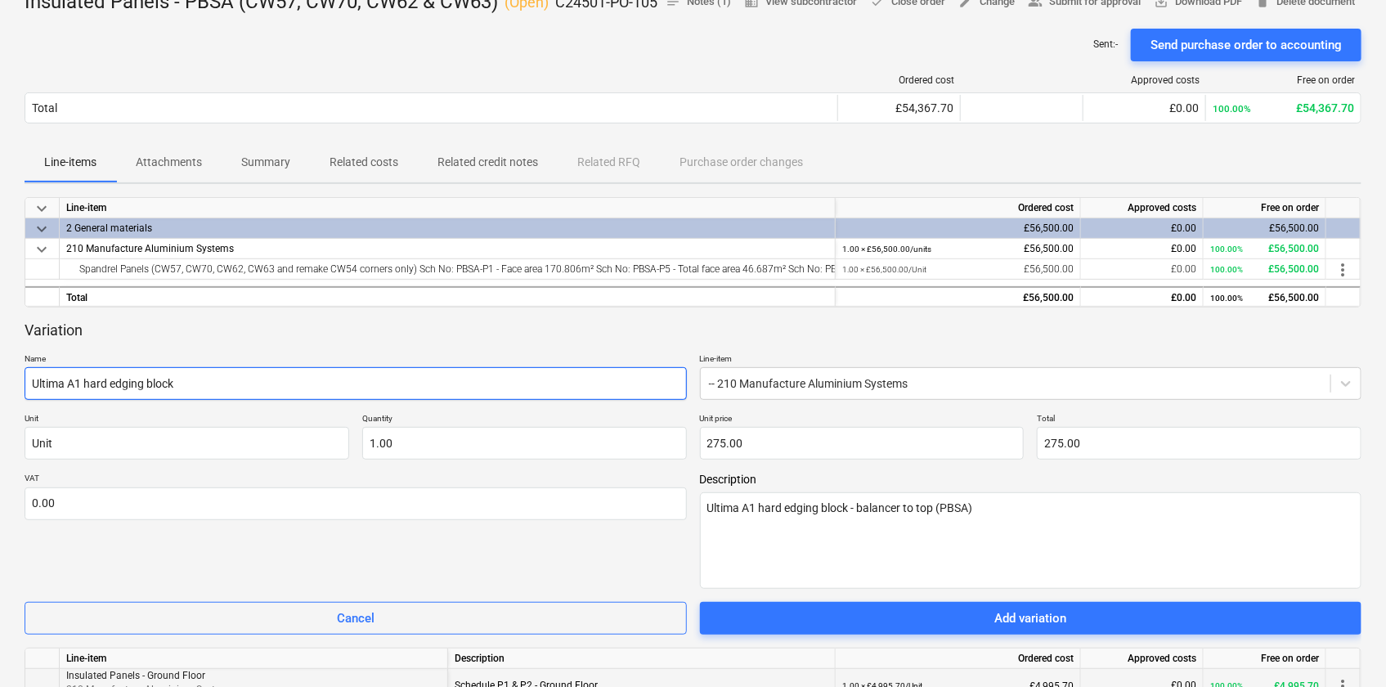
click at [242, 400] on input "Ultima A1 hard edging block" at bounding box center [356, 383] width 662 height 33
paste input "35mm X 15mm Ultima A1 hard edging block"
click at [446, 400] on input "Ultima A1 hard edging block - 35mm X 15mm Ultima A1 hard edging block" at bounding box center [356, 383] width 662 height 33
paste input "13no. Lengths @ 2400mm"
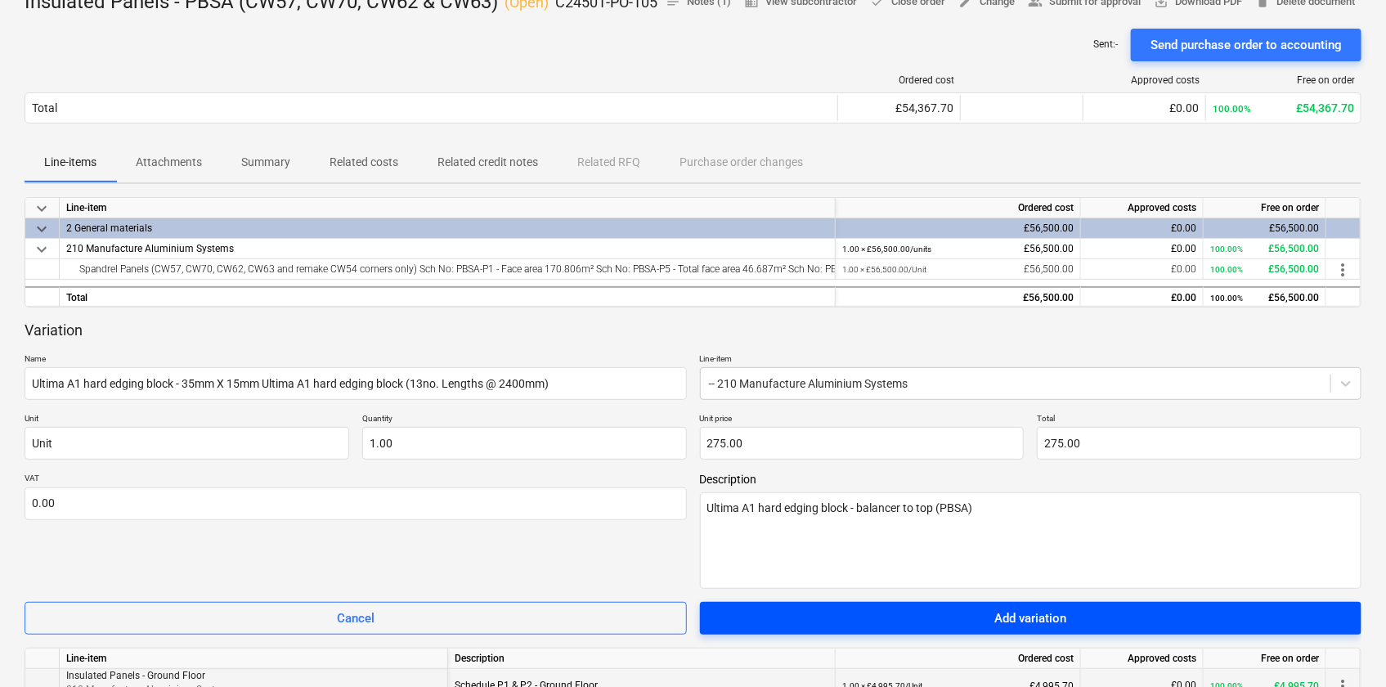
click at [1034, 629] on div "Add variation" at bounding box center [1030, 618] width 72 height 21
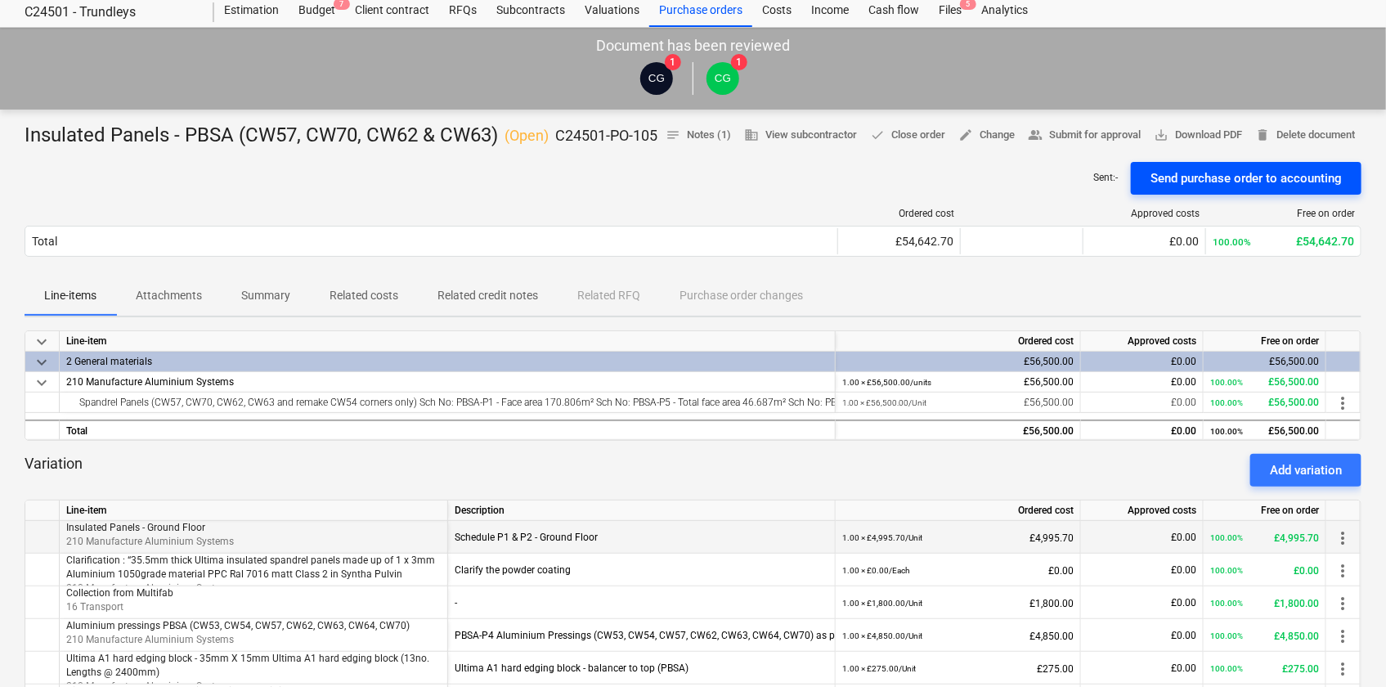
scroll to position [74, 0]
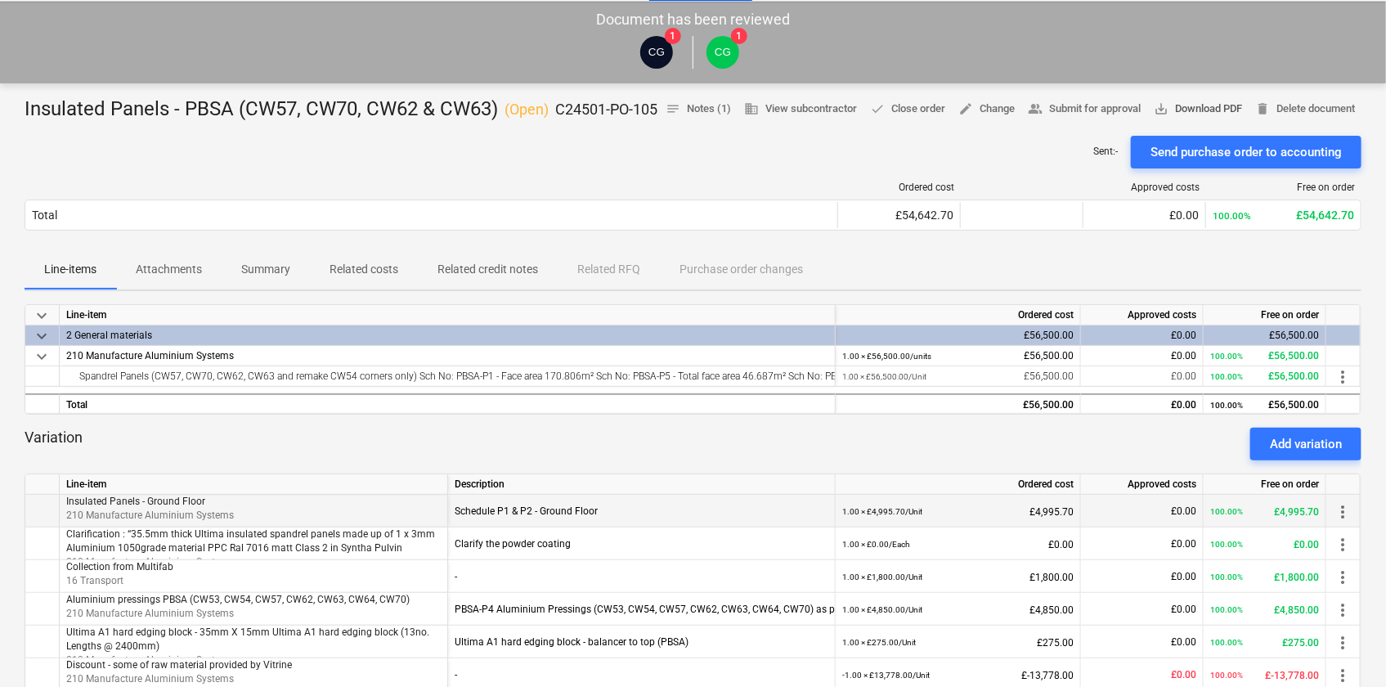
click at [1242, 107] on span "save_alt Download PDF" at bounding box center [1198, 109] width 88 height 19
